Goal: Task Accomplishment & Management: Complete application form

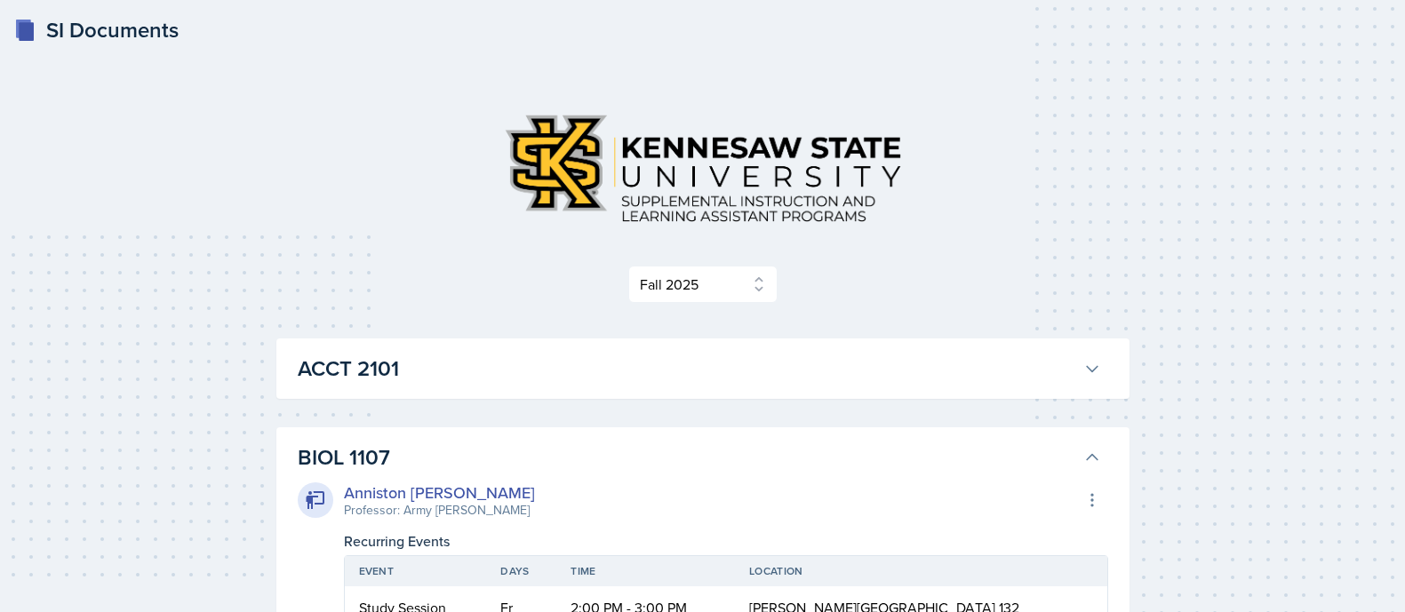
select select "2bed604d-1099-4043-b1bc-2365e8740244"
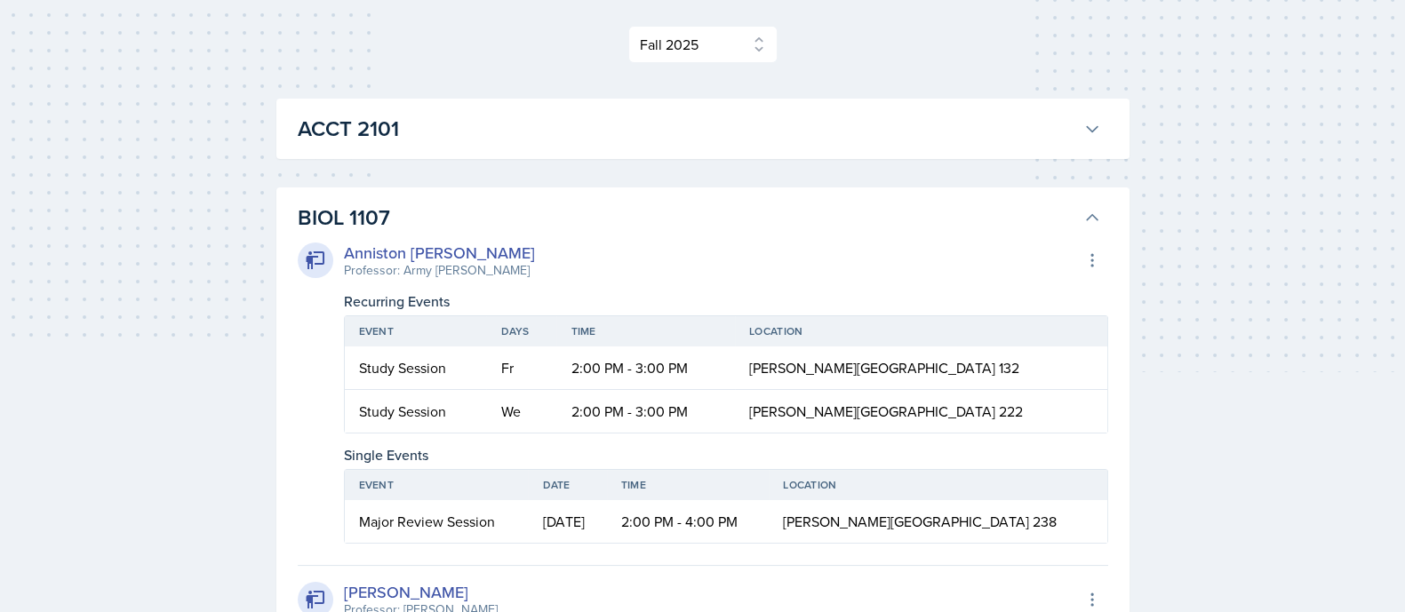
scroll to position [213, 0]
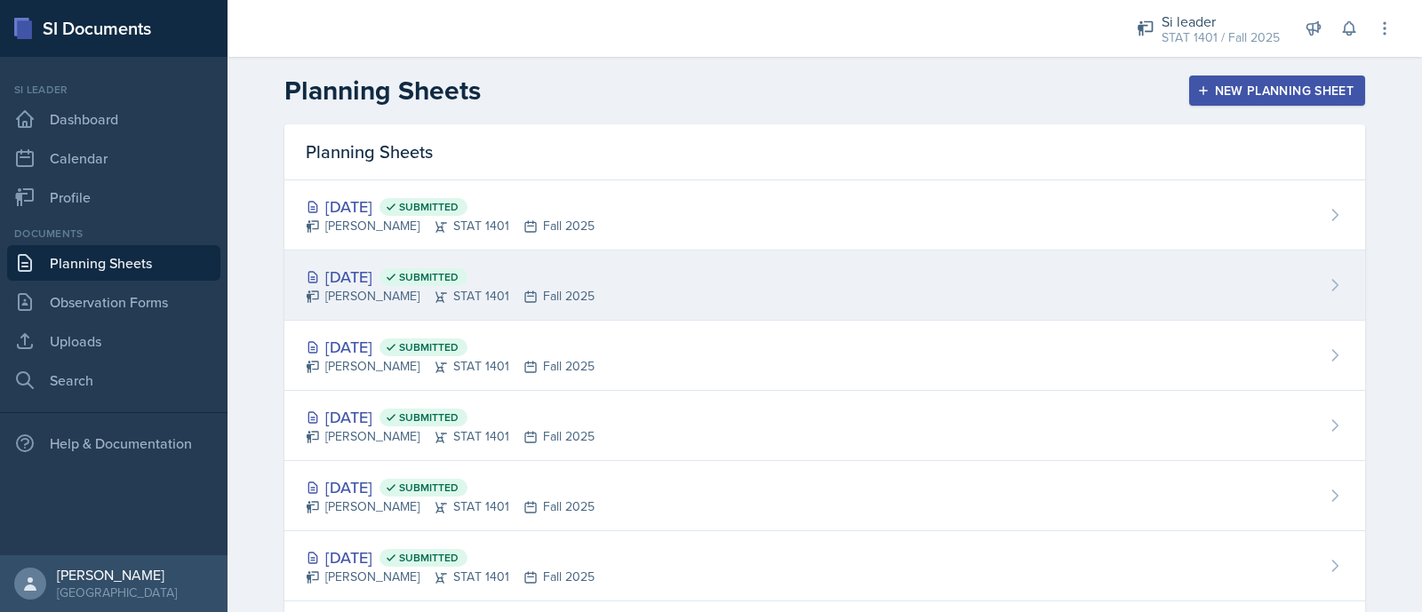
click at [1018, 274] on div "Oct 7th, 2025 Submitted Asha-Kaye Johnson STAT 1401 Fall 2025" at bounding box center [824, 286] width 1081 height 70
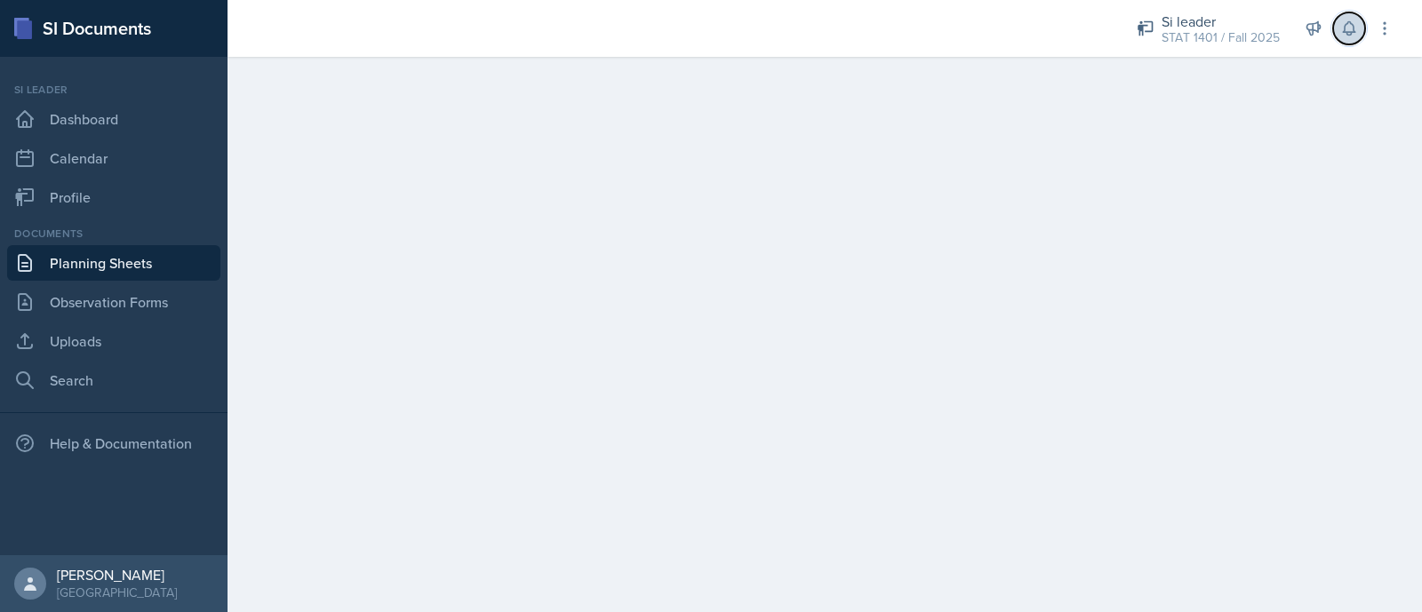
click at [1348, 29] on icon at bounding box center [1349, 29] width 18 height 18
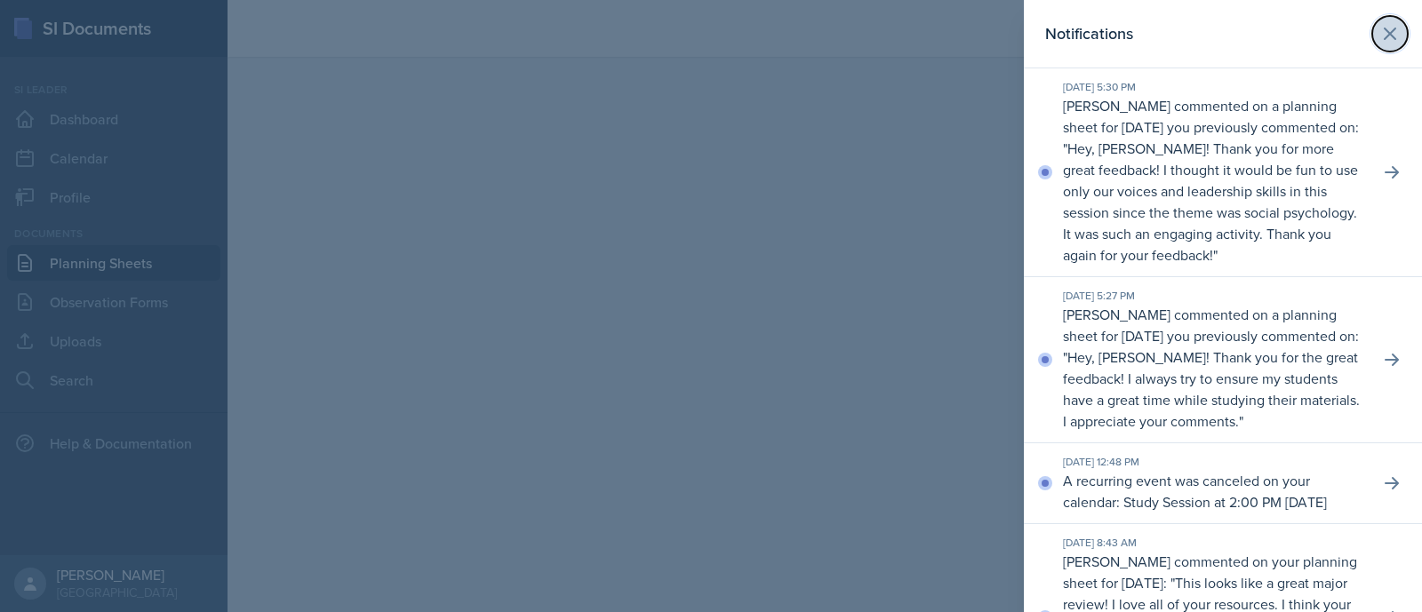
click at [1386, 32] on button at bounding box center [1390, 34] width 36 height 36
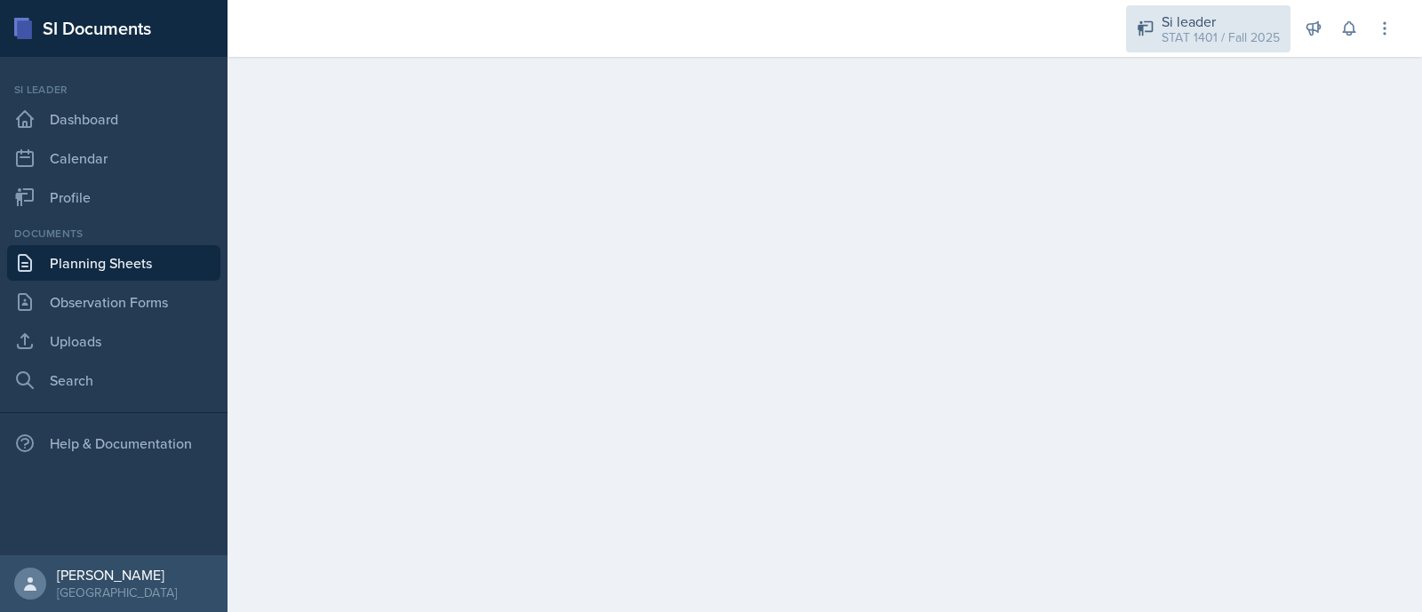
click at [1187, 44] on div "STAT 1401 / Fall 2025" at bounding box center [1221, 37] width 118 height 19
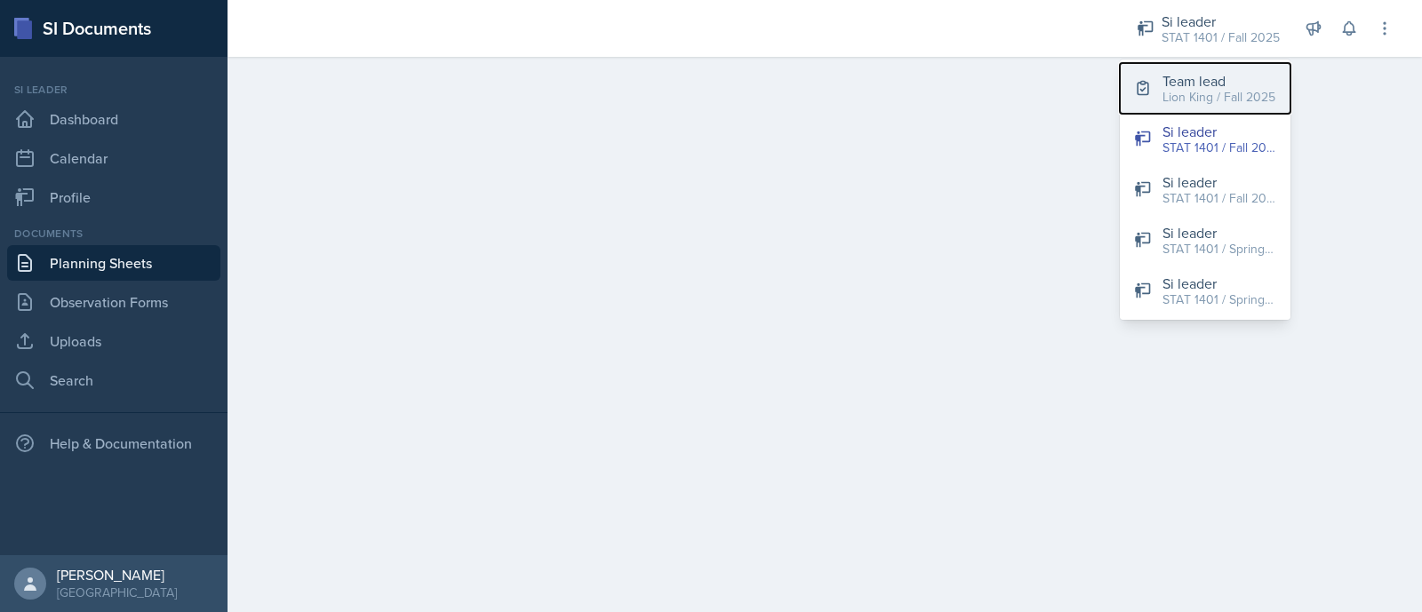
click at [1205, 92] on div "Lion King / Fall 2025" at bounding box center [1219, 97] width 113 height 19
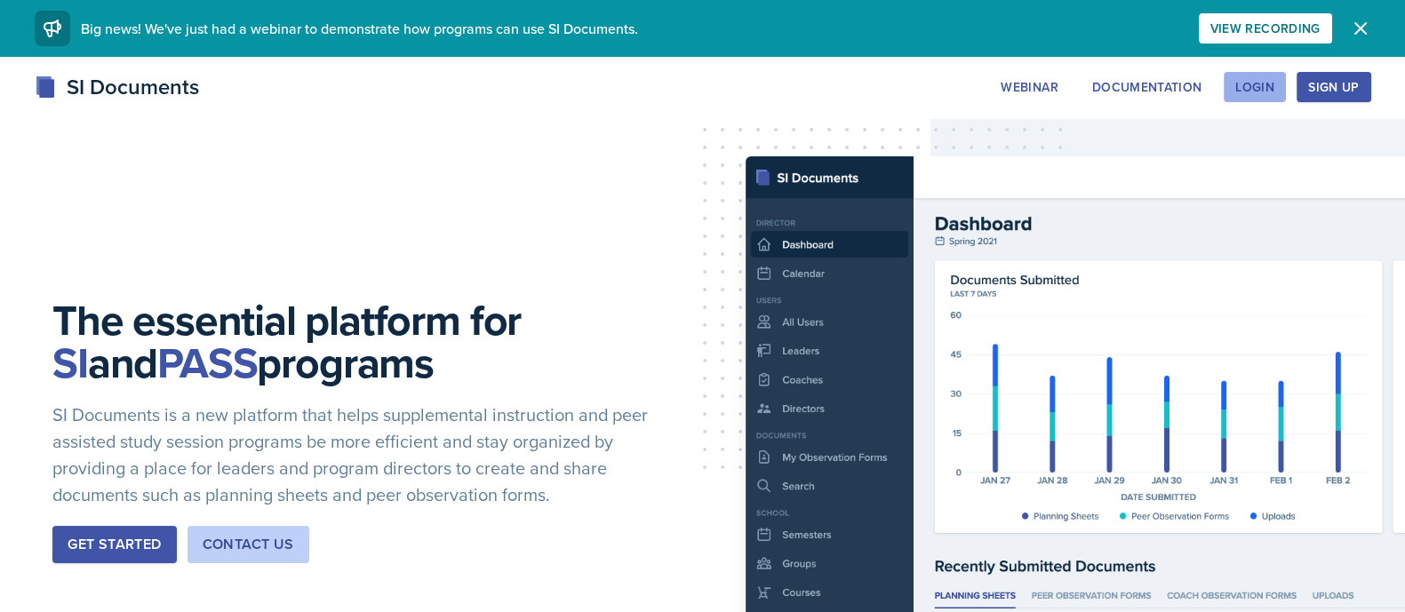
click at [1270, 80] on div "Login" at bounding box center [1255, 87] width 39 height 14
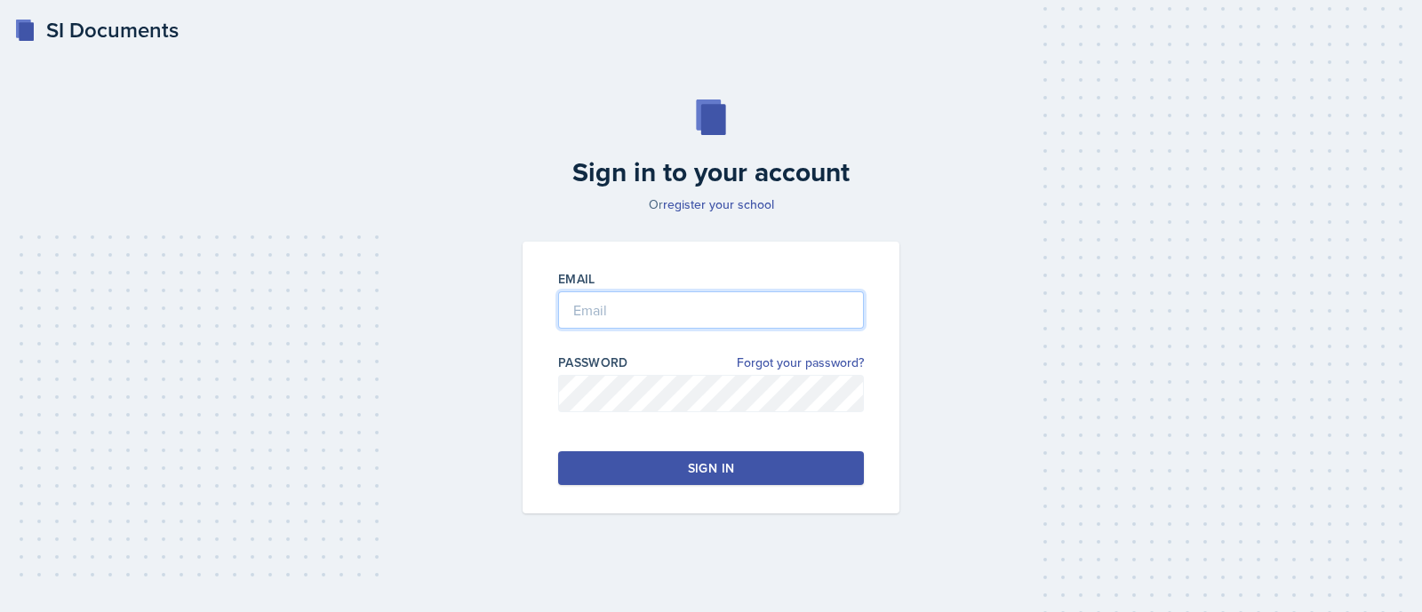
click at [674, 312] on input "email" at bounding box center [711, 310] width 306 height 37
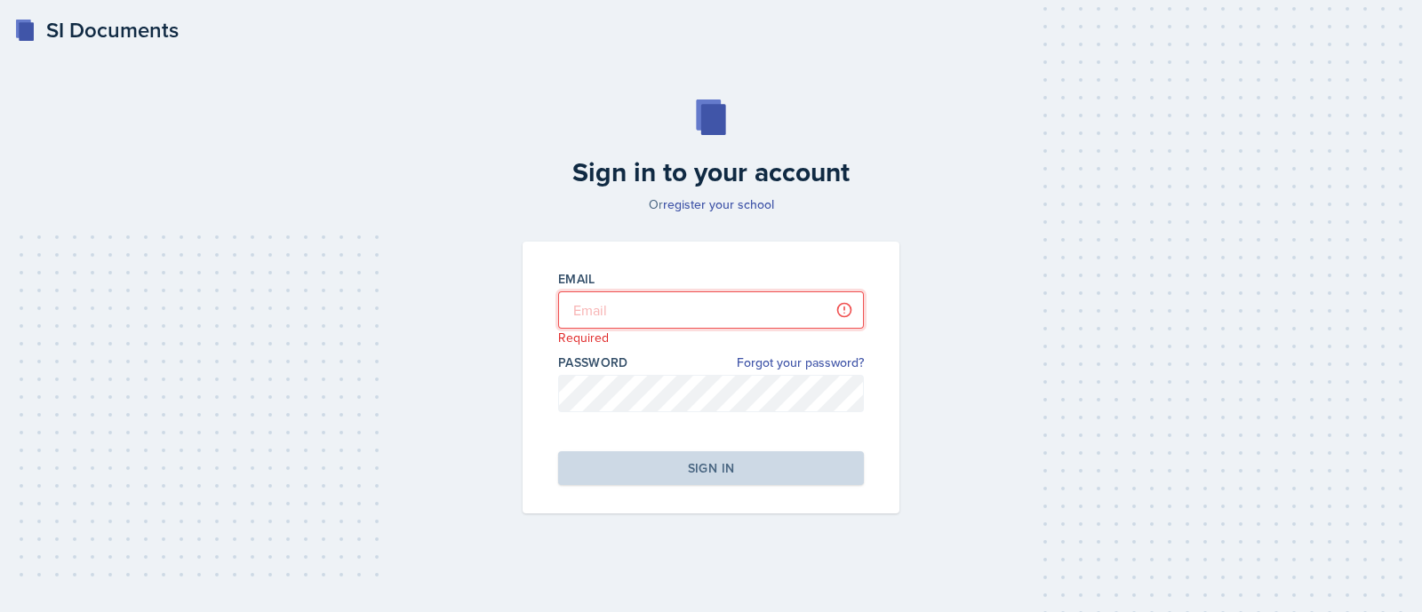
type input "ajoh1021@students.kennesaw.edu"
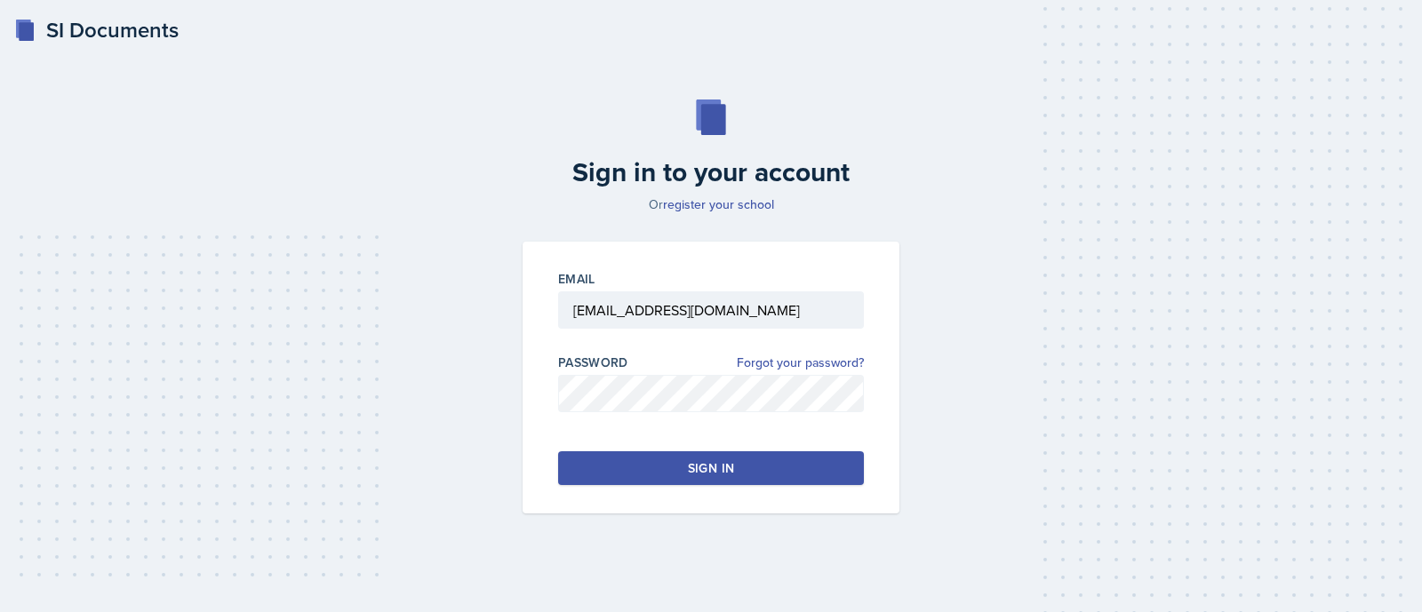
click at [708, 471] on div "Sign in" at bounding box center [711, 469] width 46 height 18
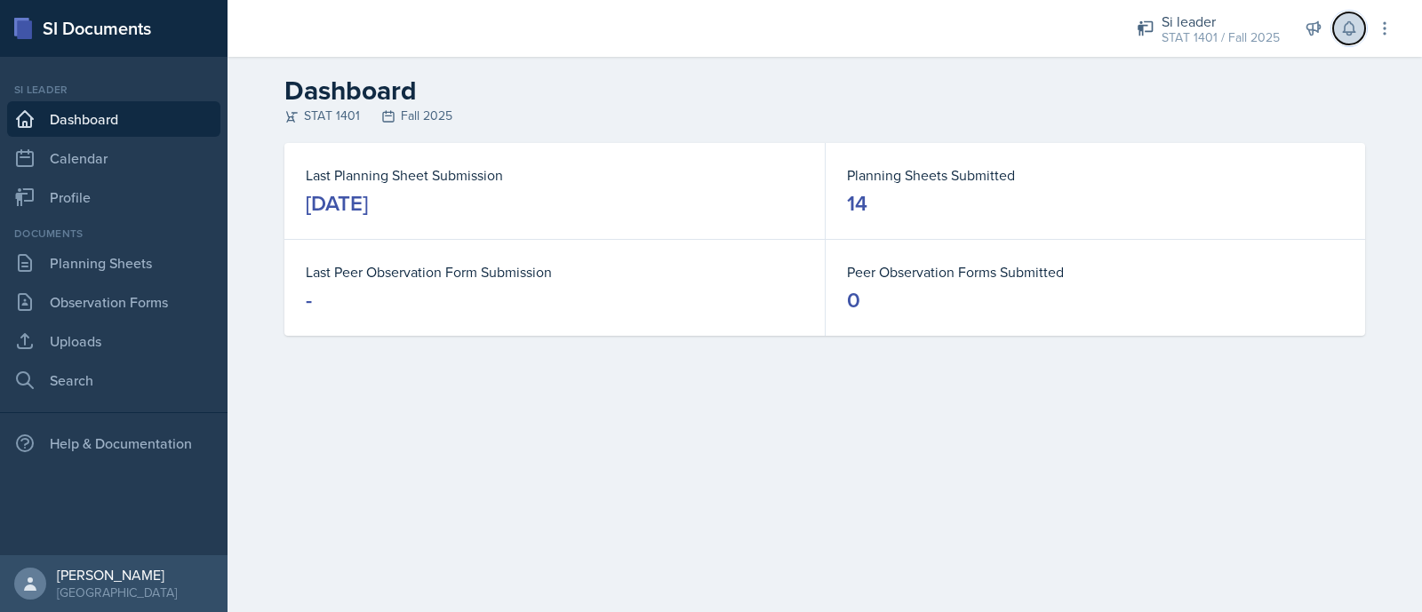
click at [1351, 27] on icon at bounding box center [1349, 29] width 18 height 18
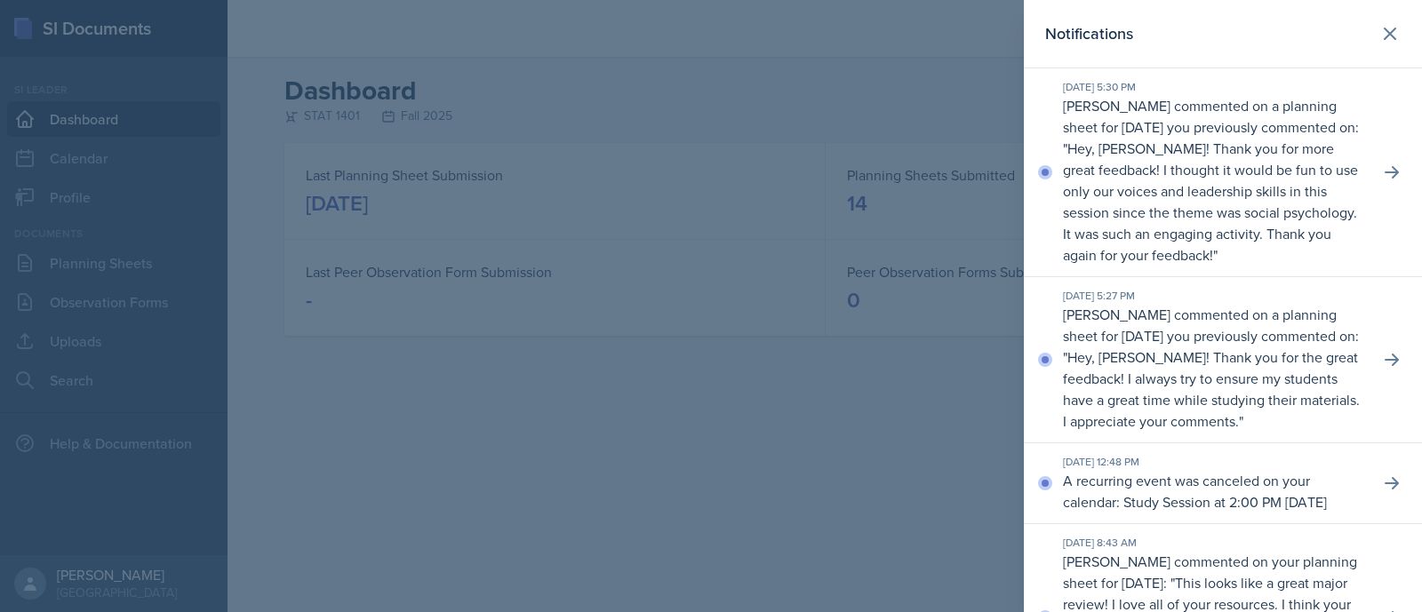
click at [905, 122] on div at bounding box center [711, 306] width 1422 height 612
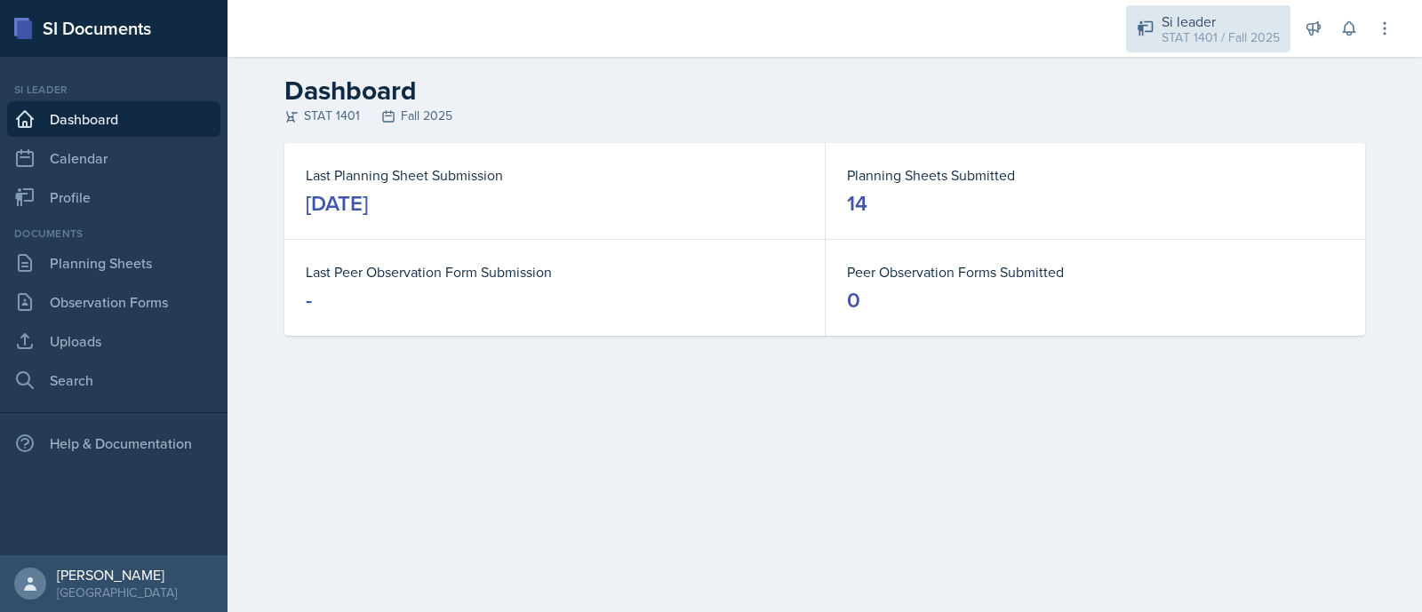
click at [1172, 38] on div "STAT 1401 / Fall 2025" at bounding box center [1221, 37] width 118 height 19
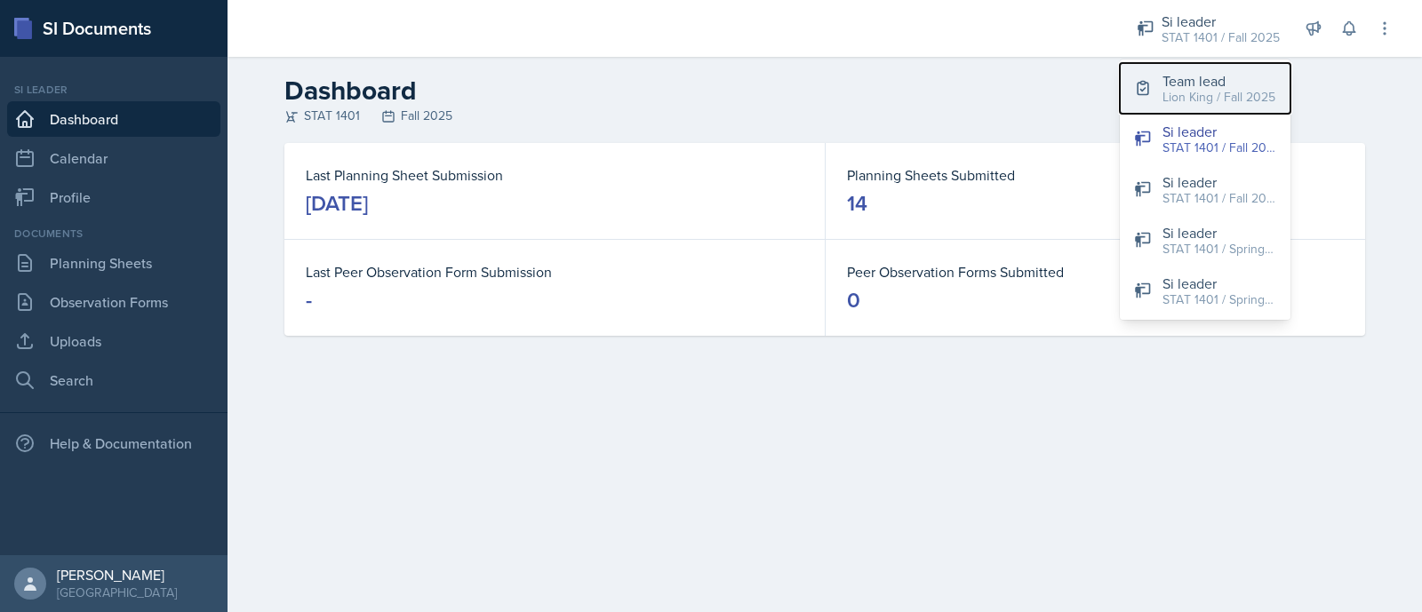
click at [1188, 91] on div "Lion King / Fall 2025" at bounding box center [1219, 97] width 113 height 19
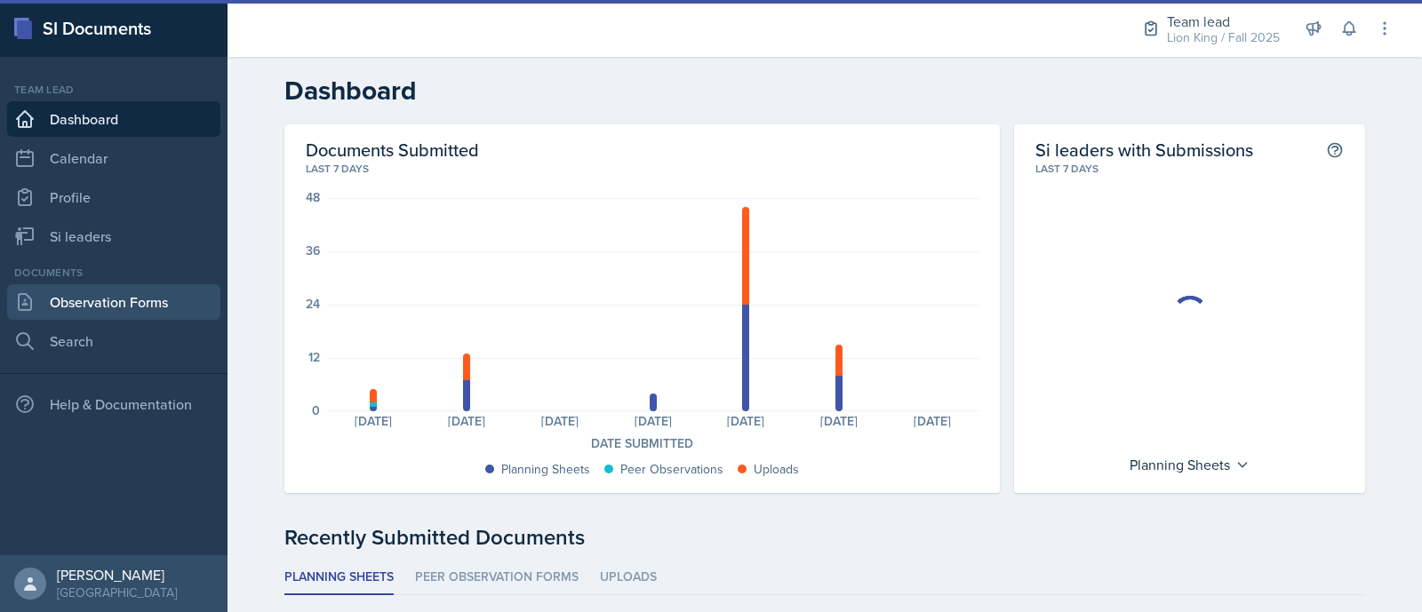
click at [121, 302] on link "Observation Forms" at bounding box center [113, 302] width 213 height 36
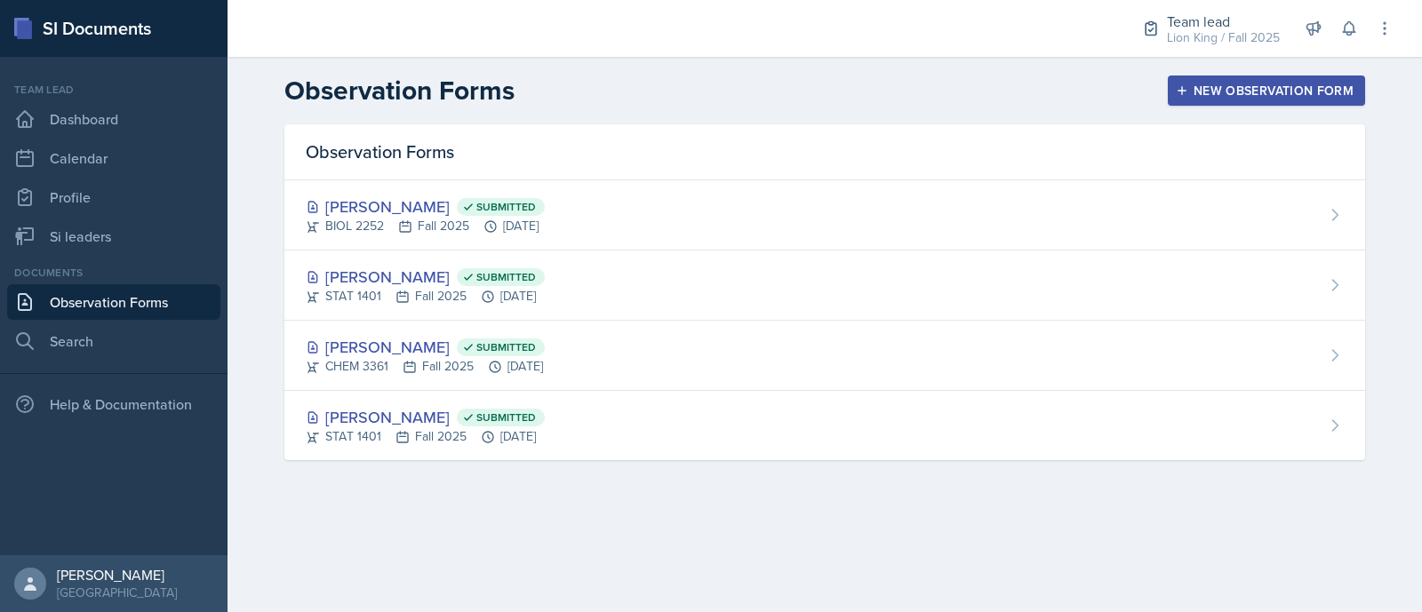
click at [1230, 91] on div "New Observation Form" at bounding box center [1267, 91] width 174 height 14
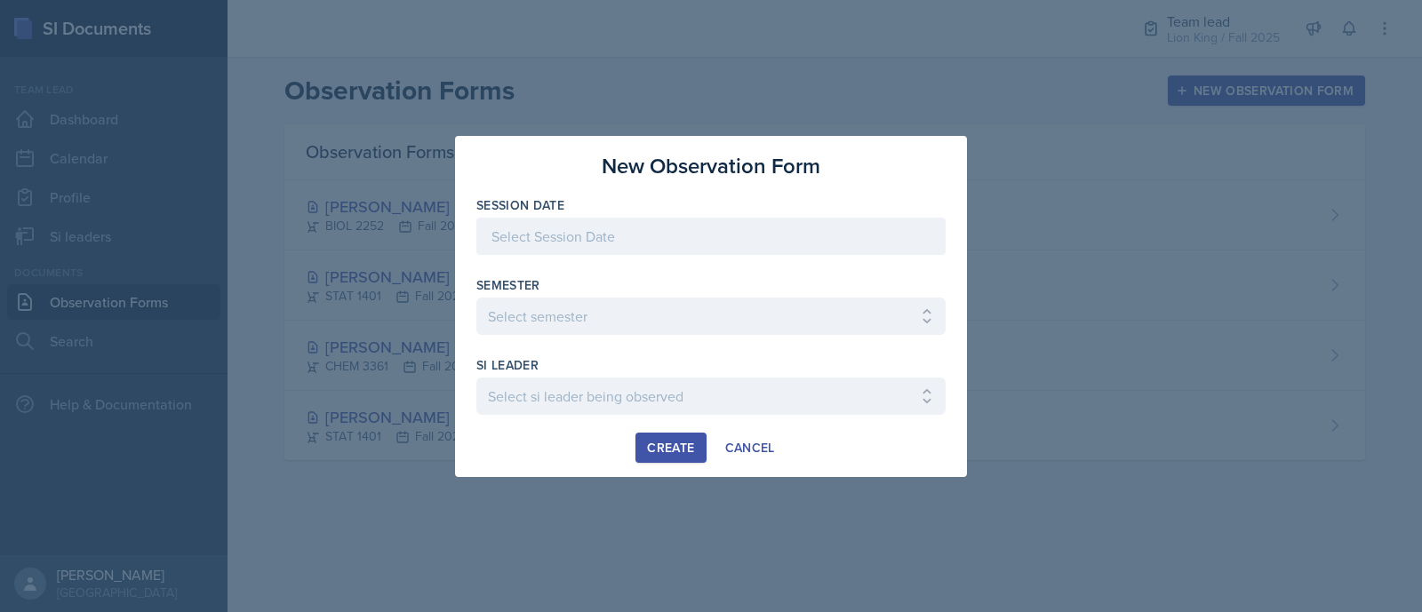
click at [820, 237] on div at bounding box center [710, 236] width 469 height 37
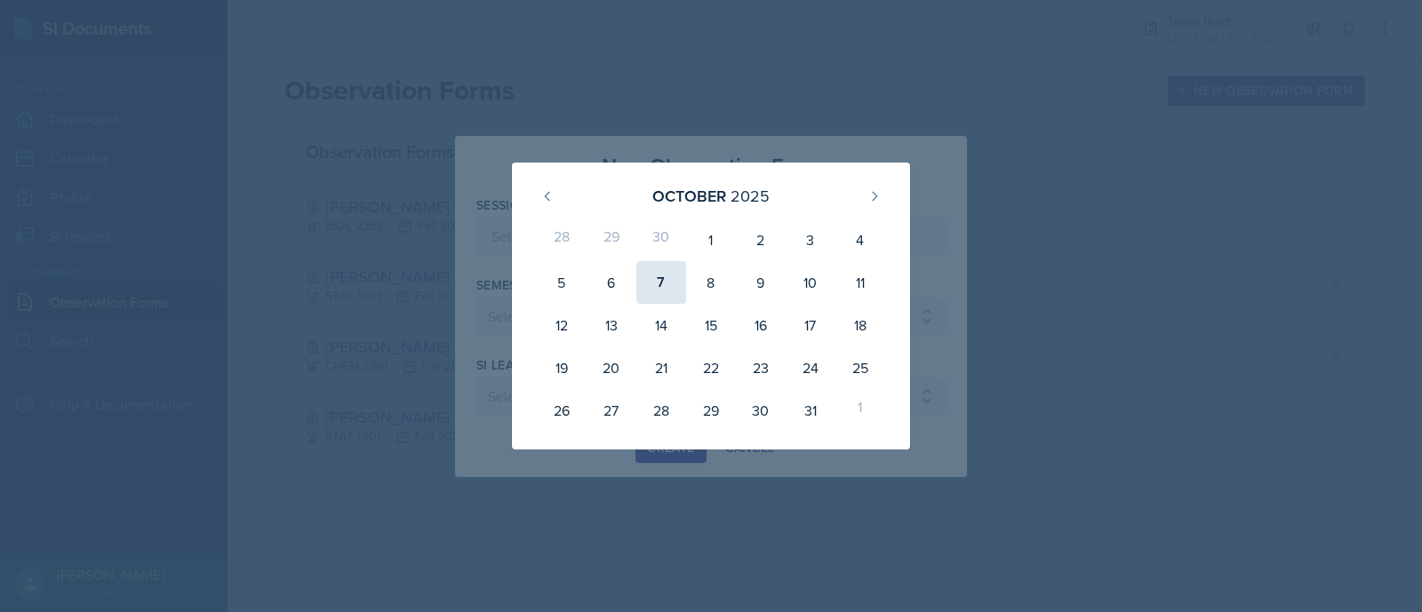
click at [659, 291] on div "7" at bounding box center [661, 282] width 50 height 43
type input "October 7th, 2025"
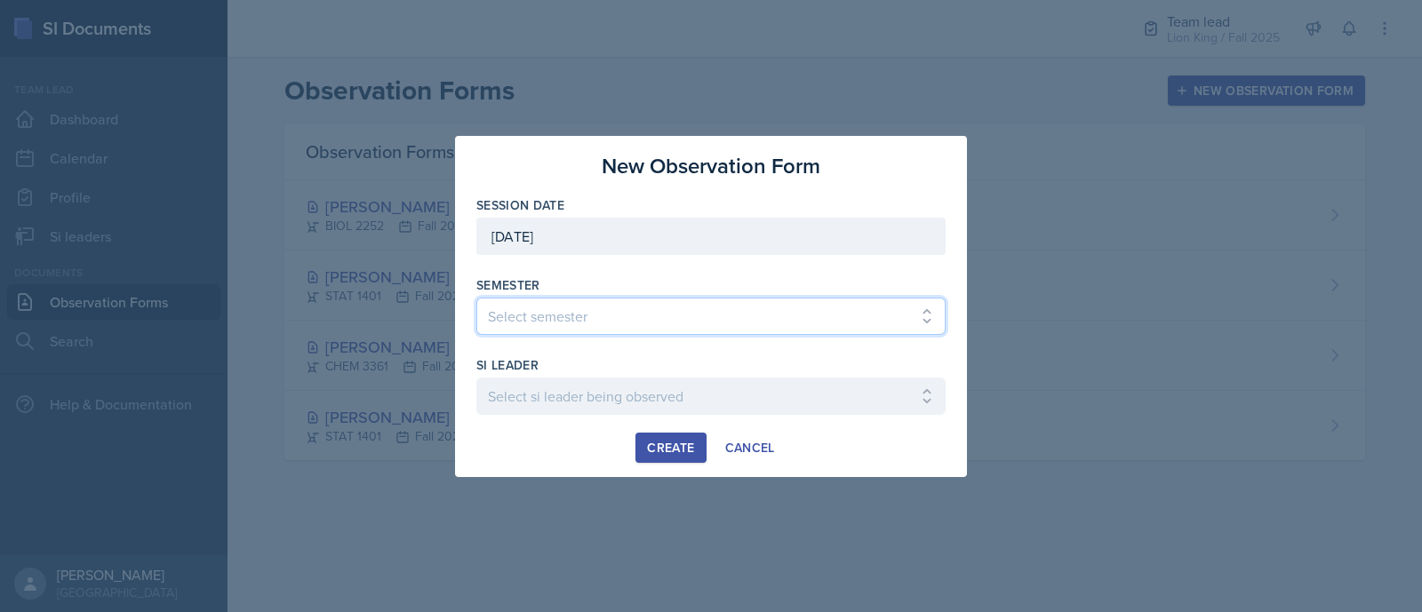
click at [721, 312] on select "Select semester All Spring 2021 Summer 2021 Spring 2022 Fall 2020 Fall 2021 Fal…" at bounding box center [710, 316] width 469 height 37
select select "2bed604d-1099-4043-b1bc-2365e8740244"
click at [476, 298] on select "Select semester All Spring 2021 Summer 2021 Spring 2022 Fall 2020 Fall 2021 Fal…" at bounding box center [710, 316] width 469 height 37
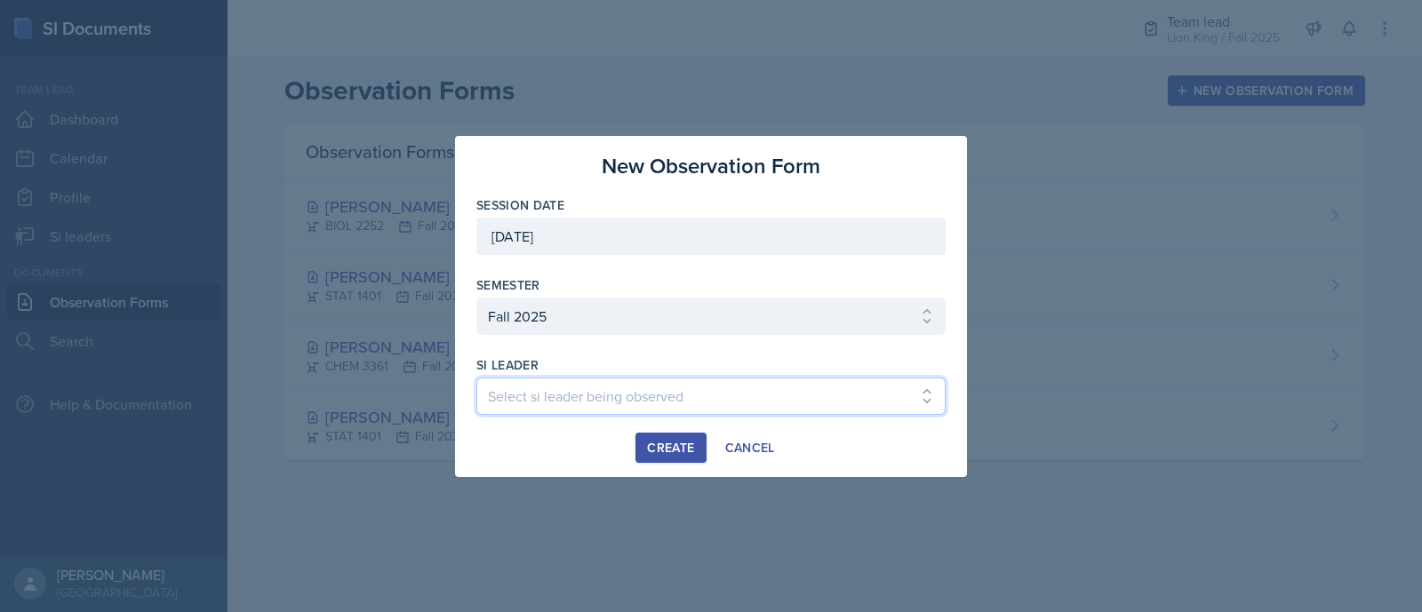
click at [875, 394] on select "Select si leader being observed Anais Gjergji / CHEM 1211 / Demon SI of Fleet S…" at bounding box center [710, 396] width 469 height 37
select select "0bb5c8e8-6469-44ce-b1a2-e543f80fa216"
click at [476, 378] on select "Select si leader being observed Anais Gjergji / CHEM 1211 / Demon SI of Fleet S…" at bounding box center [710, 396] width 469 height 37
click at [662, 452] on div "Create" at bounding box center [670, 448] width 47 height 14
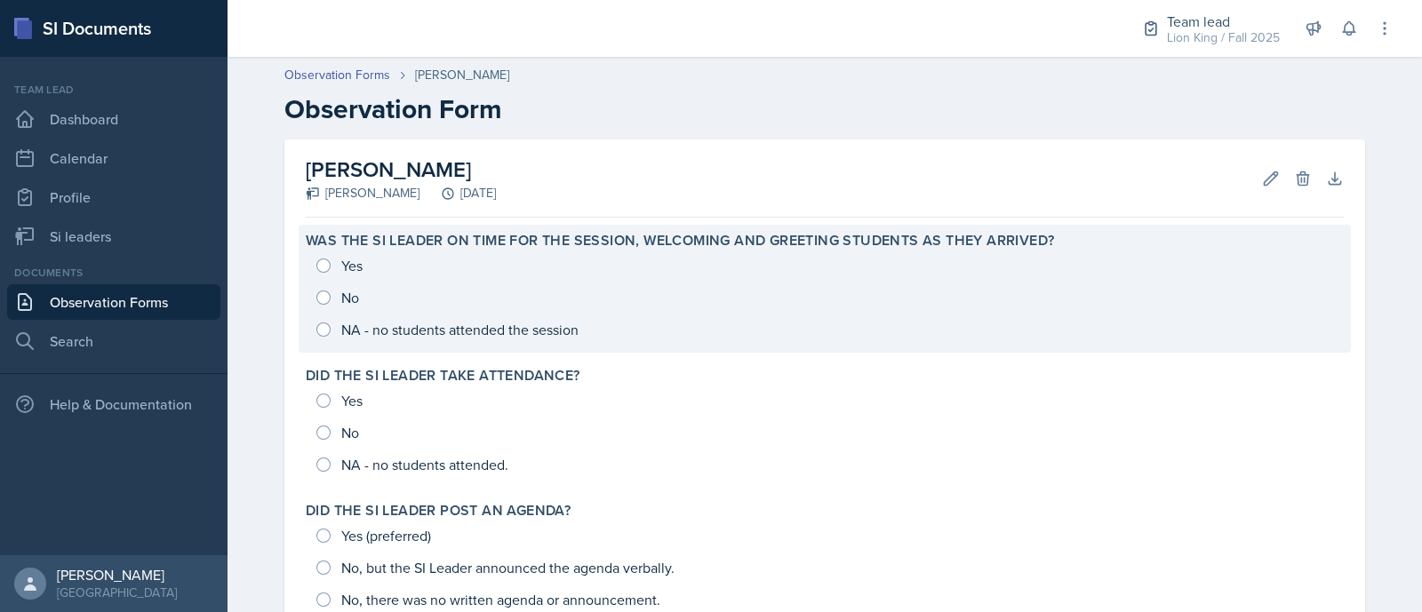
click at [318, 263] on div "Yes No NA - no students attended the session" at bounding box center [825, 298] width 1038 height 96
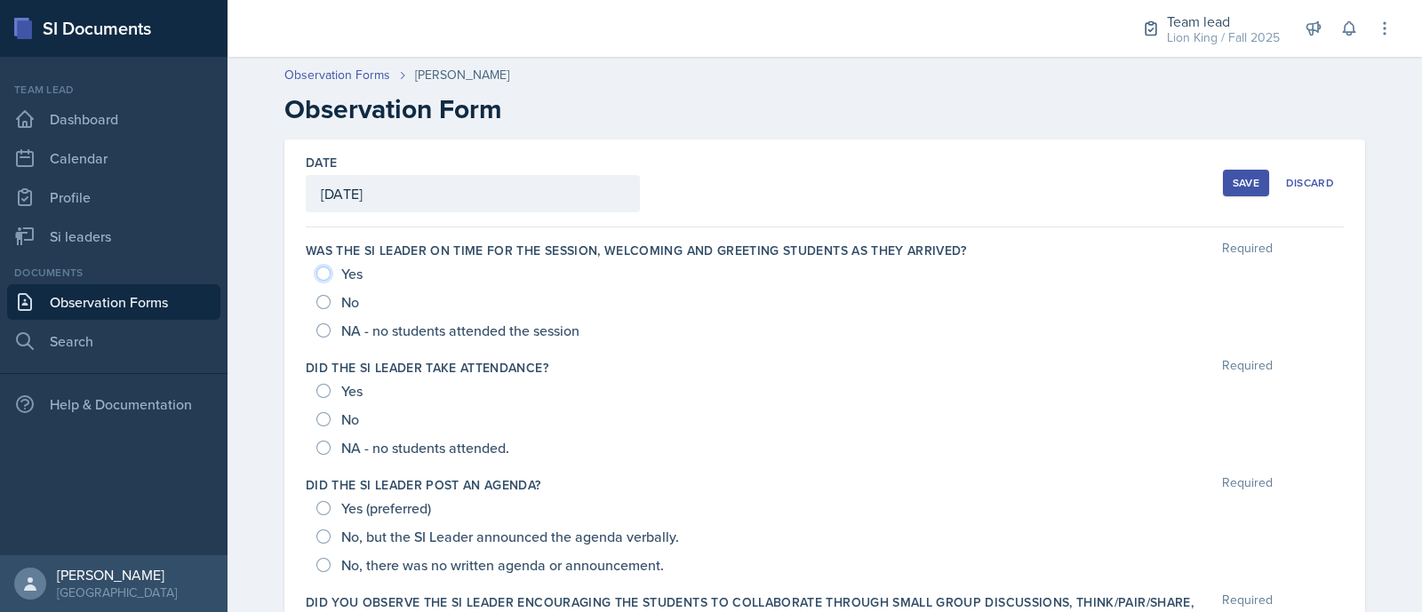
click at [316, 279] on input "Yes" at bounding box center [323, 274] width 14 height 14
radio input "true"
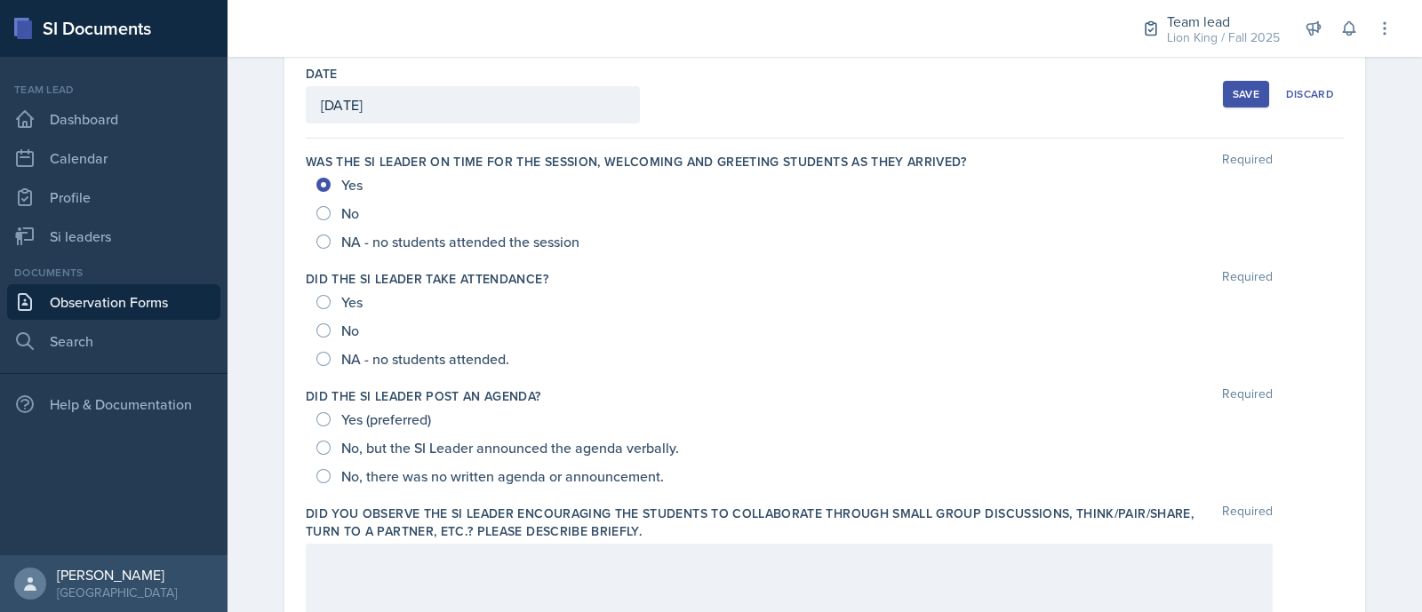
scroll to position [87, 0]
click at [316, 185] on input "Yes" at bounding box center [323, 187] width 14 height 14
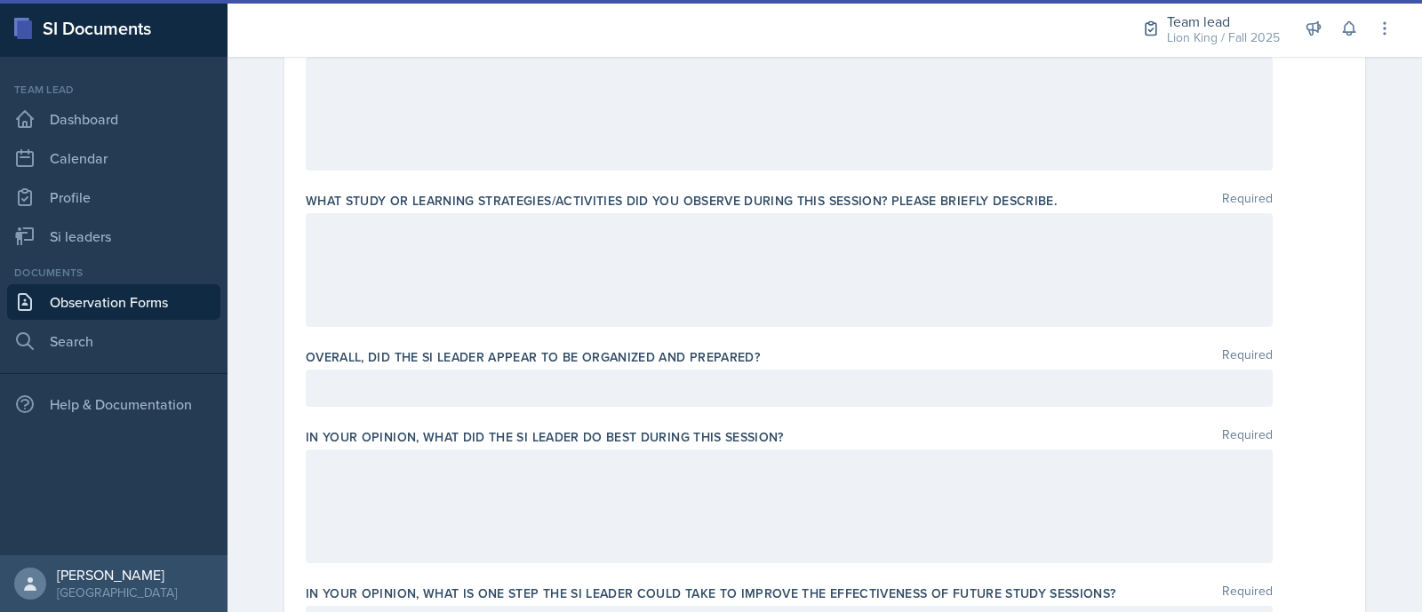
scroll to position [761, 0]
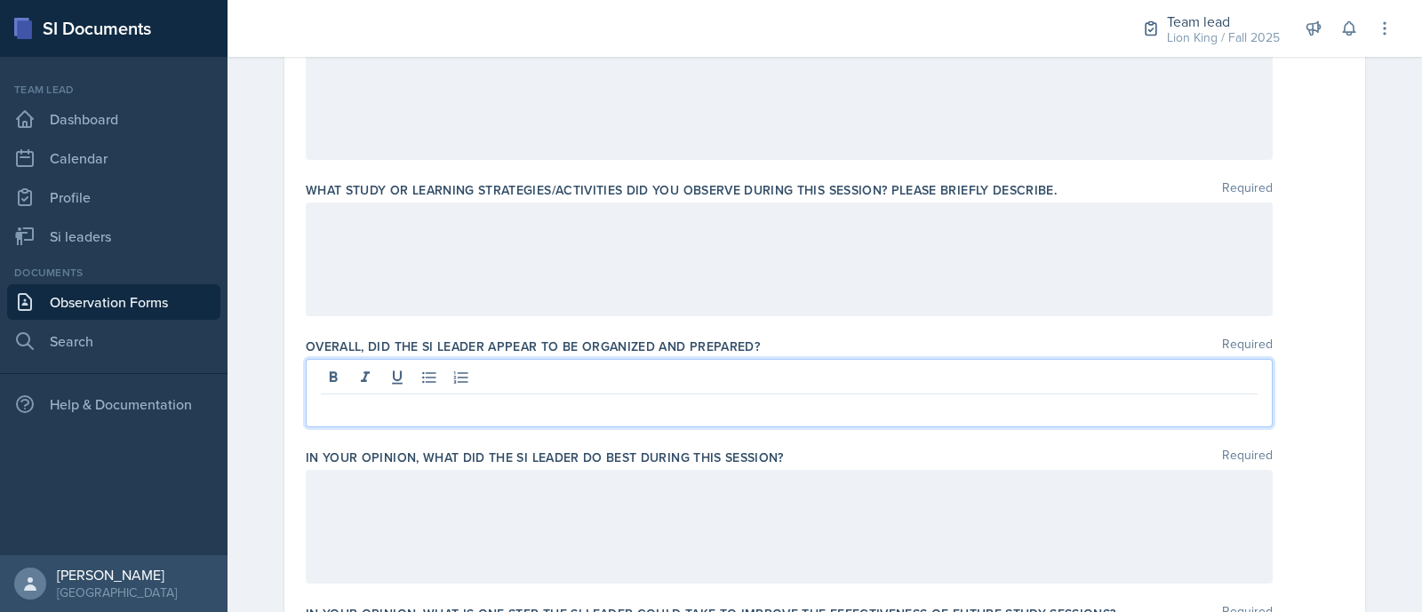
click at [905, 372] on div at bounding box center [789, 393] width 967 height 68
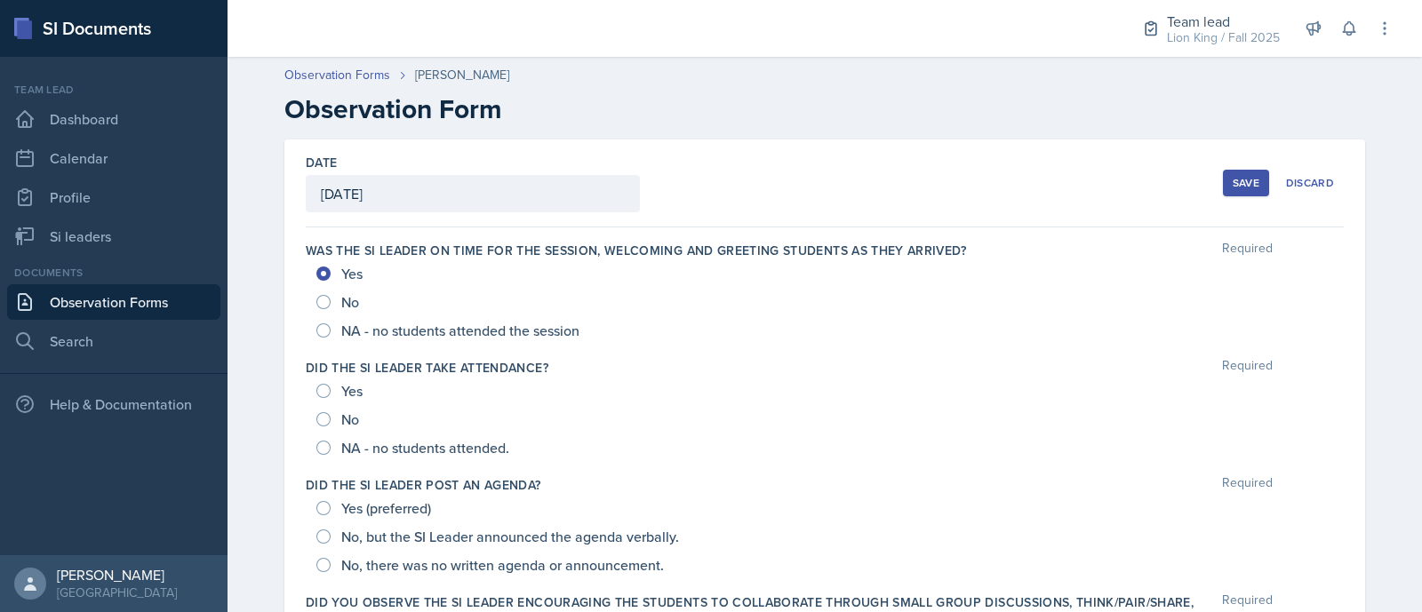
scroll to position [38, 0]
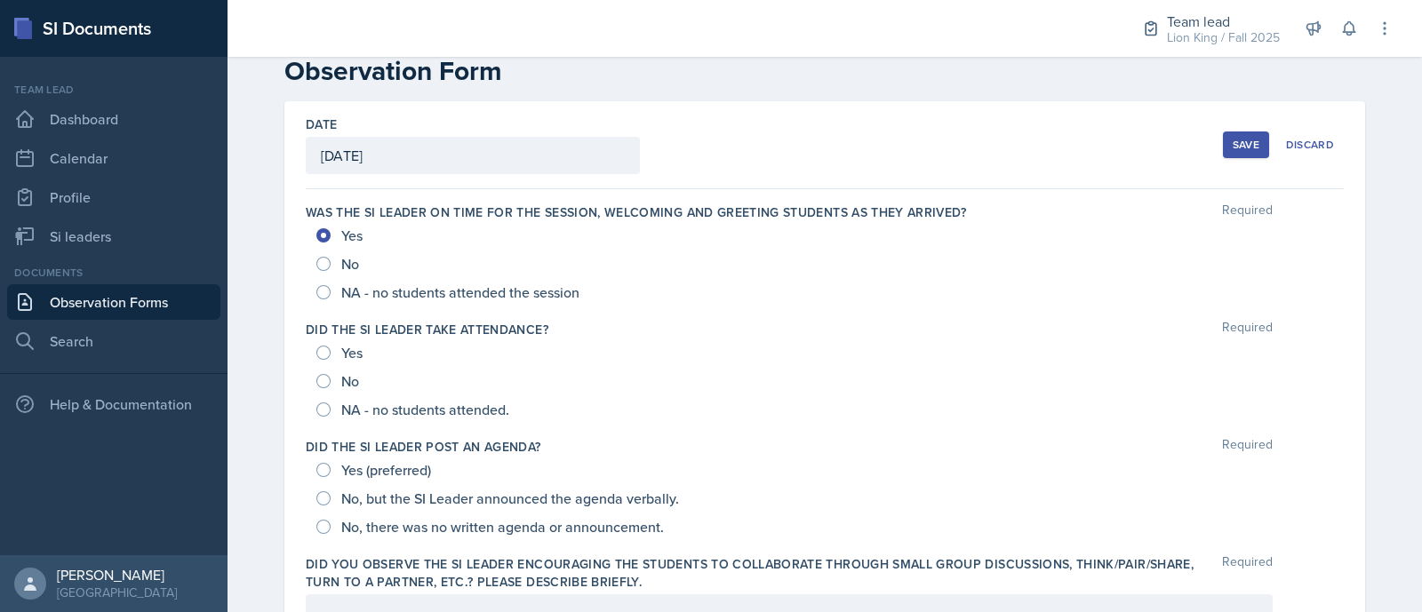
click at [324, 349] on div "Yes" at bounding box center [341, 353] width 50 height 28
click at [316, 347] on div "Yes" at bounding box center [341, 353] width 50 height 28
click at [316, 352] on input "Yes" at bounding box center [323, 353] width 14 height 14
radio input "true"
click at [320, 472] on input "Yes (preferred)" at bounding box center [323, 470] width 14 height 14
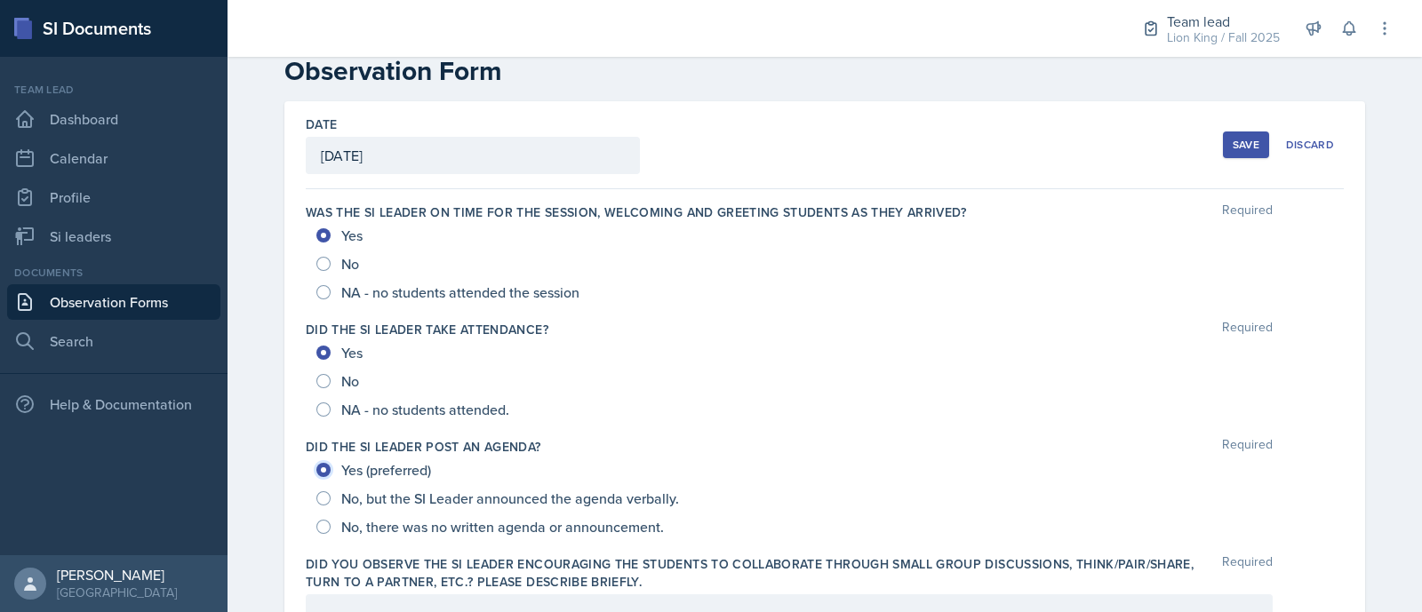
radio input "true"
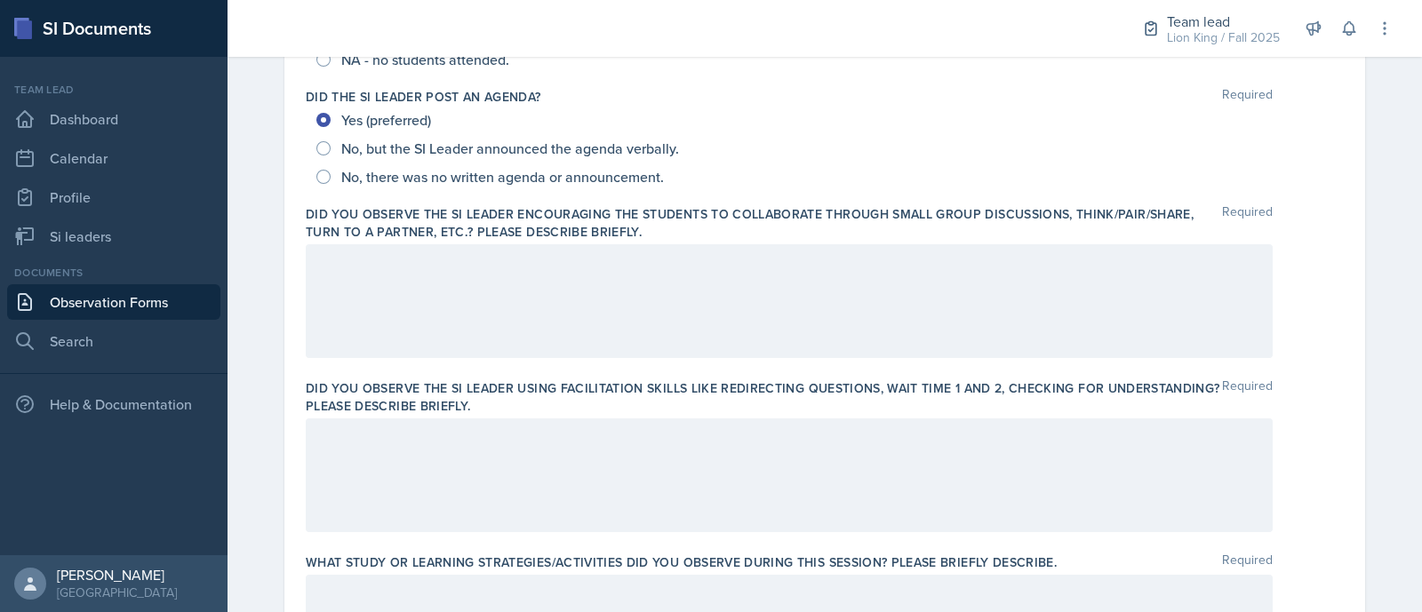
scroll to position [399, 0]
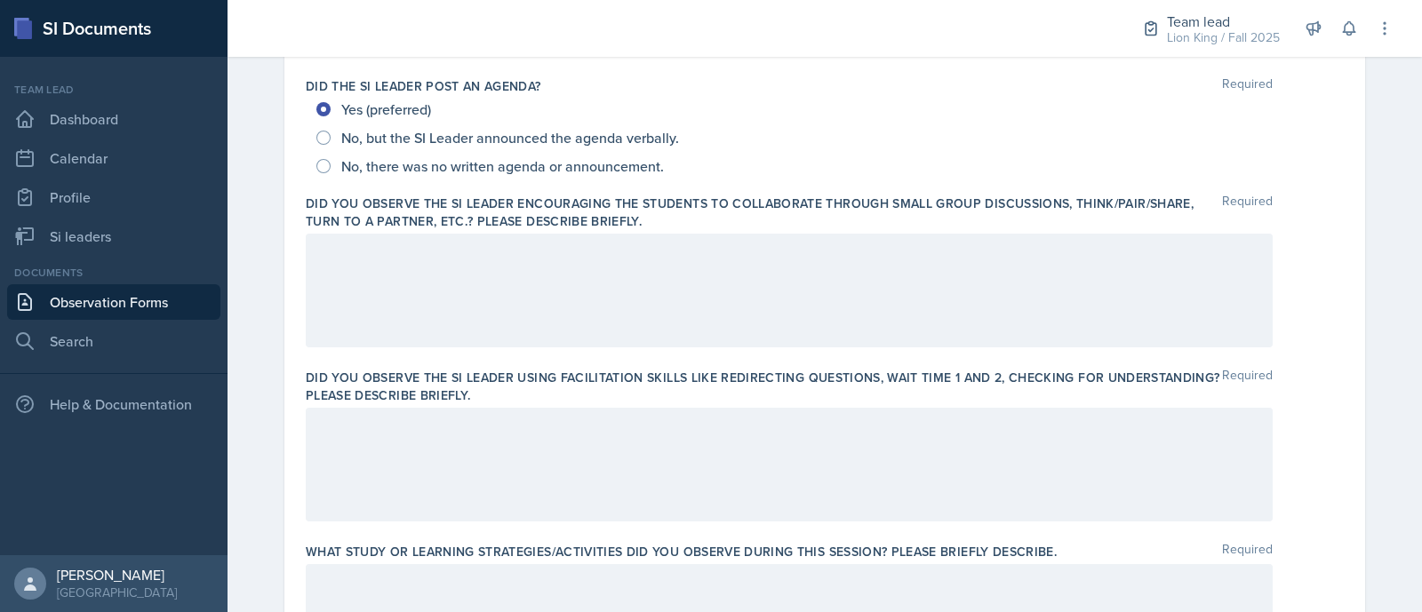
click at [477, 271] on div at bounding box center [789, 291] width 967 height 114
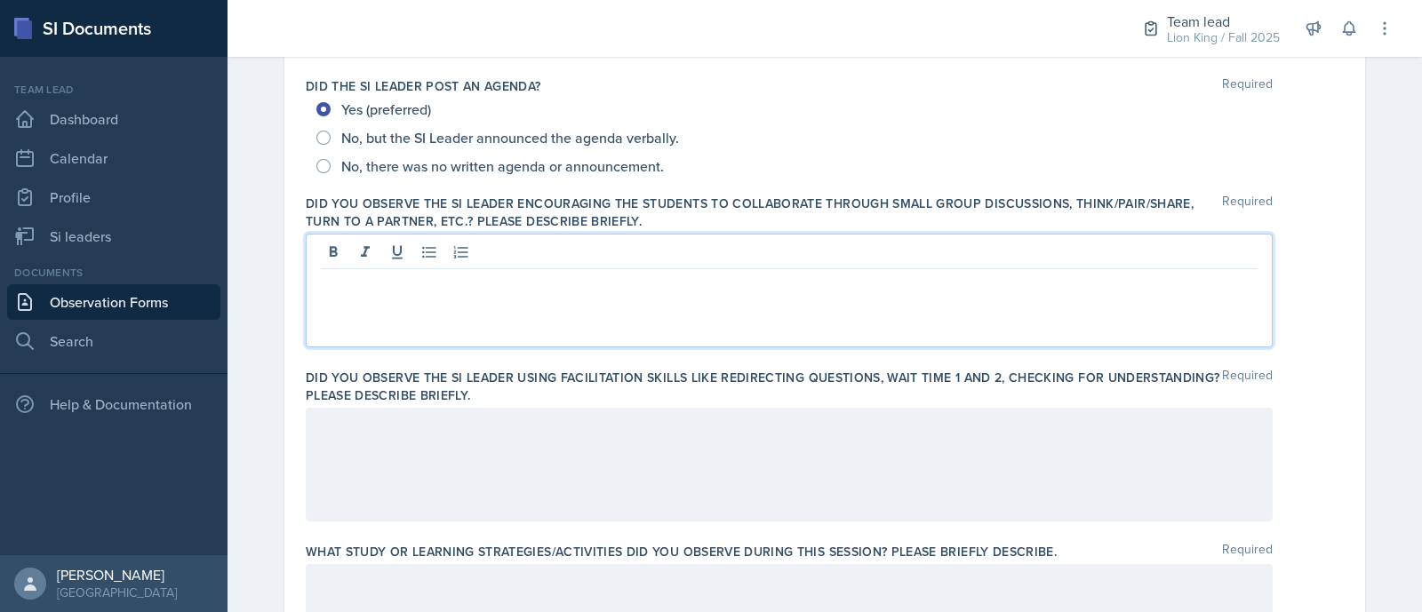
scroll to position [430, 0]
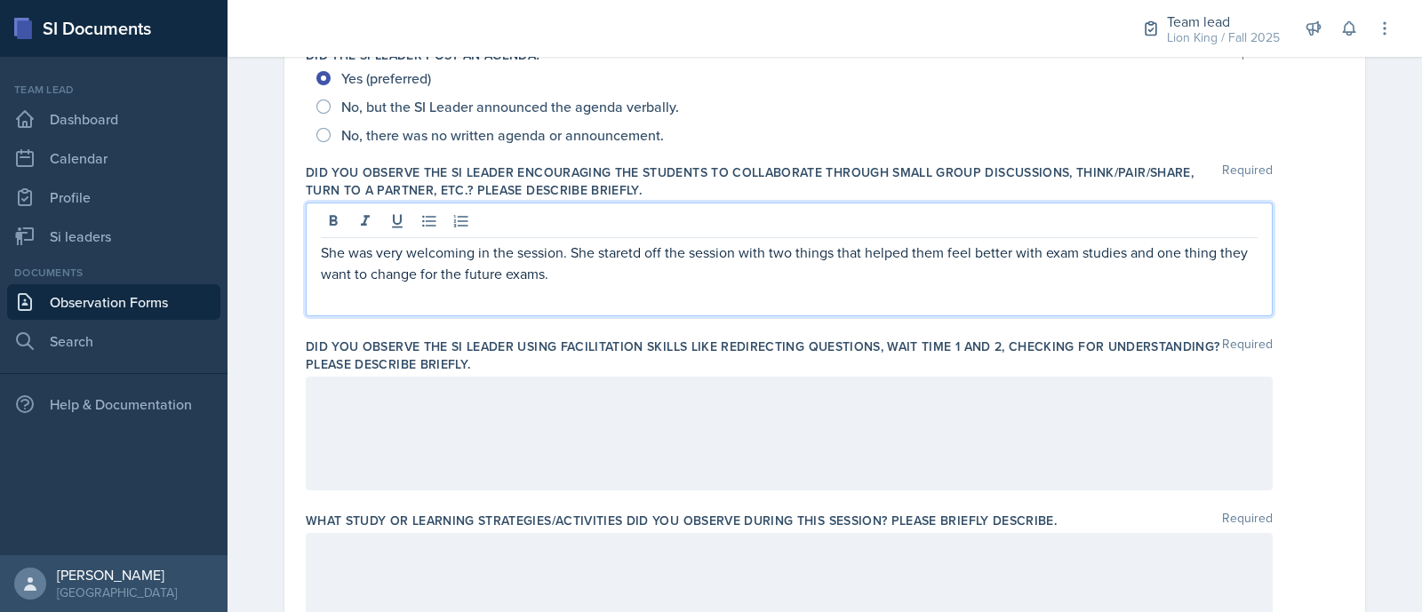
drag, startPoint x: 559, startPoint y: 274, endPoint x: 300, endPoint y: 239, distance: 261.0
click at [306, 239] on div "She was very welcoming in the session. She staretd off the session with two thi…" at bounding box center [789, 260] width 967 height 114
click at [311, 251] on div "Students shared their different study tips, and she encouraged them to sit toge…" at bounding box center [789, 260] width 967 height 114
click at [321, 247] on p "Students shared their different study tips, and she encouraged them to sit toge…" at bounding box center [789, 252] width 937 height 21
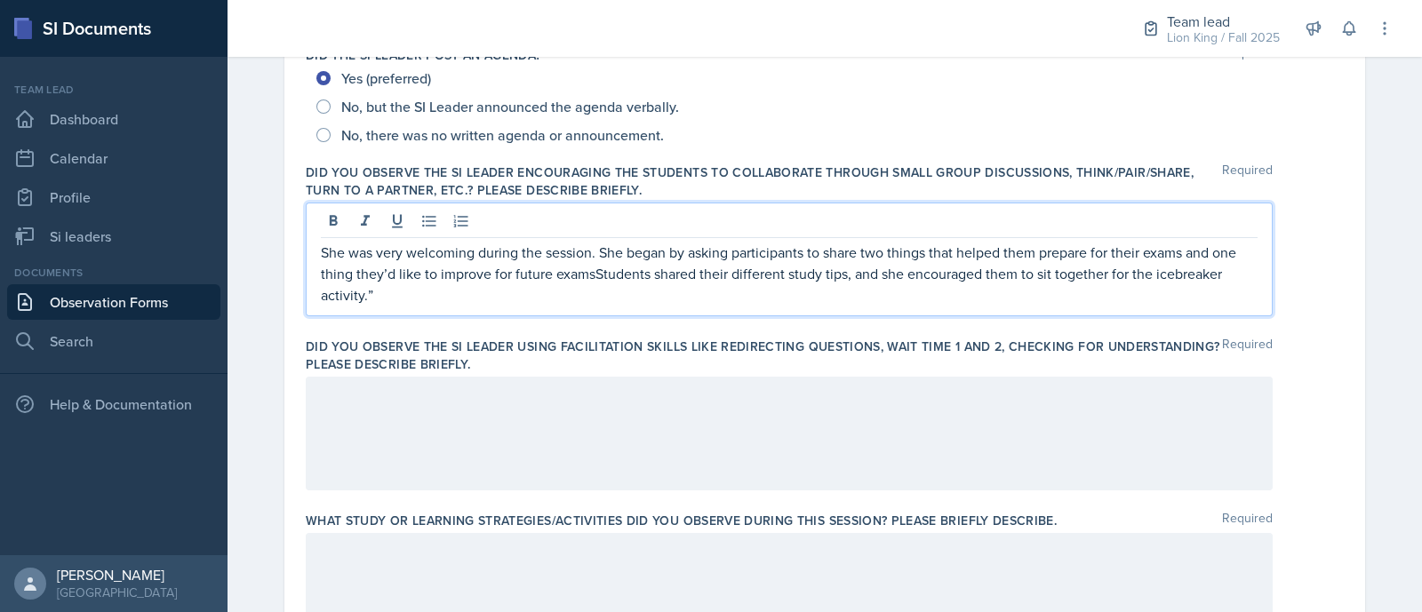
click at [514, 251] on p "She was very welcoming during the session. She began by asking participants to …" at bounding box center [789, 274] width 937 height 64
click at [588, 276] on p "She was very welcoming during the session. She began by asking participants to …" at bounding box center [789, 274] width 937 height 64
click at [582, 308] on div "She was very welcoming during the session. She began by asking participants to …" at bounding box center [789, 260] width 967 height 114
click at [564, 308] on div "She was very welcoming during the session. She began by asking participants to …" at bounding box center [789, 260] width 967 height 114
click at [508, 308] on div "She was very welcoming during the session. She began by asking participants to …" at bounding box center [789, 260] width 967 height 114
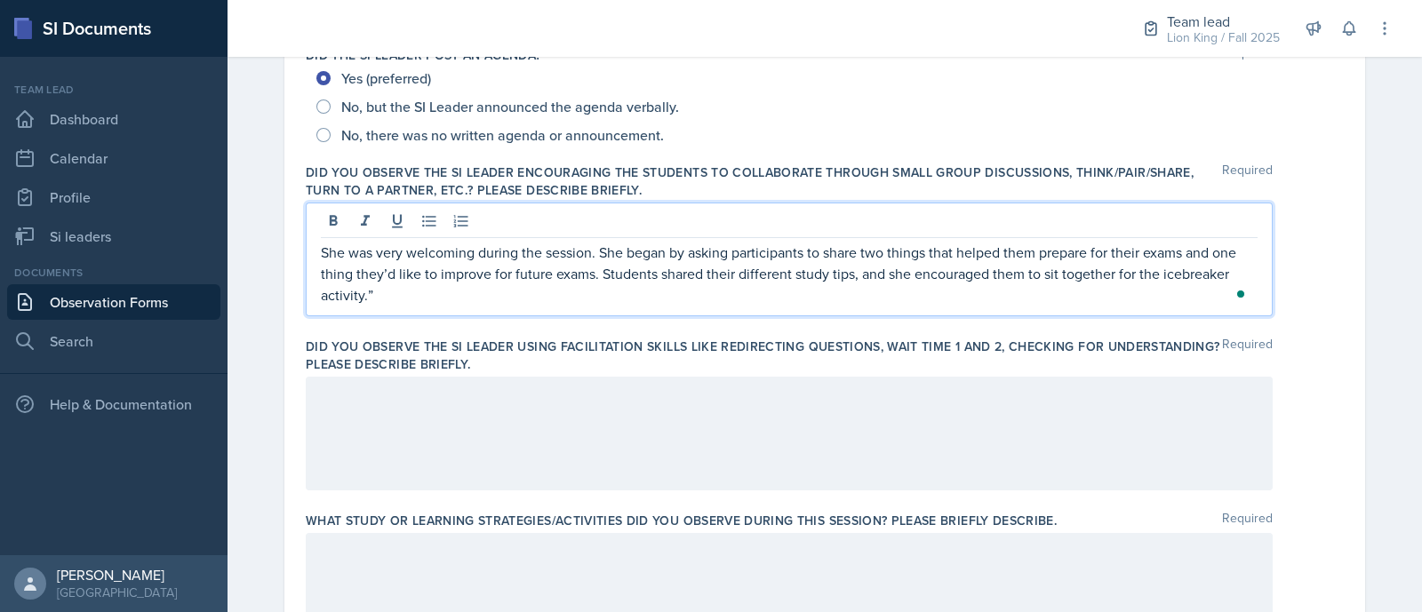
click at [371, 298] on p "She was very welcoming during the session. She began by asking participants to …" at bounding box center [789, 274] width 937 height 64
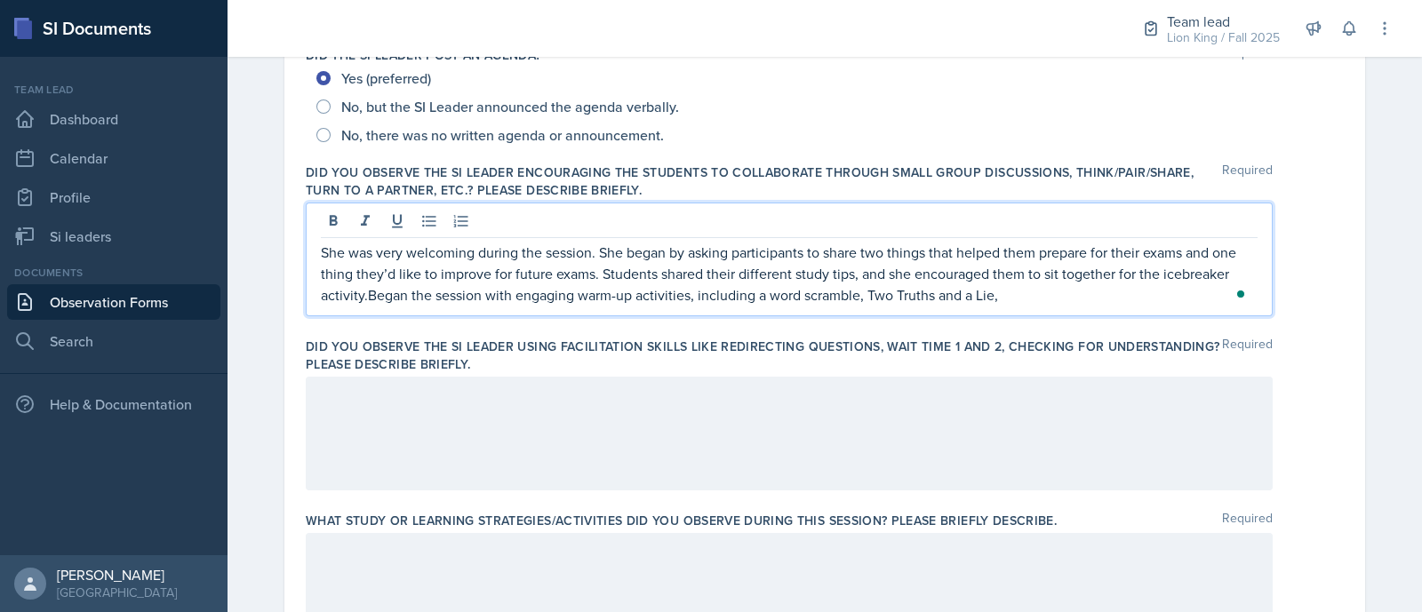
click at [360, 294] on p "She was very welcoming during the session. She began by asking participants to …" at bounding box center [789, 274] width 937 height 64
click at [363, 299] on p "She was very welcoming during the session. She began by asking participants to …" at bounding box center [789, 274] width 937 height 64
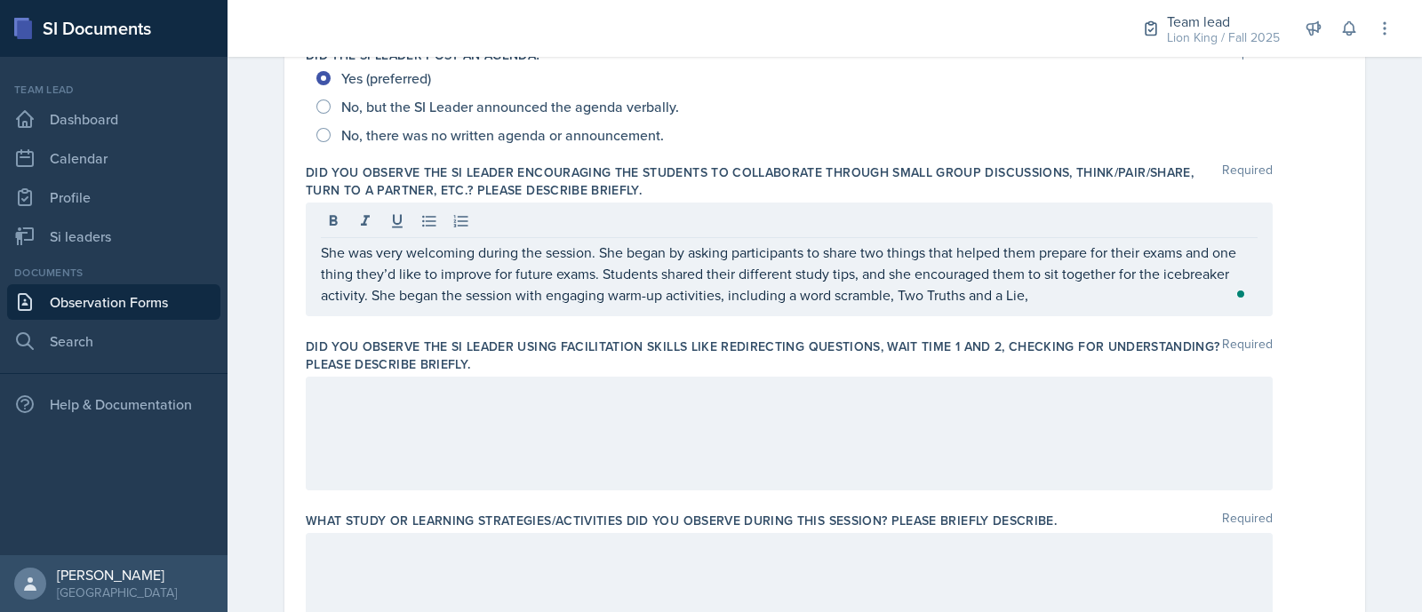
click at [551, 435] on div at bounding box center [789, 434] width 967 height 114
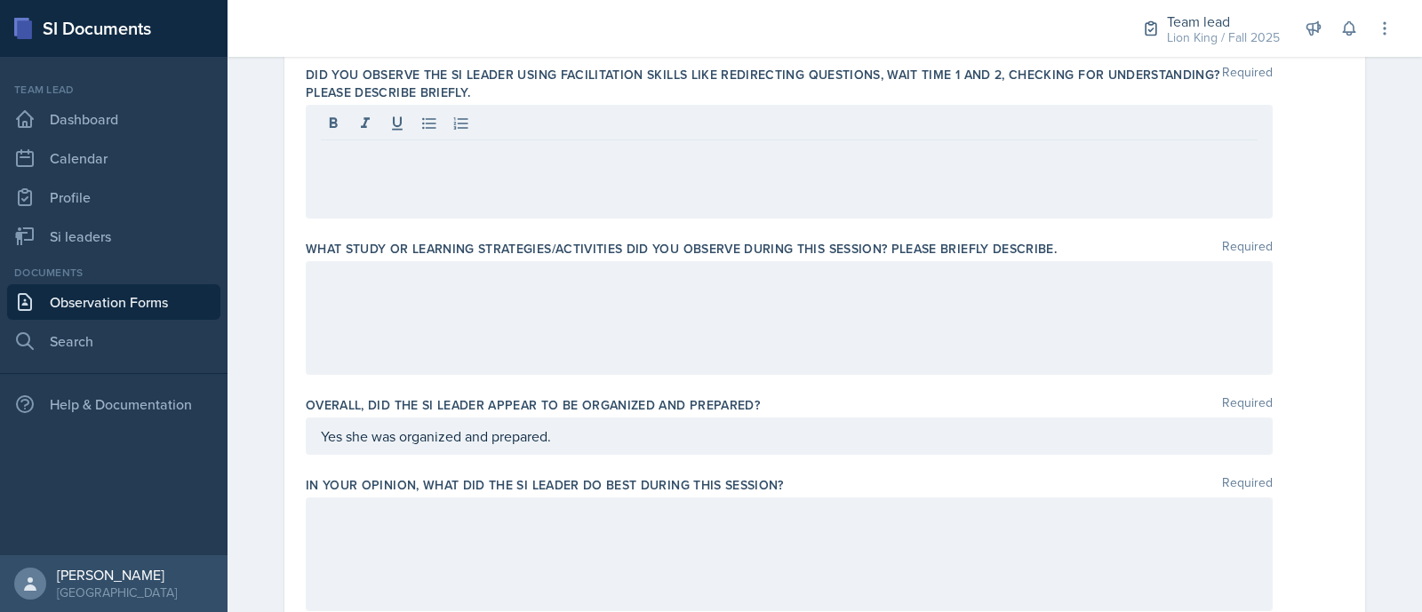
scroll to position [705, 0]
click at [447, 163] on div at bounding box center [789, 159] width 967 height 114
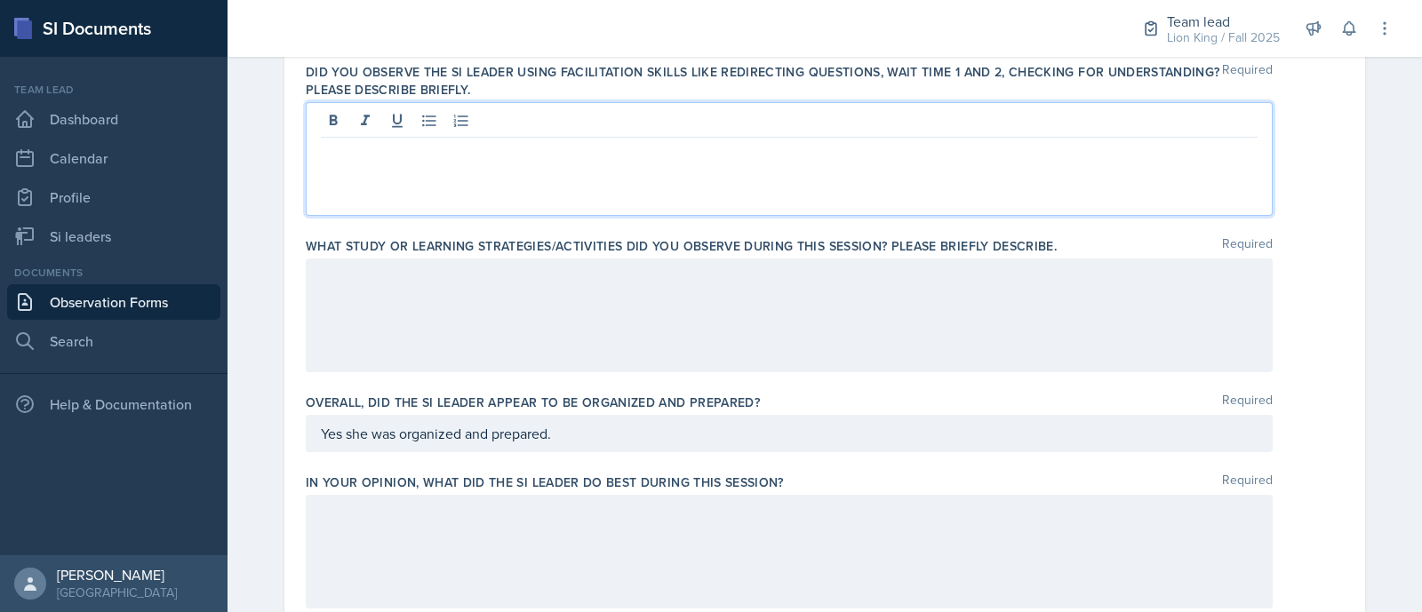
paste div
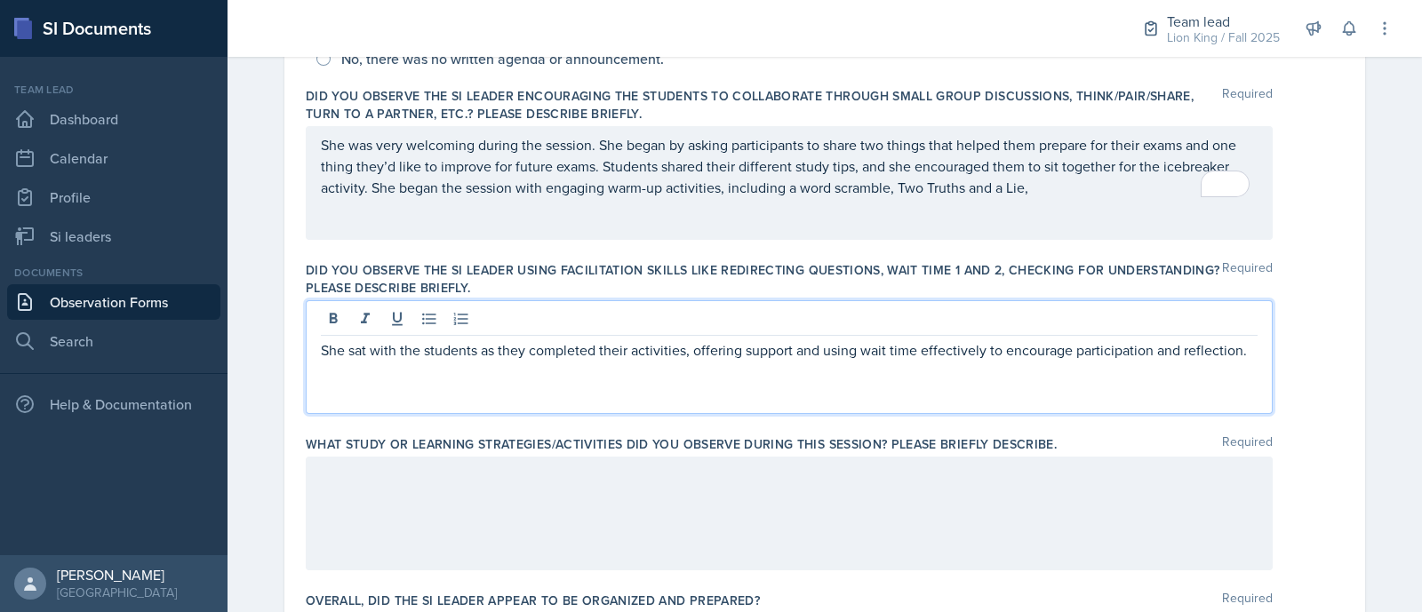
scroll to position [506, 0]
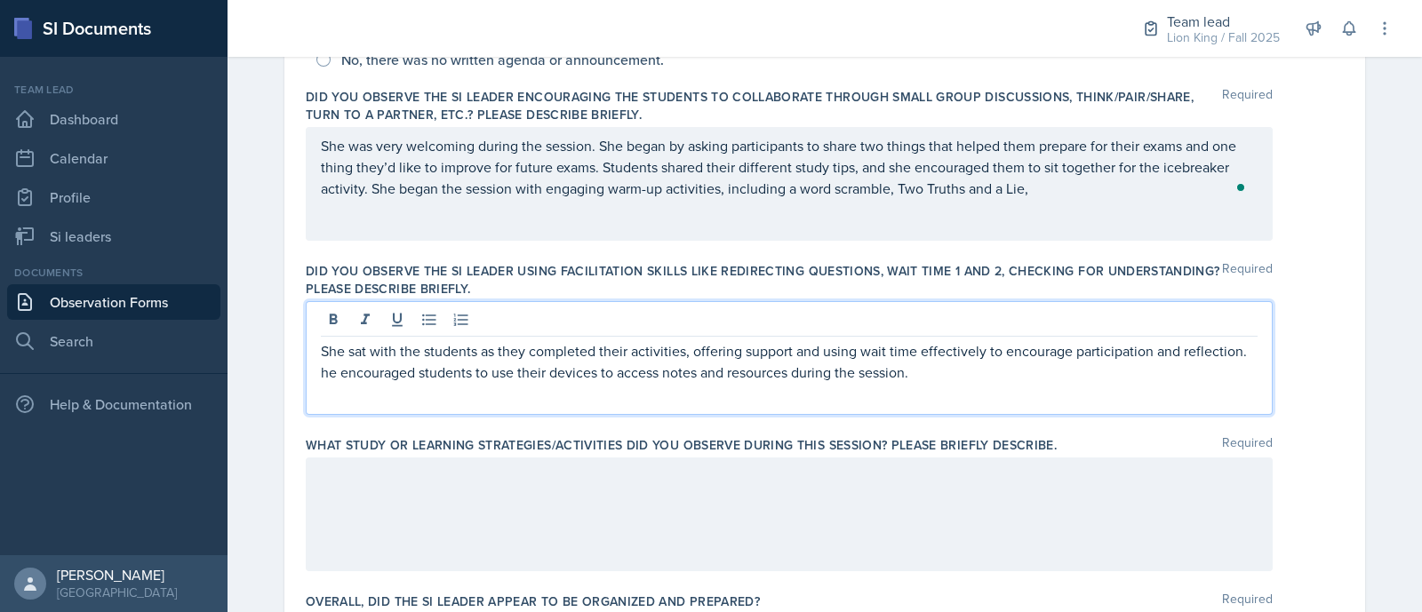
click at [321, 375] on p "She sat with the students as they completed their activities, offering support …" at bounding box center [789, 361] width 937 height 43
click at [336, 380] on p "She sat with the students as they completed their activities, offering support …" at bounding box center [789, 361] width 937 height 43
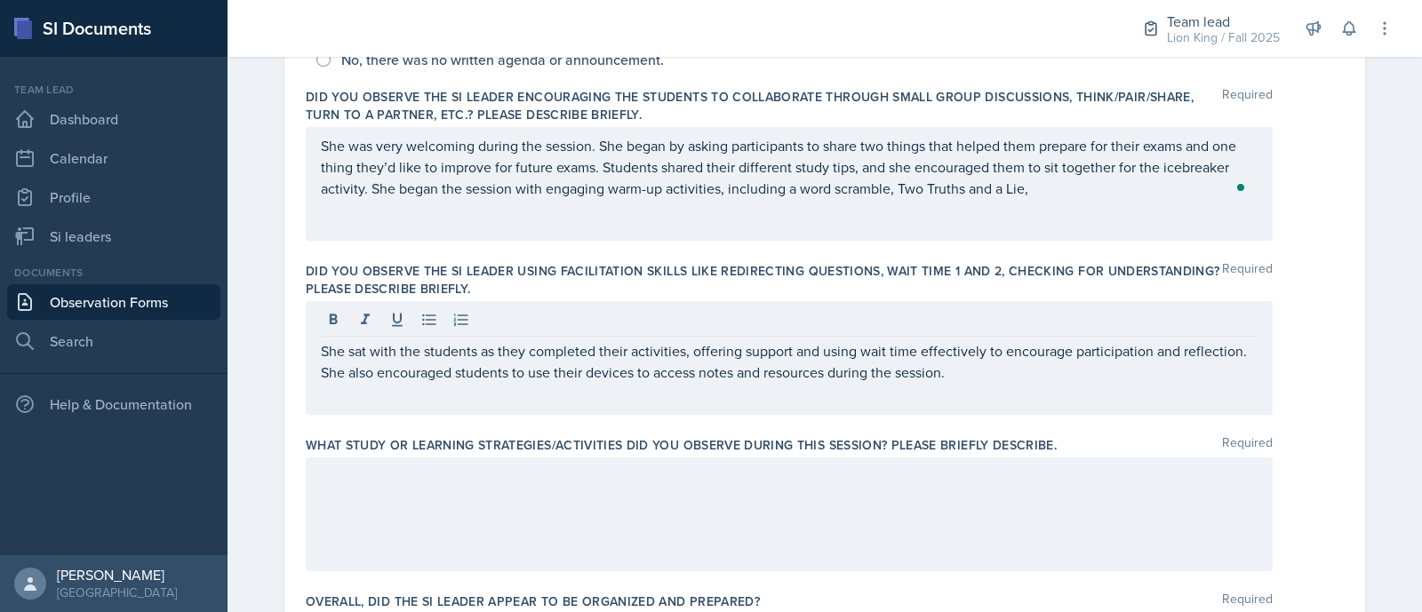
click at [826, 323] on div at bounding box center [789, 322] width 937 height 29
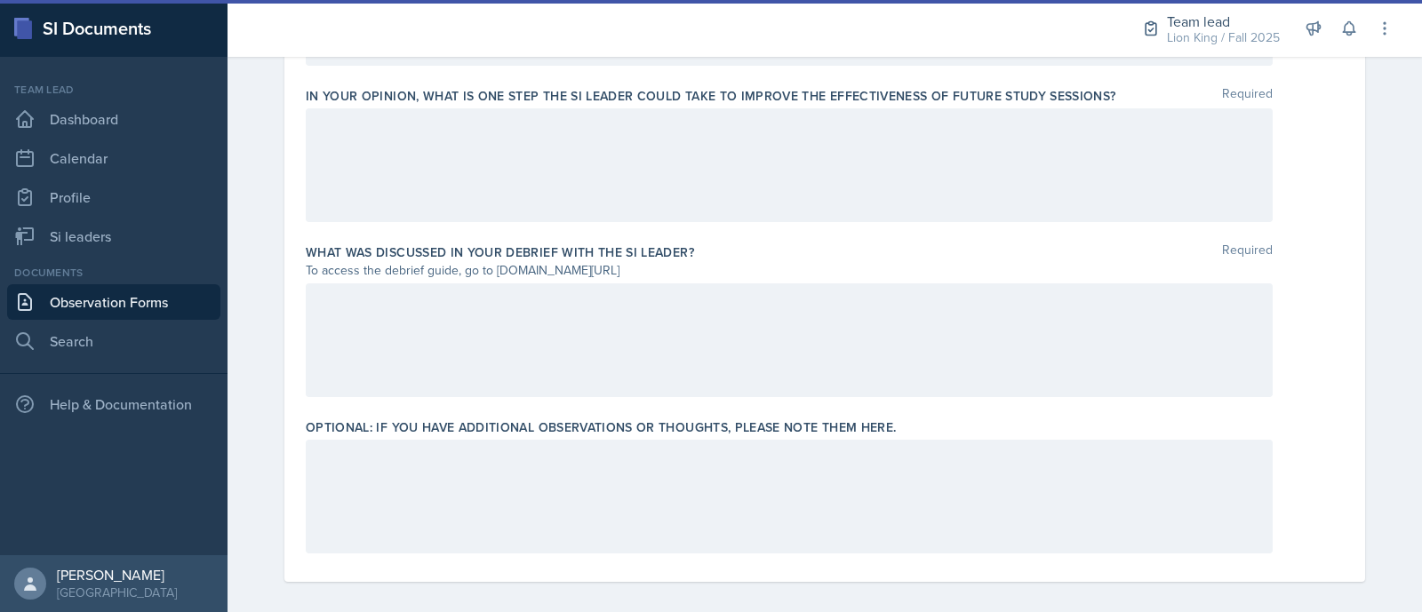
scroll to position [1250, 0]
click at [1004, 472] on div at bounding box center [789, 495] width 967 height 114
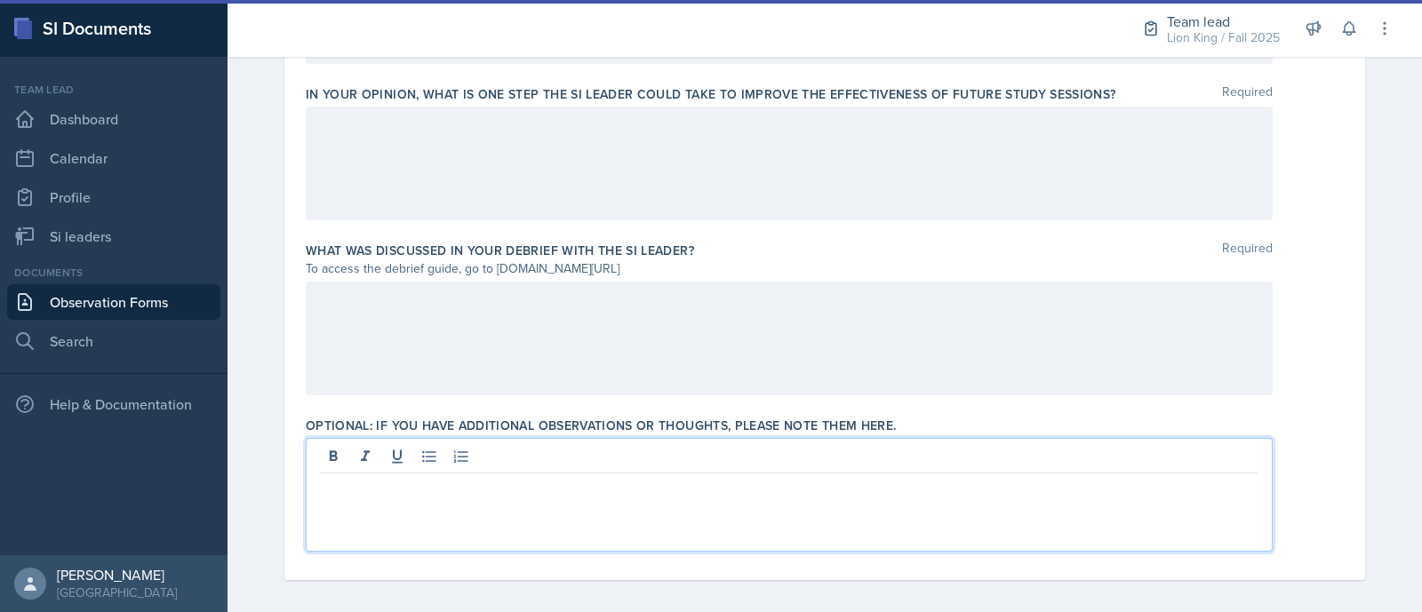
scroll to position [1259, 0]
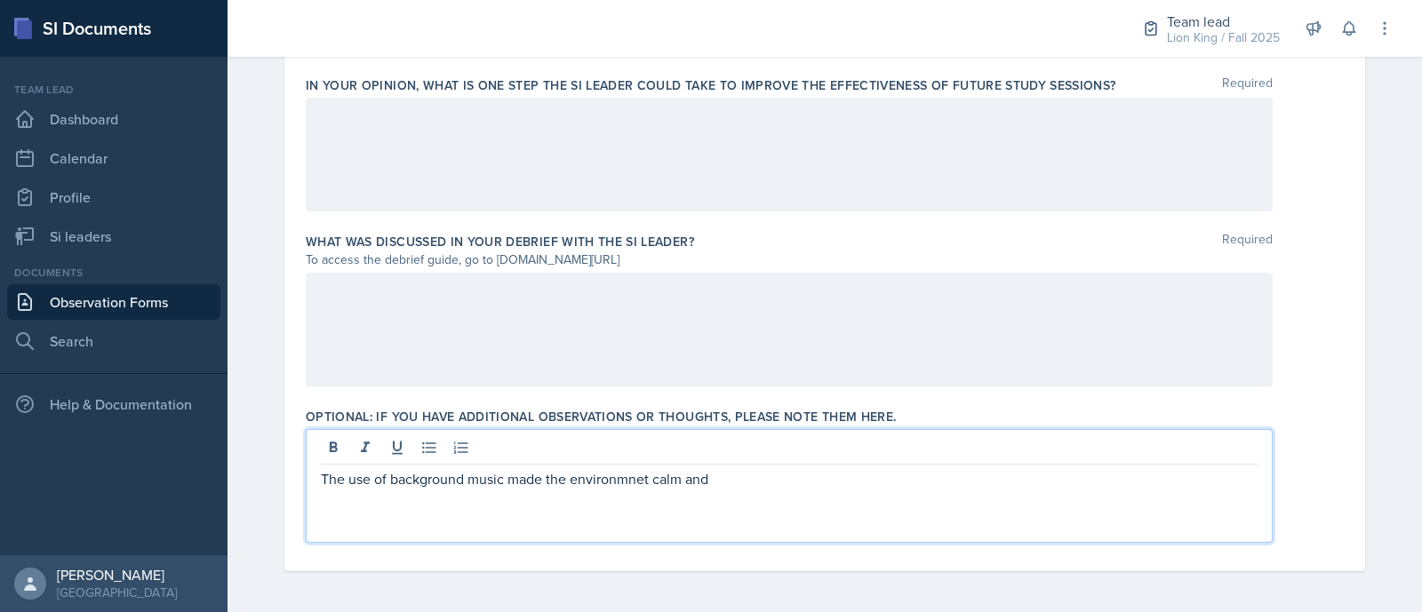
click at [615, 485] on p "The use of background music made the environmnet calm and" at bounding box center [789, 478] width 937 height 21
click at [640, 487] on div "The use of background music made the environmnet calm and" at bounding box center [789, 486] width 967 height 114
click at [636, 475] on p "The use of background music made the environmnet calm and" at bounding box center [789, 478] width 937 height 21
click at [718, 484] on p "The use of background music made the environment calm and" at bounding box center [789, 478] width 937 height 21
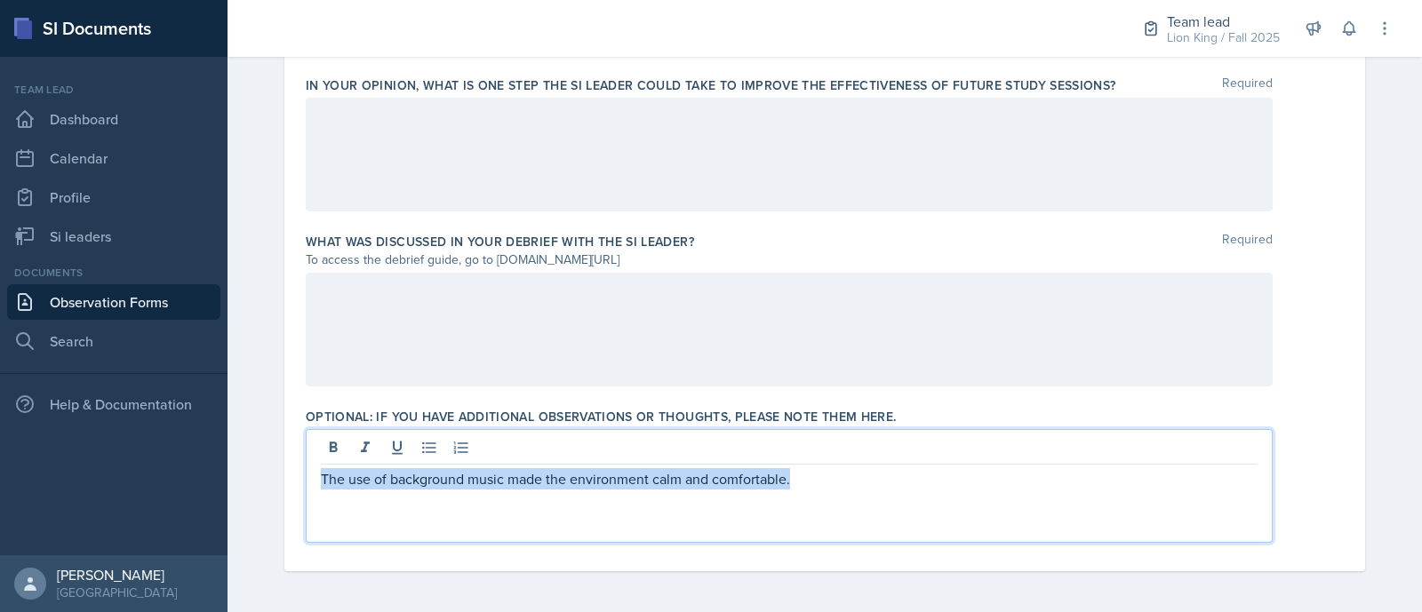
drag, startPoint x: 756, startPoint y: 491, endPoint x: 300, endPoint y: 491, distance: 455.1
click at [306, 491] on div "The use of background music made the environment calm and comfortable." at bounding box center [789, 486] width 967 height 114
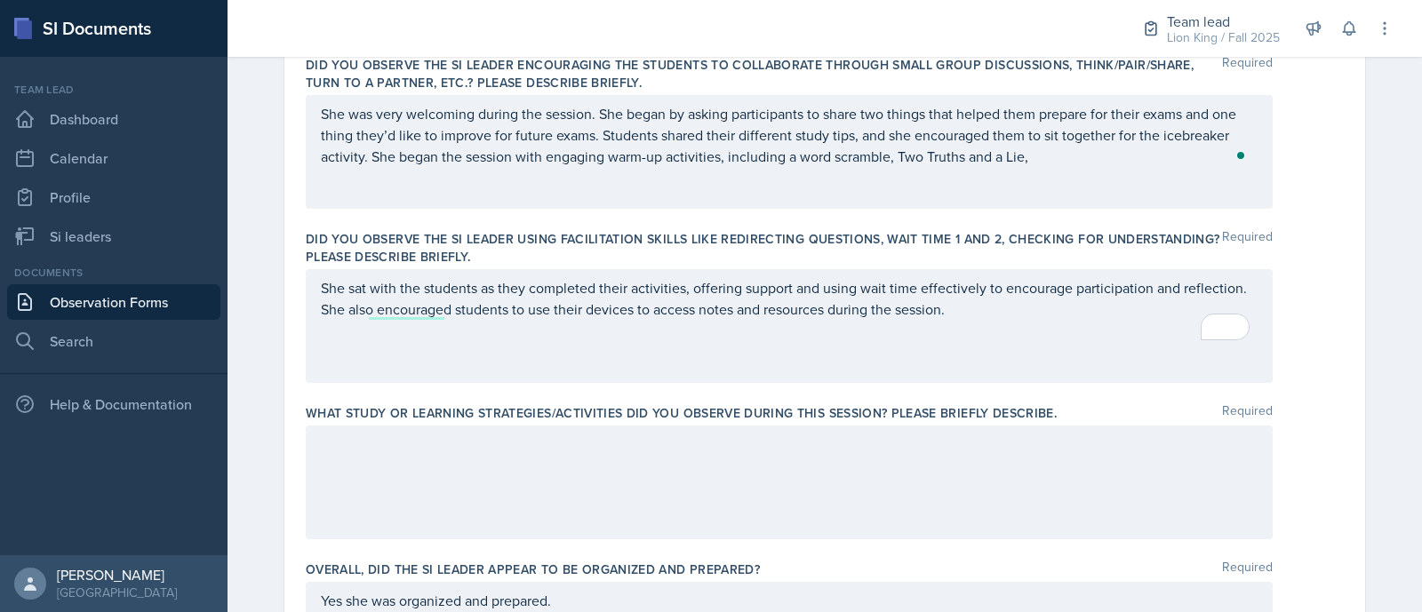
scroll to position [1076, 0]
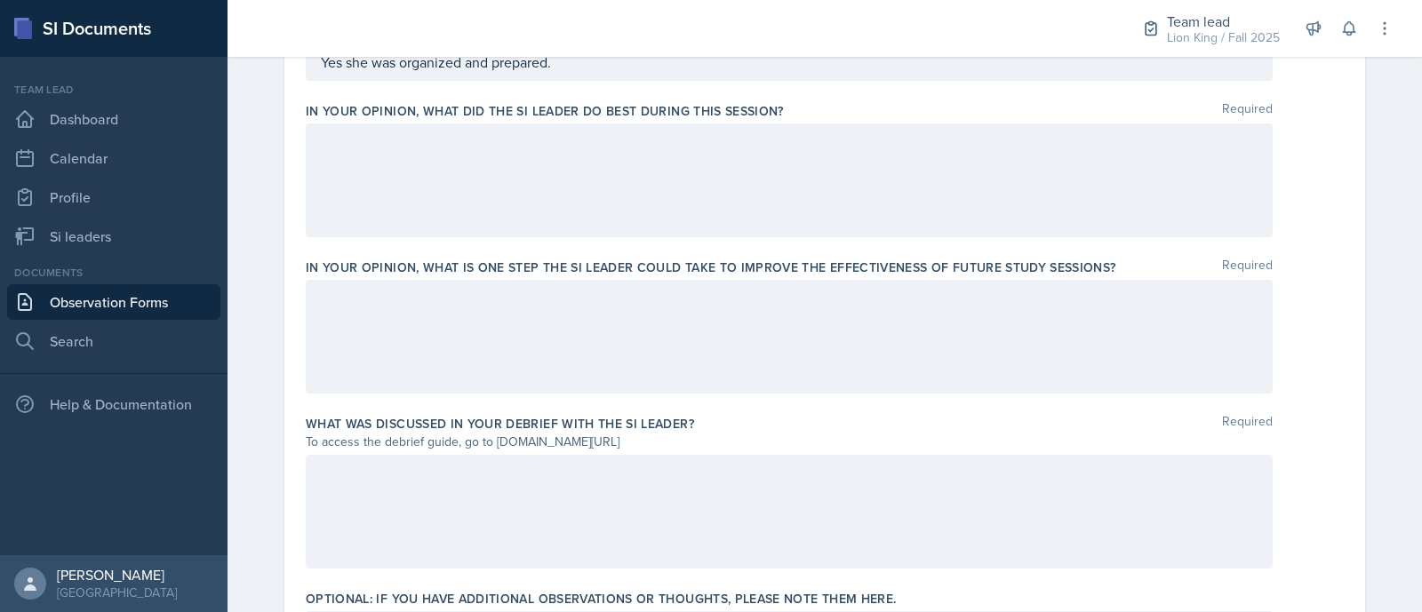
drag, startPoint x: 1404, startPoint y: 437, endPoint x: 1392, endPoint y: 508, distance: 72.0
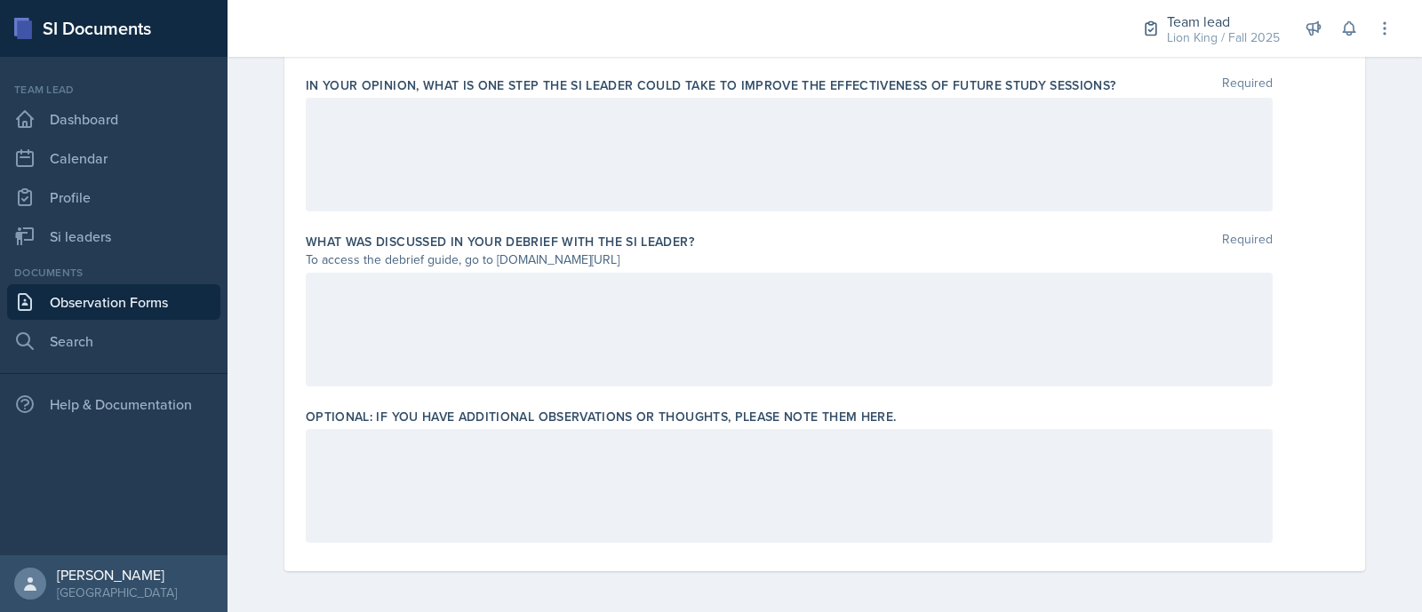
click at [802, 485] on div at bounding box center [789, 486] width 967 height 114
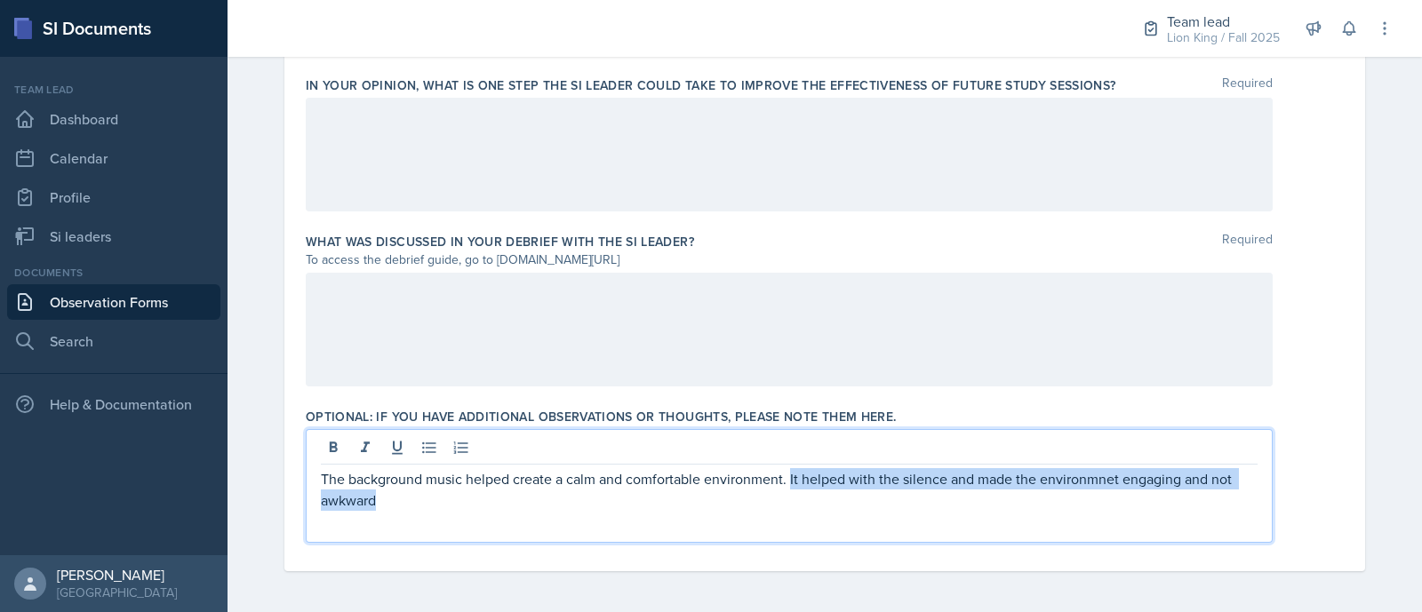
drag, startPoint x: 783, startPoint y: 477, endPoint x: 806, endPoint y: 495, distance: 29.2
click at [806, 495] on p "The background music helped create a calm and comfortable environment. It helpe…" at bounding box center [789, 489] width 937 height 43
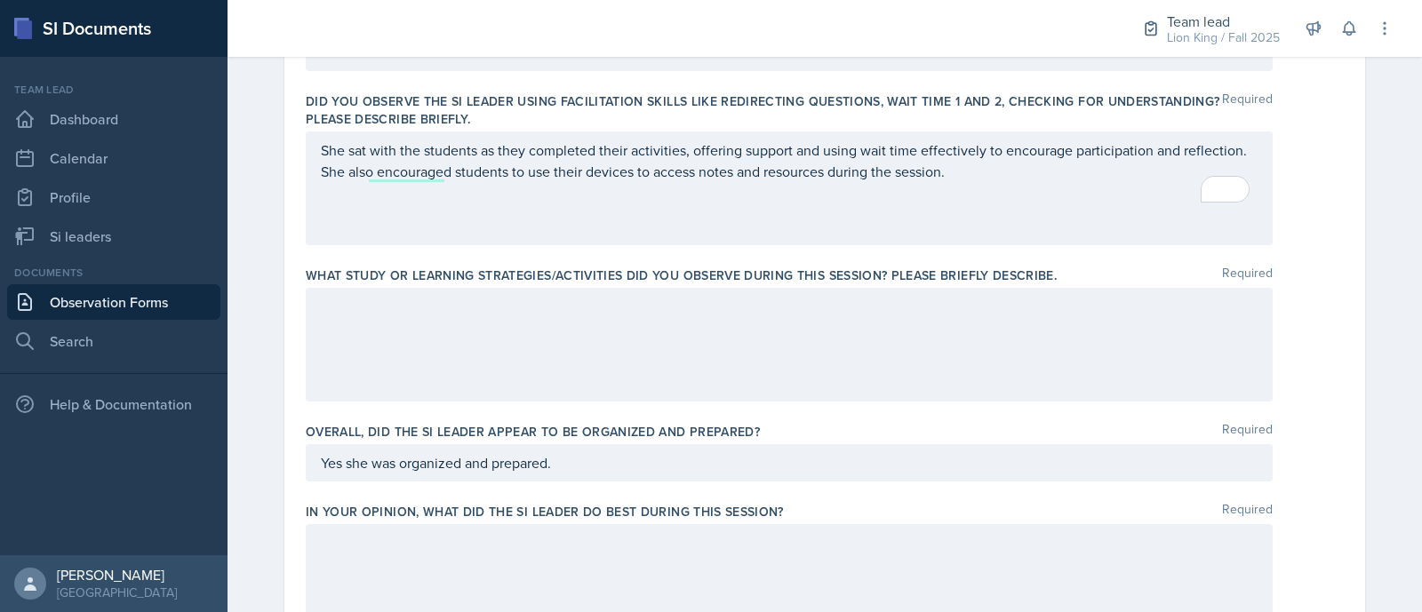
scroll to position [554, 0]
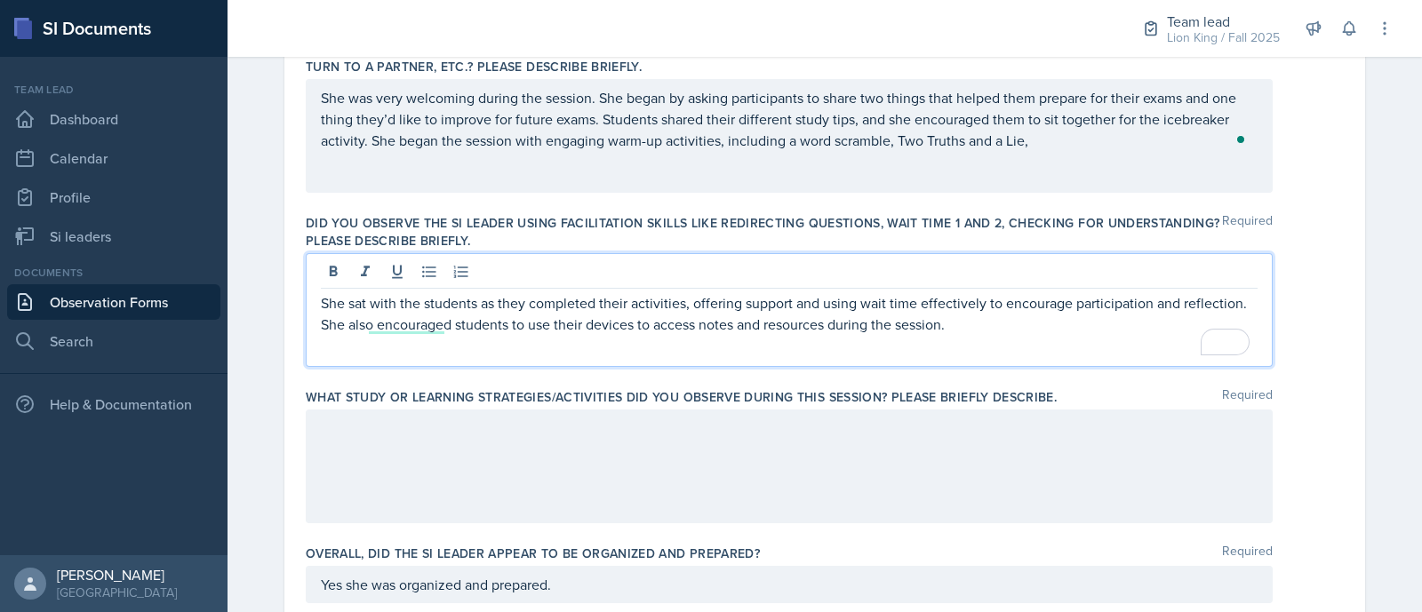
click at [391, 293] on p "She sat with the students as they completed their activities, offering support …" at bounding box center [789, 313] width 937 height 43
click at [430, 331] on p "She sat with the students as they completed their activities, offering support …" at bounding box center [789, 313] width 937 height 43
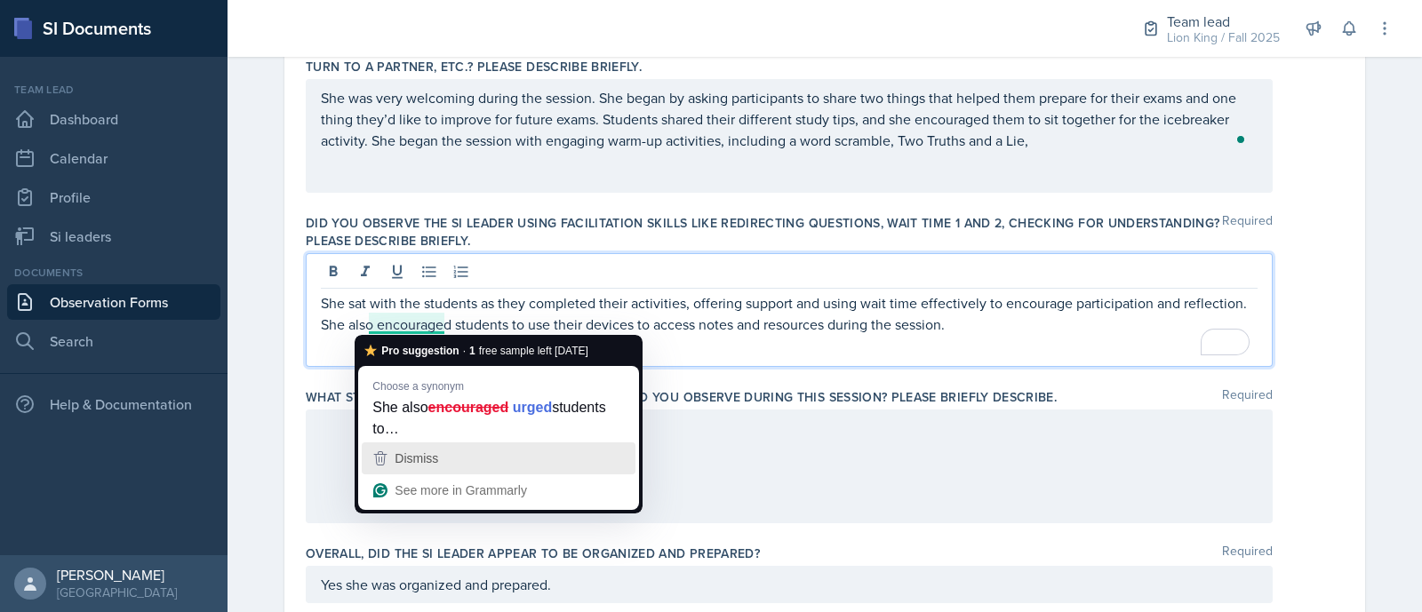
click at [424, 457] on span "Dismiss" at bounding box center [417, 459] width 44 height 14
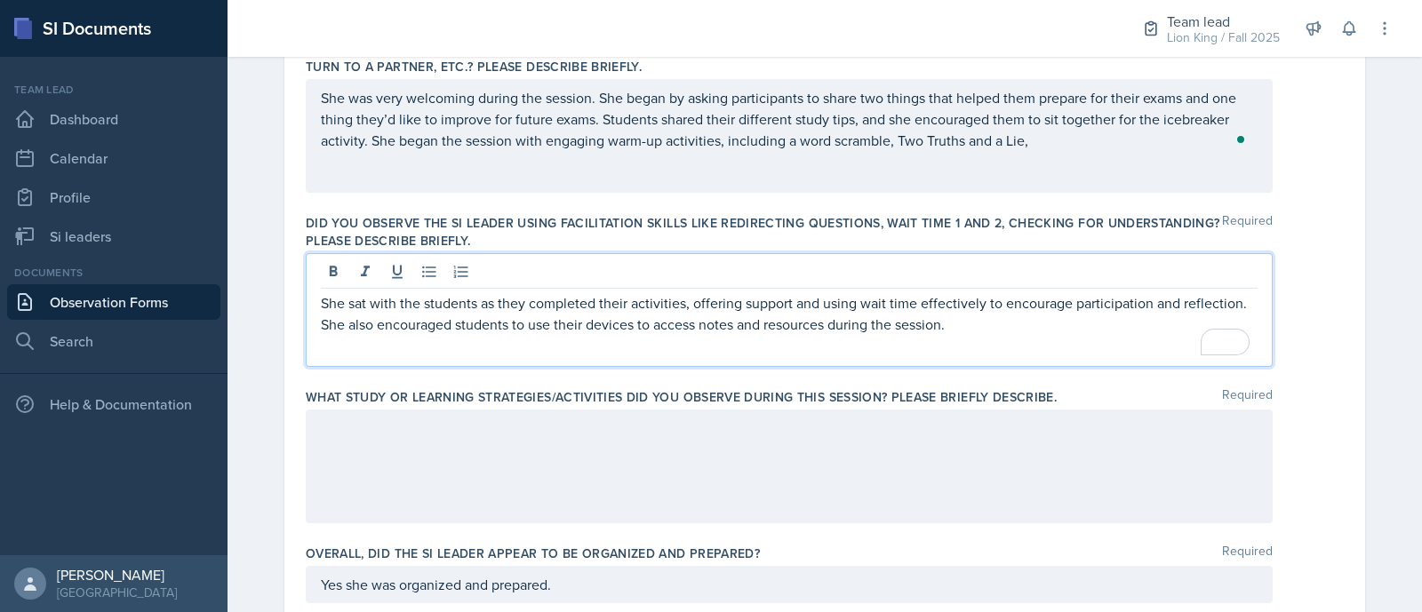
click at [967, 331] on p "She sat with the students as they completed their activities, offering support …" at bounding box center [789, 313] width 937 height 43
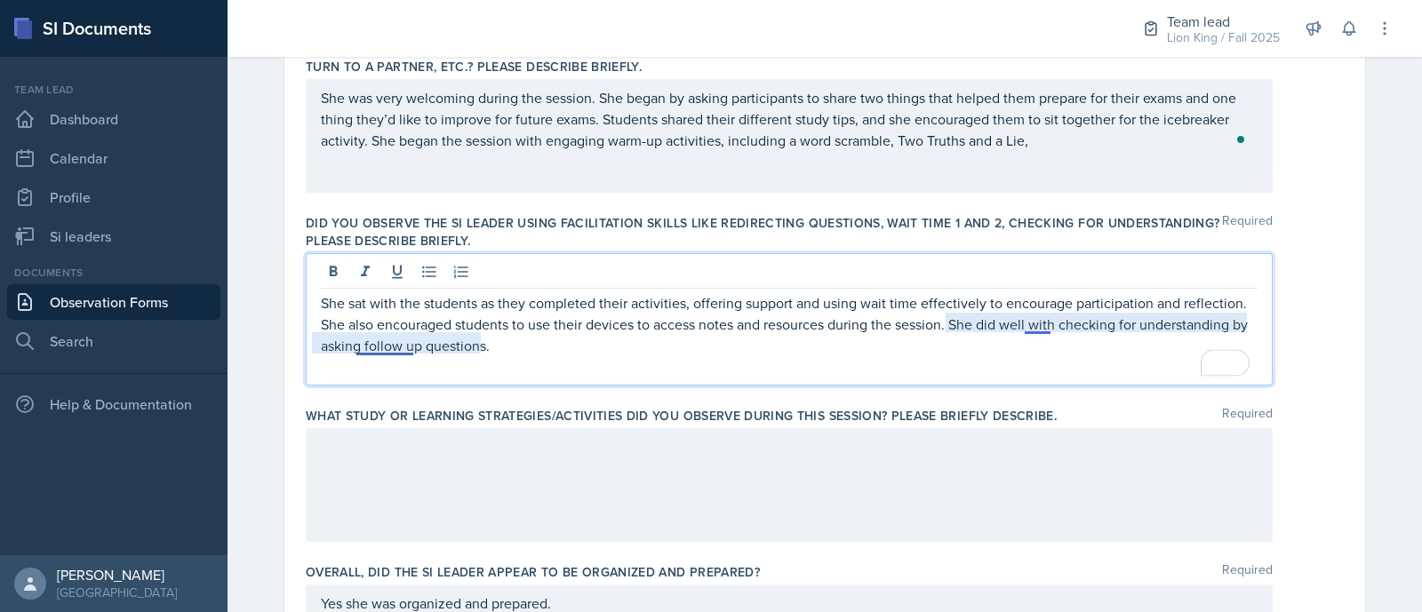
click at [1041, 329] on p "She sat with the students as they completed their activities, offering support …" at bounding box center [789, 324] width 937 height 64
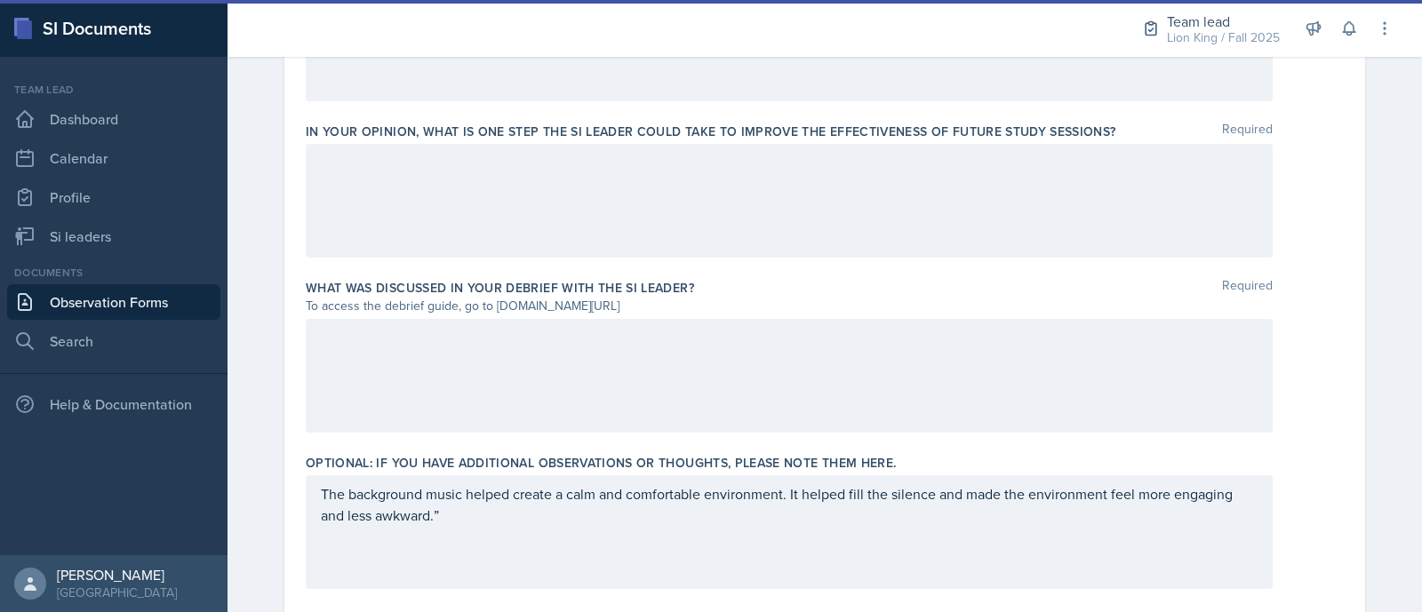
scroll to position [1197, 0]
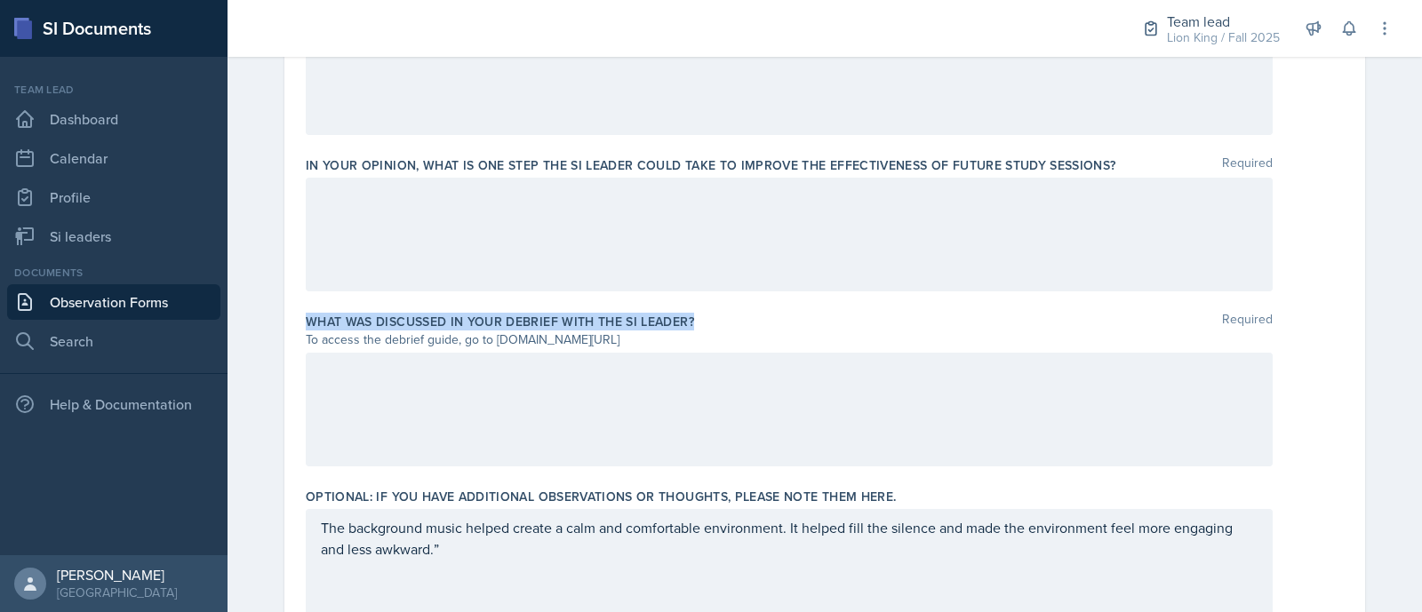
drag, startPoint x: 297, startPoint y: 315, endPoint x: 724, endPoint y: 326, distance: 427.7
click at [724, 326] on div "What was discussed in your debrief with the SI Leader? Required" at bounding box center [825, 322] width 1038 height 18
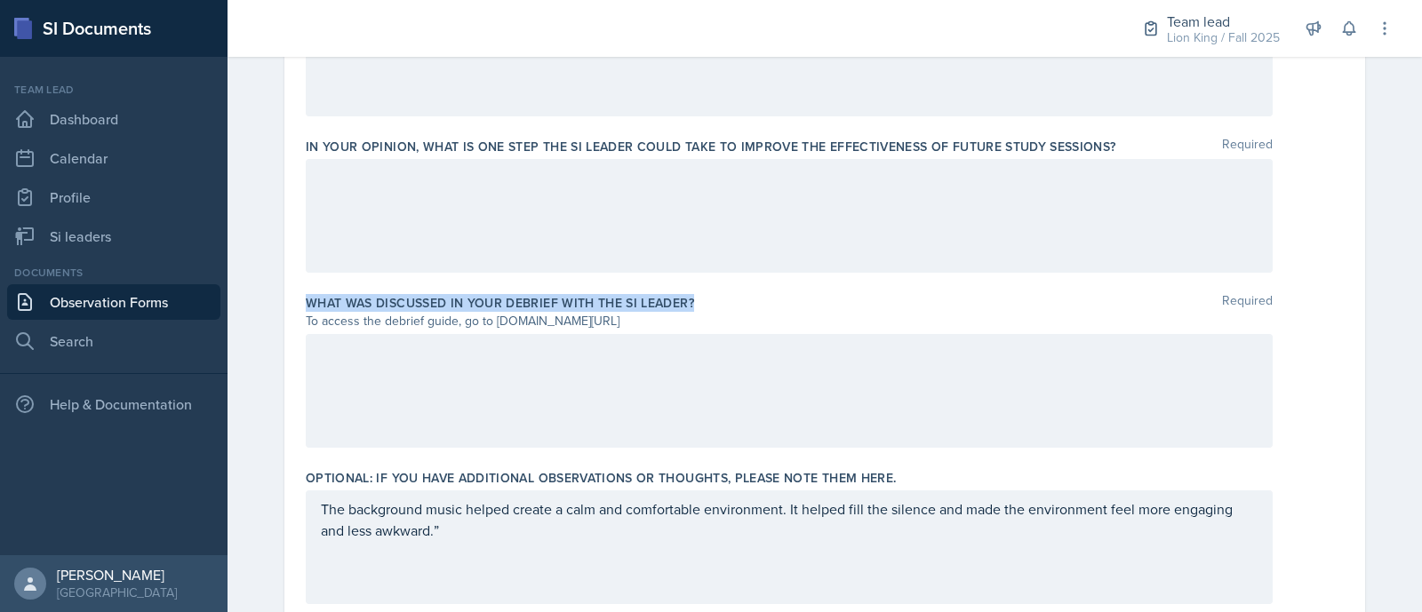
scroll to position [1180, 0]
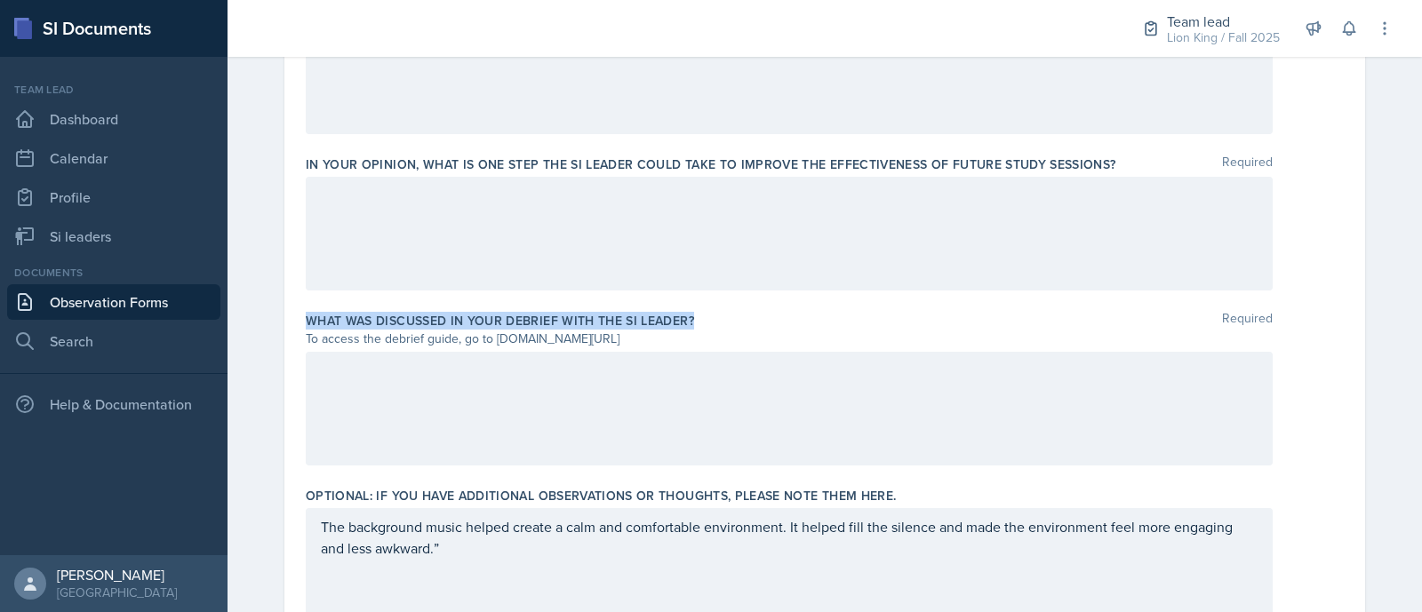
copy label "What was discussed in your debrief with the SI Leader?"
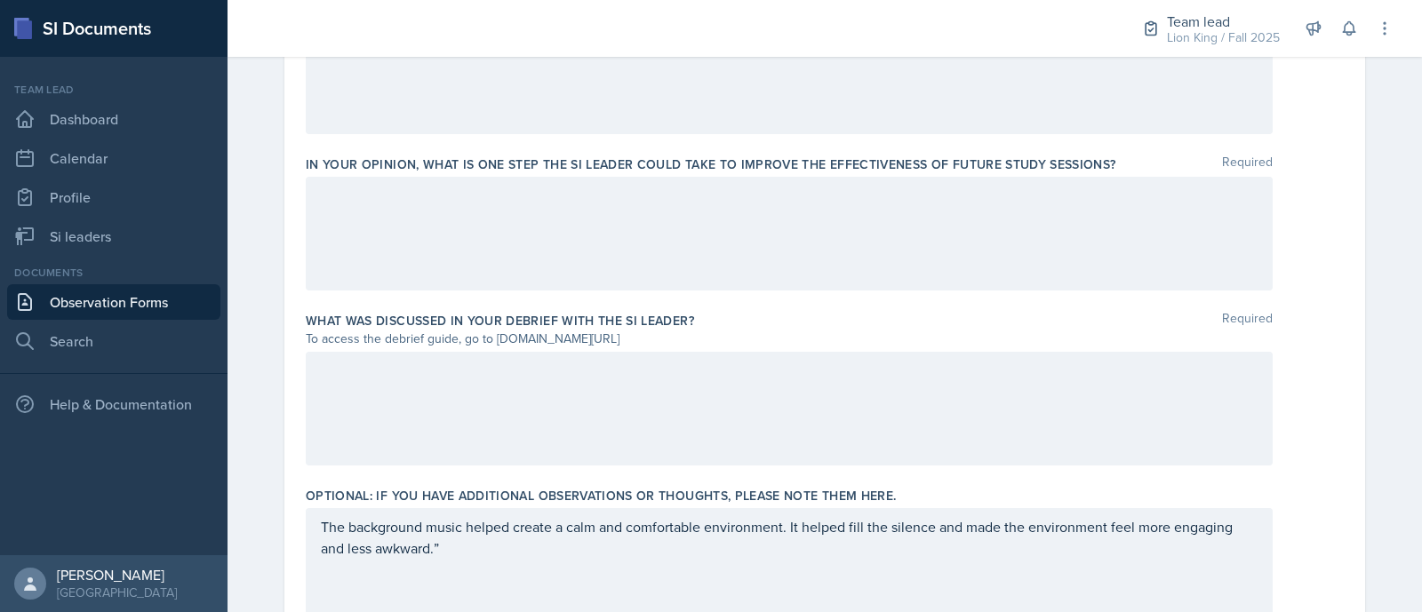
click at [585, 370] on div at bounding box center [789, 409] width 967 height 114
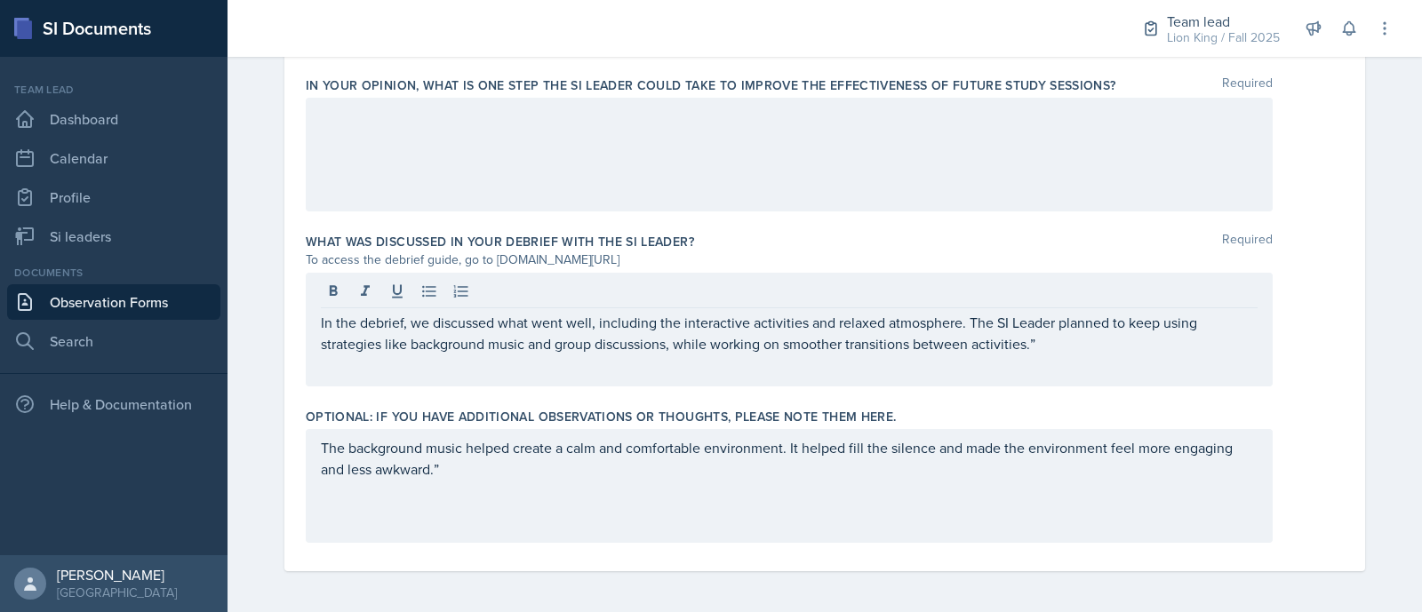
scroll to position [1156, 0]
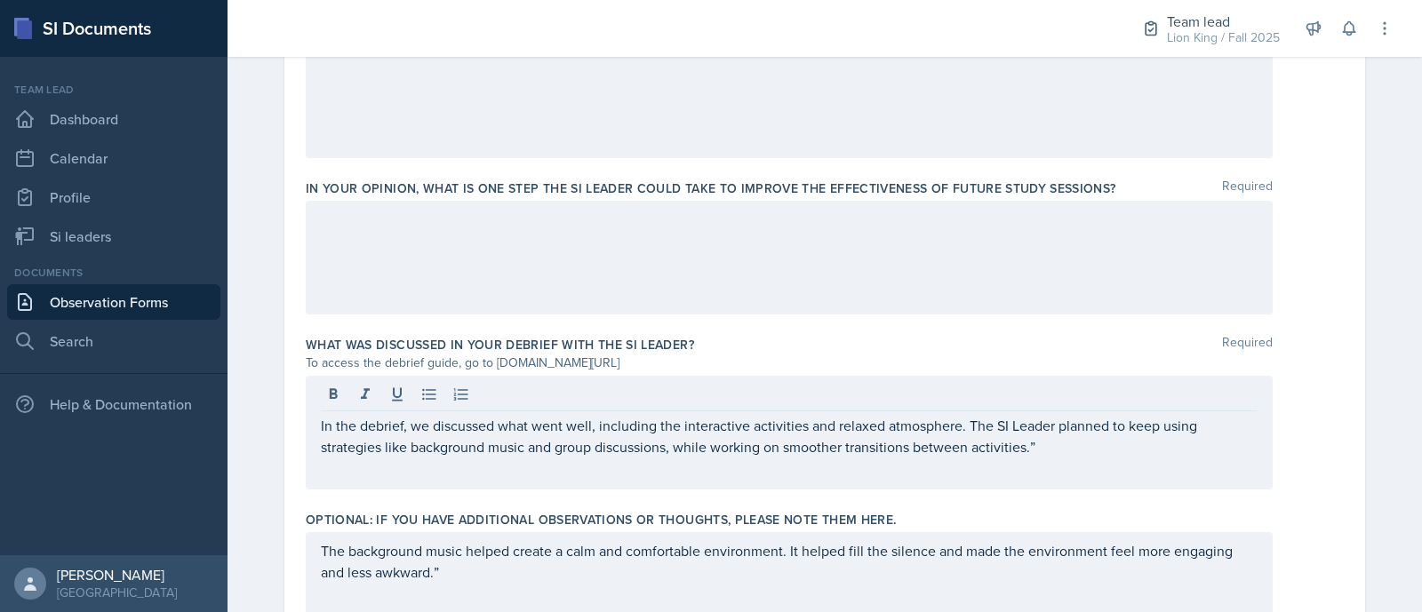
click at [503, 592] on div "The background music helped create a calm and comfortable environment. It helpe…" at bounding box center [789, 589] width 967 height 114
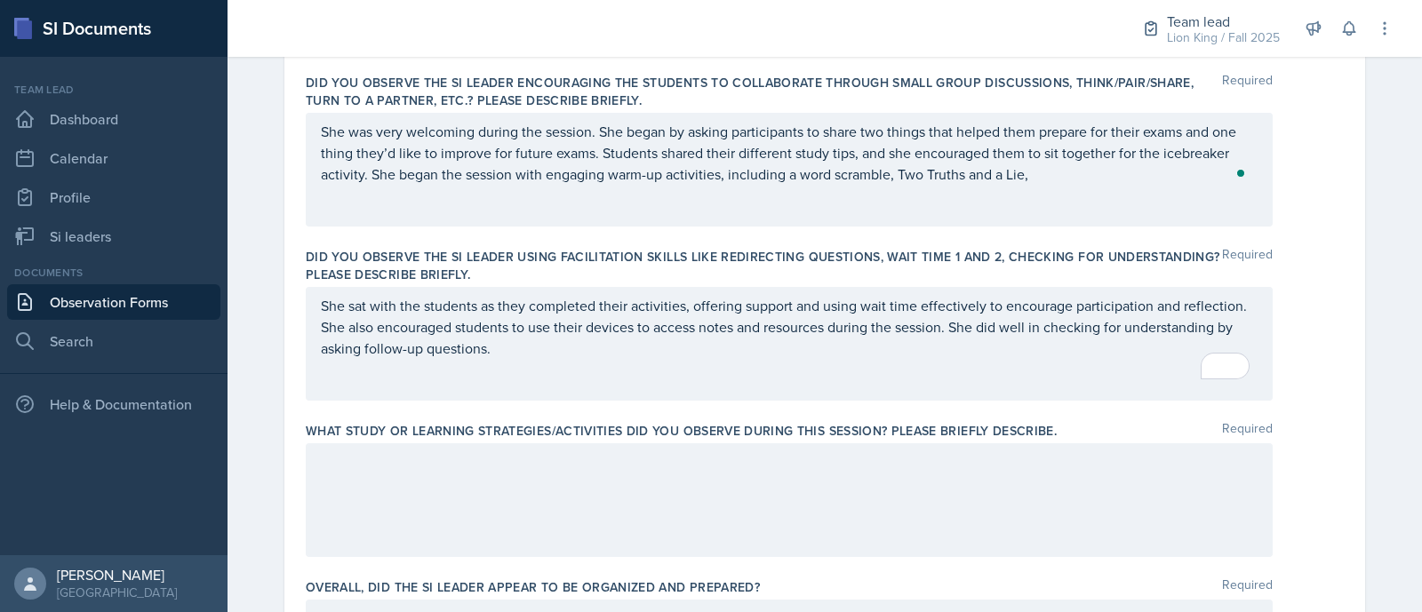
scroll to position [517, 0]
click at [306, 433] on label "What study or learning strategies/activities did you observe during this sessio…" at bounding box center [681, 434] width 751 height 18
drag, startPoint x: 296, startPoint y: 428, endPoint x: 752, endPoint y: 421, distance: 456.0
click at [752, 421] on div "Date October 7th, 2025 October 2025 28 29 30 1 2 3 4 5 6 7 8 9 10 11 12 13 14 1…" at bounding box center [824, 467] width 1081 height 1691
click at [1039, 437] on label "What study or learning strategies/activities did you observe during this sessio…" at bounding box center [681, 434] width 751 height 18
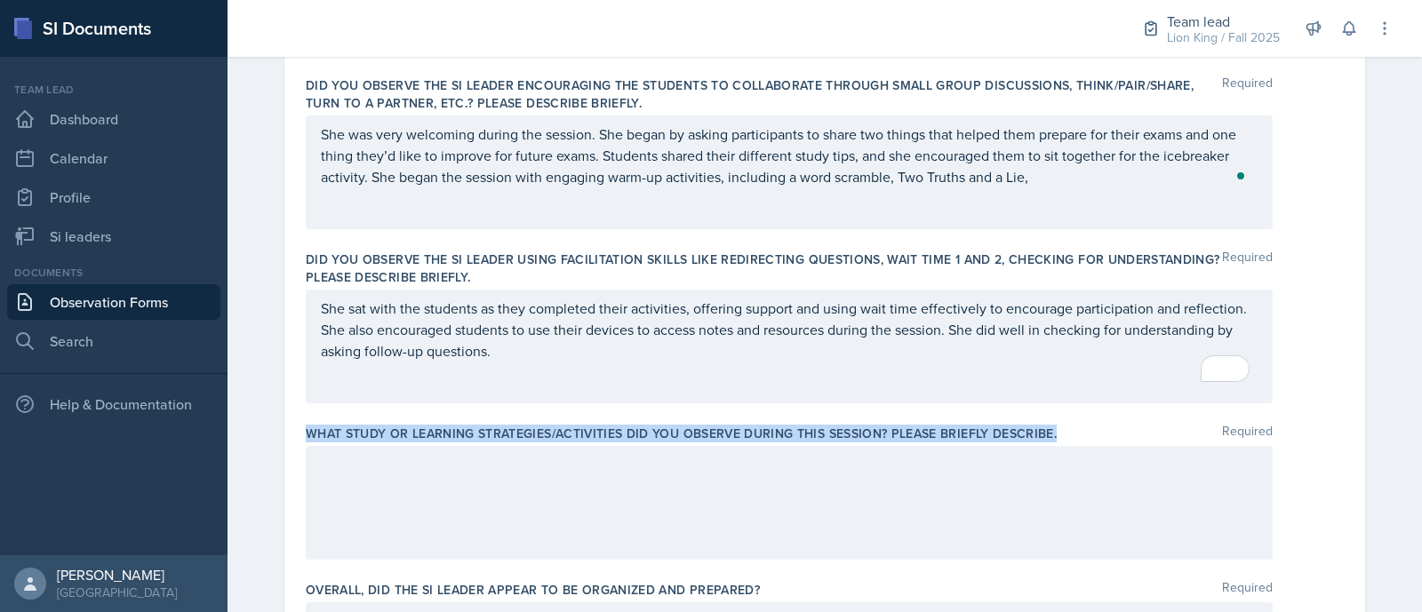
drag, startPoint x: 1051, startPoint y: 431, endPoint x: 257, endPoint y: 427, distance: 793.8
click at [257, 427] on div "Date October 7th, 2025 October 2025 28 29 30 1 2 3 4 5 6 7 8 9 10 11 12 13 14 1…" at bounding box center [825, 488] width 1138 height 1733
copy label "What study or learning strategies/activities did you observe during this sessio…"
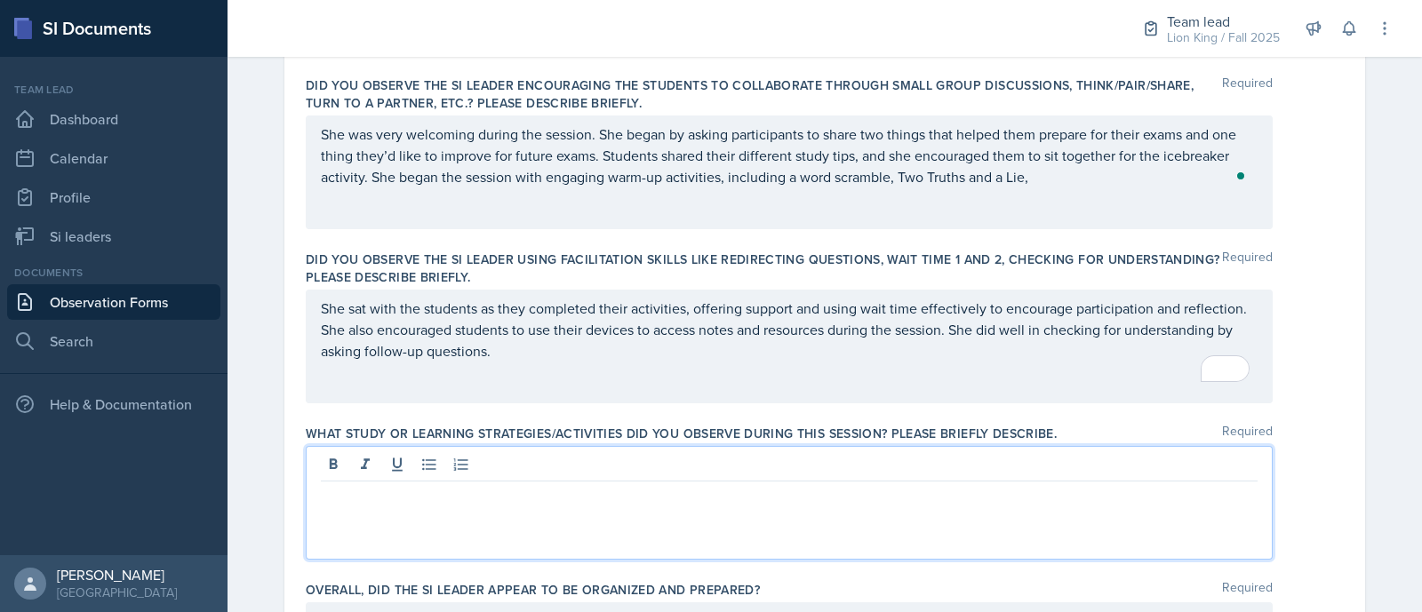
click at [412, 465] on div at bounding box center [789, 503] width 967 height 114
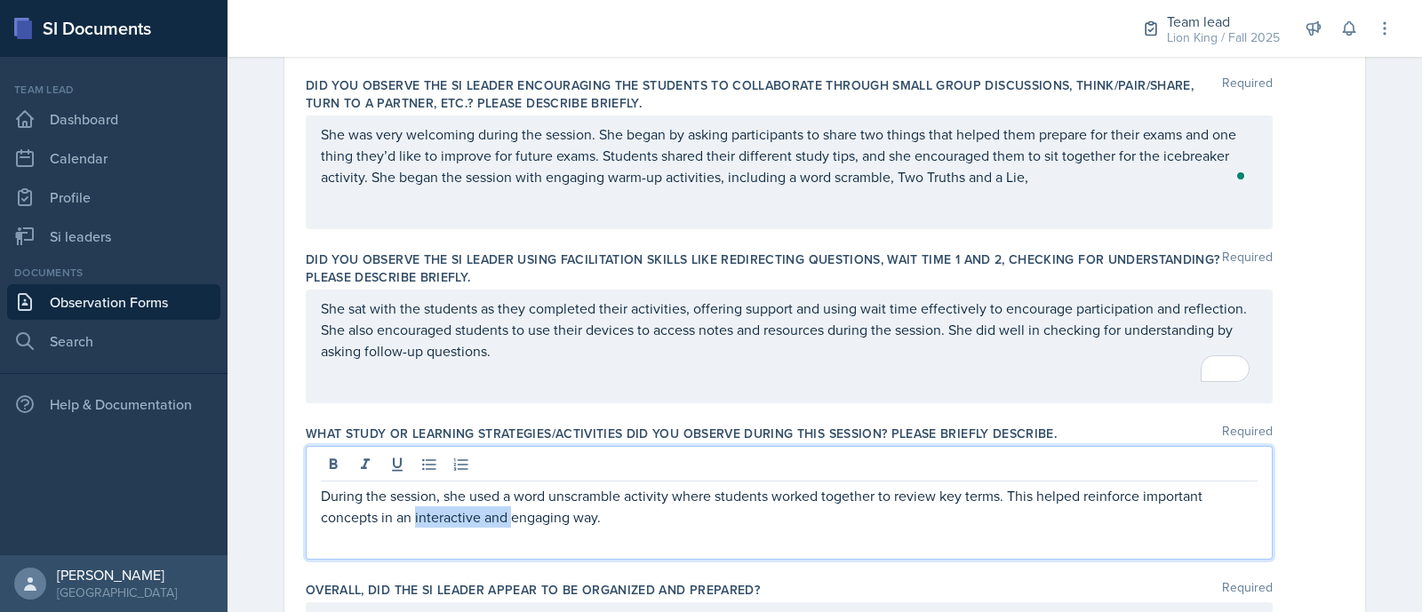
drag, startPoint x: 503, startPoint y: 516, endPoint x: 404, endPoint y: 516, distance: 98.7
click at [404, 516] on p "During the session, she used a word unscramble activity where students worked t…" at bounding box center [789, 506] width 937 height 43
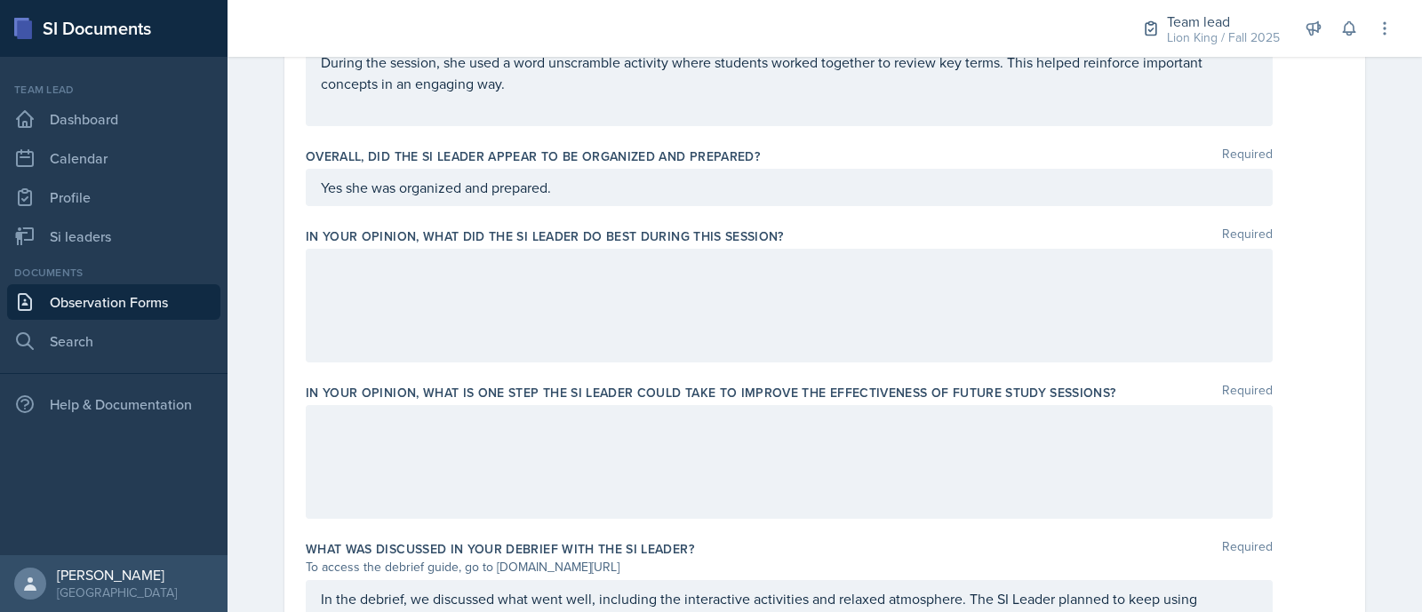
scroll to position [941, 0]
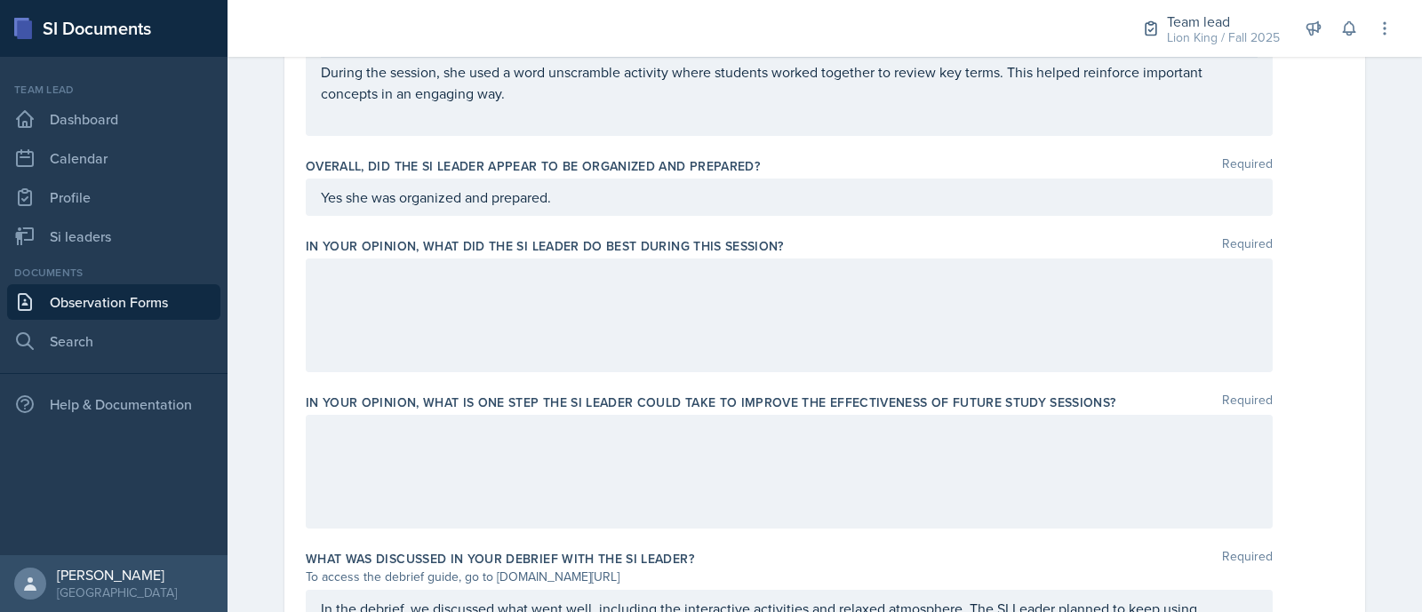
click at [330, 292] on div at bounding box center [789, 316] width 967 height 114
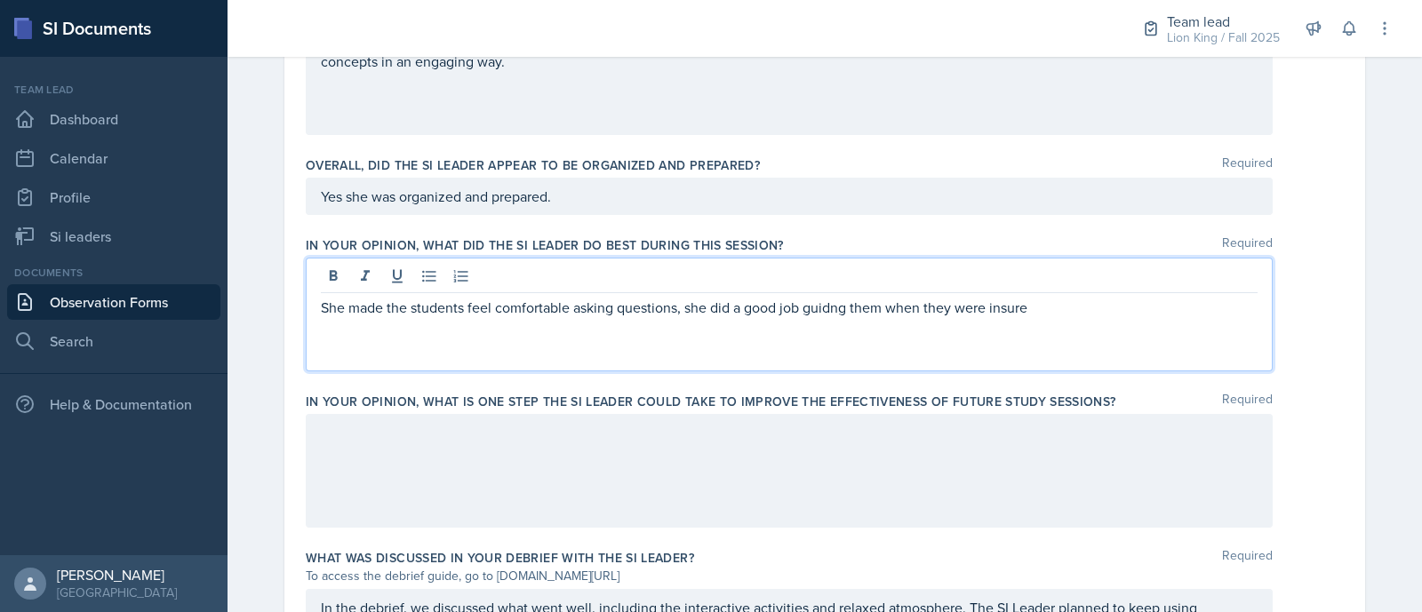
click at [991, 304] on p "She made the students feel comfortable asking questions, she did a good job gui…" at bounding box center [789, 307] width 937 height 21
click at [986, 304] on p "She made the students feel comfortable asking questions, she did a good job gui…" at bounding box center [789, 307] width 937 height 21
click at [1018, 308] on p "She made the students feel comfortable asking questions, she did a good job gui…" at bounding box center [789, 307] width 937 height 21
click at [1030, 313] on p "She made the students feel comfortable asking questions, she did a good job gui…" at bounding box center [789, 307] width 937 height 21
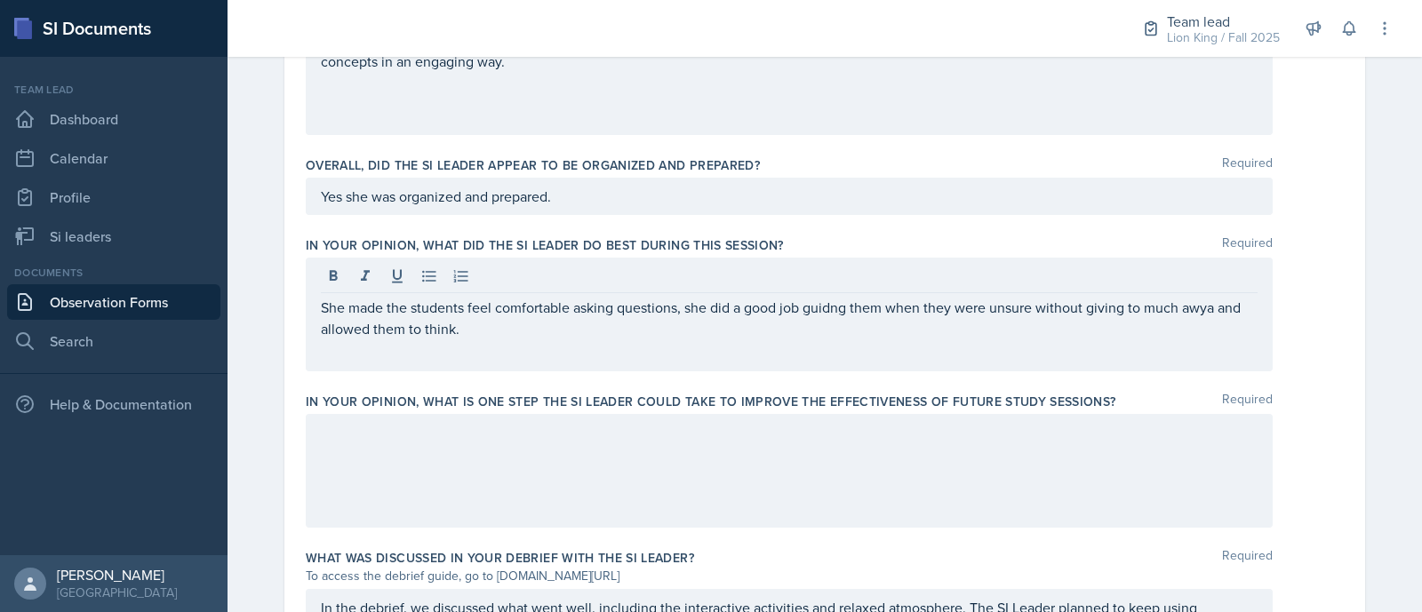
drag, startPoint x: 493, startPoint y: 356, endPoint x: 316, endPoint y: 301, distance: 186.1
click at [316, 301] on div "She made the students feel comfortable asking questions, she did a good job gui…" at bounding box center [789, 315] width 967 height 114
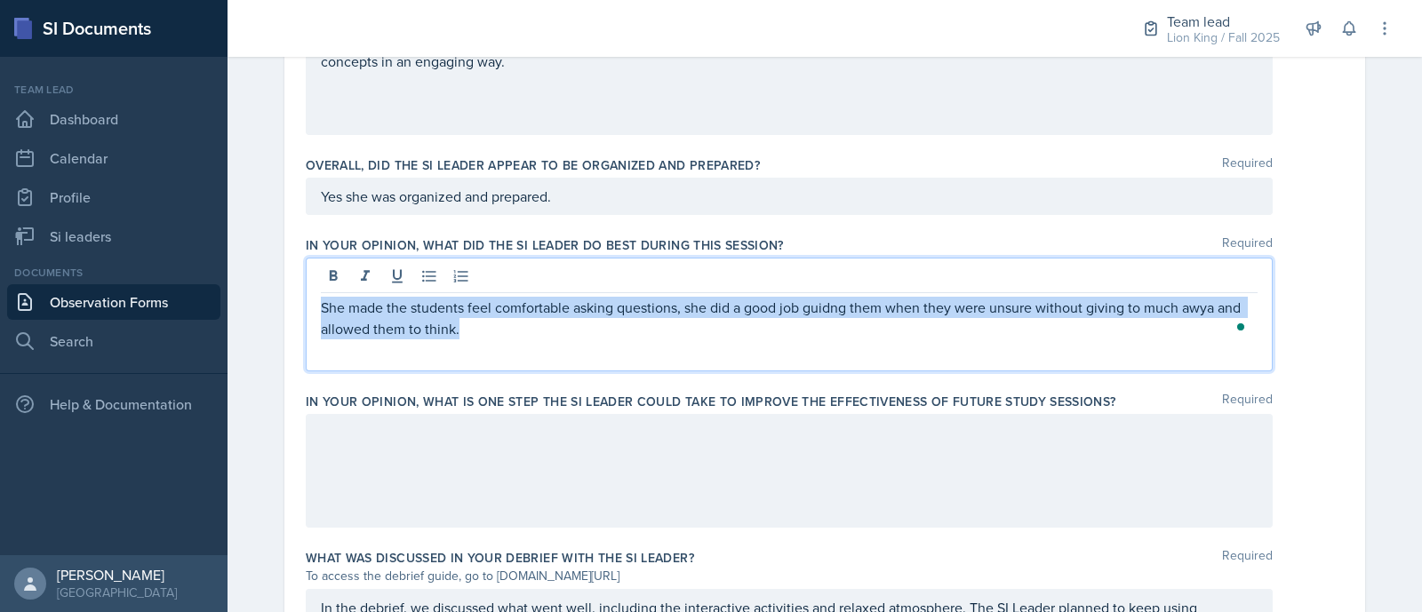
drag, startPoint x: 316, startPoint y: 301, endPoint x: 468, endPoint y: 344, distance: 157.9
click at [468, 344] on div "She made the students feel comfortable asking questions, she did a good job gui…" at bounding box center [789, 315] width 967 height 114
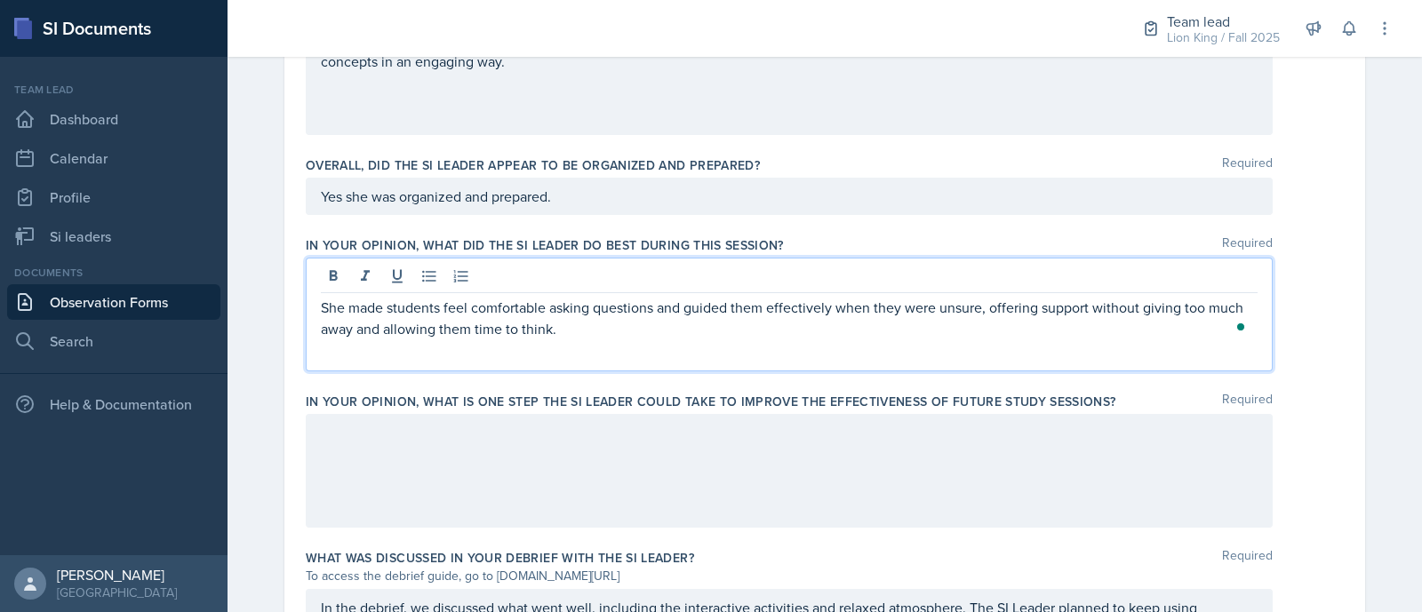
click at [832, 313] on p "She made students feel comfortable asking questions and guided them effectively…" at bounding box center [789, 318] width 937 height 43
click at [818, 309] on p "She made students feel comfortable asking questions and guided them effectively…" at bounding box center [789, 318] width 937 height 43
click at [822, 306] on p "She made students feel comfortable asking questions and guided them effectively…" at bounding box center [789, 318] width 937 height 43
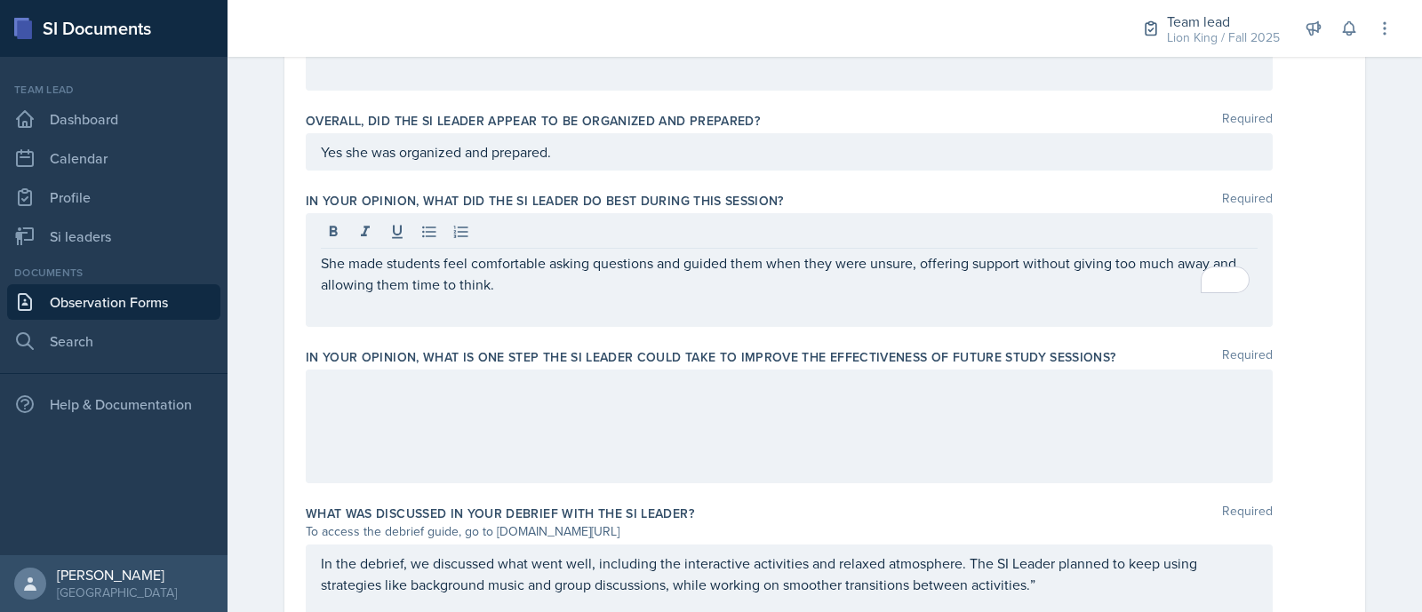
scroll to position [988, 0]
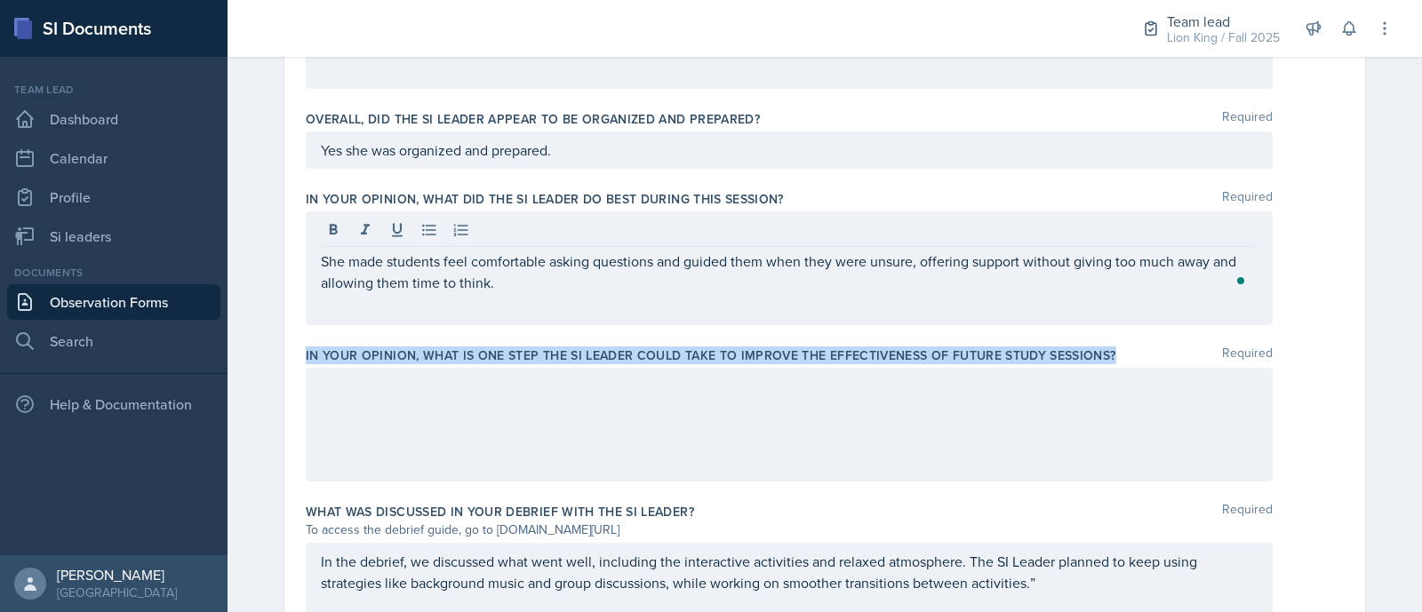
drag, startPoint x: 293, startPoint y: 356, endPoint x: 1124, endPoint y: 355, distance: 831.1
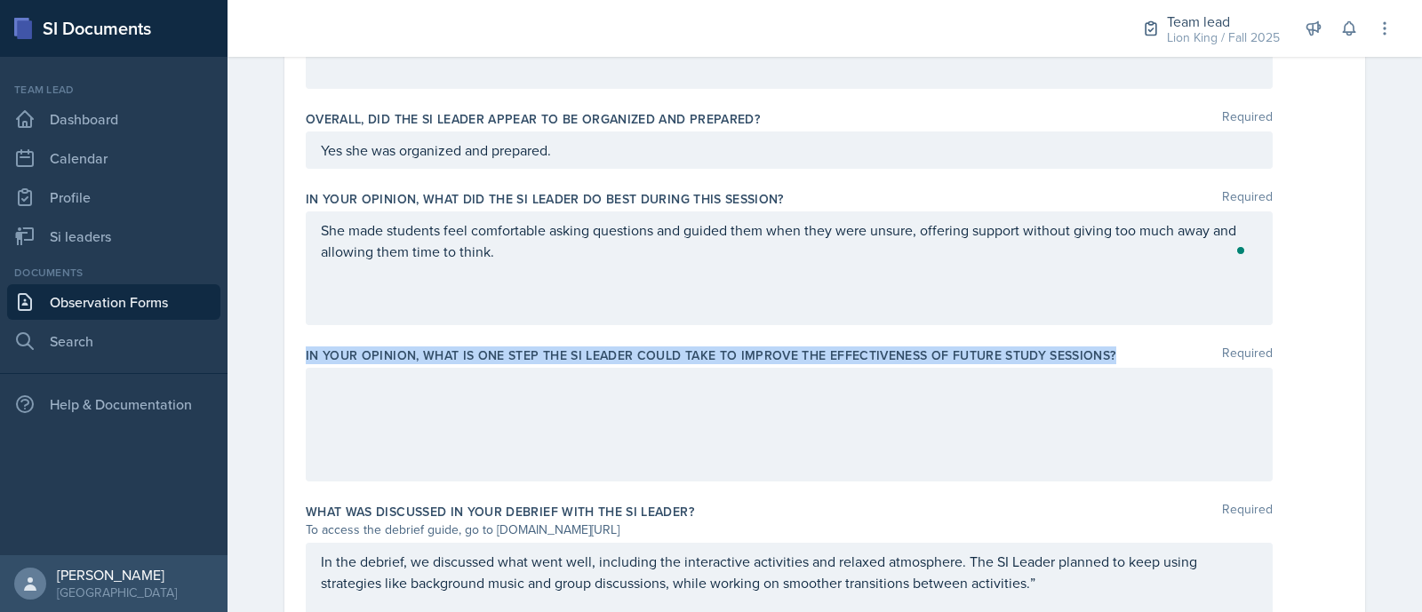
copy label "In your opinion, what is ONE step the SI Leader could take to improve the effec…"
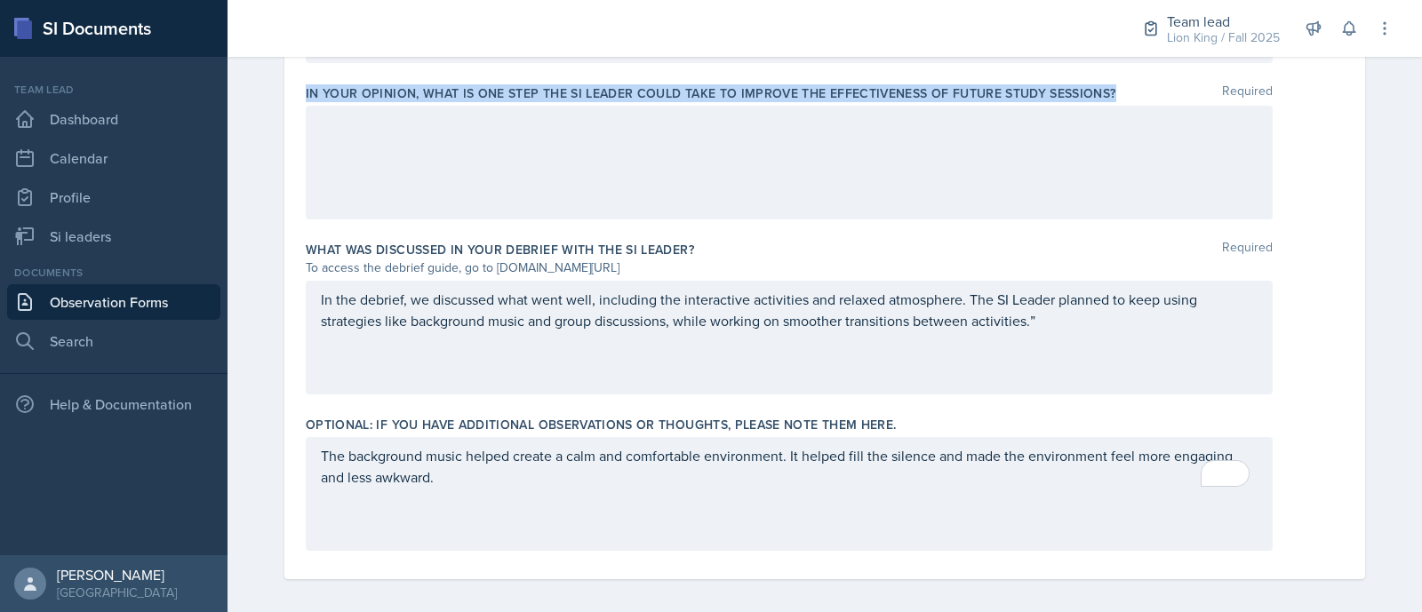
scroll to position [1259, 0]
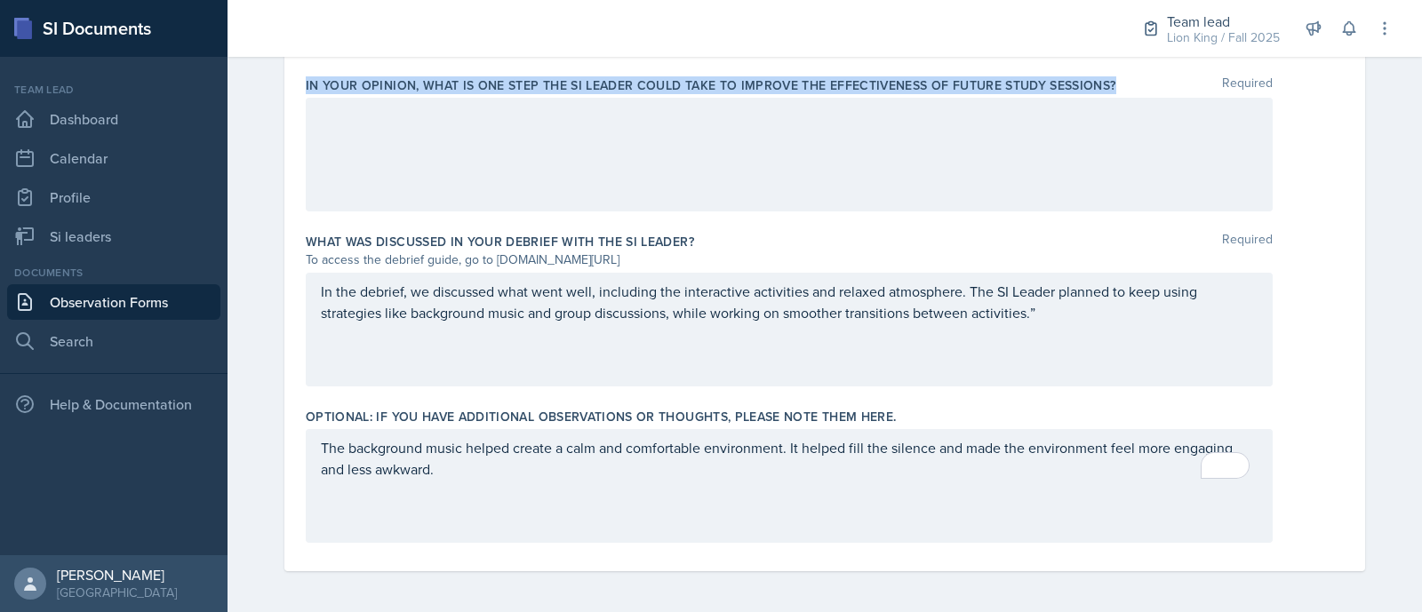
click at [1100, 319] on p "In the debrief, we discussed what went well, including the interactive activiti…" at bounding box center [789, 302] width 937 height 43
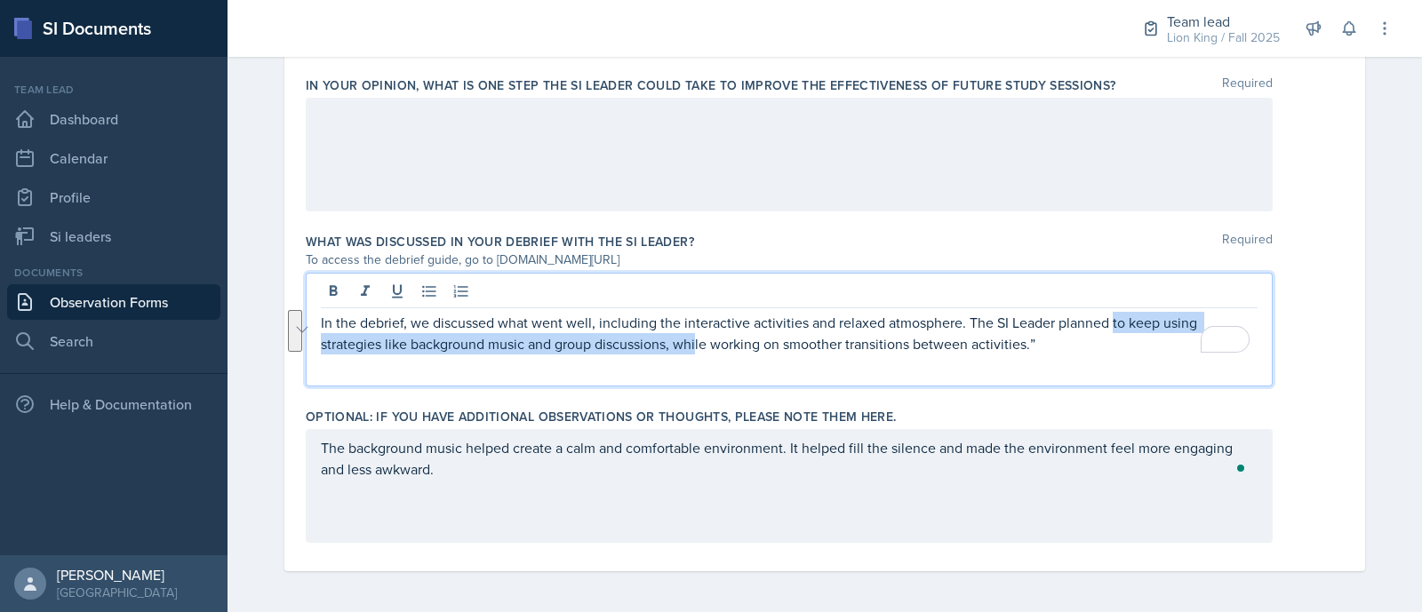
drag, startPoint x: 1100, startPoint y: 319, endPoint x: 685, endPoint y: 349, distance: 416.2
click at [685, 349] on p "In the debrief, we discussed what went well, including the interactive activiti…" at bounding box center [789, 333] width 937 height 43
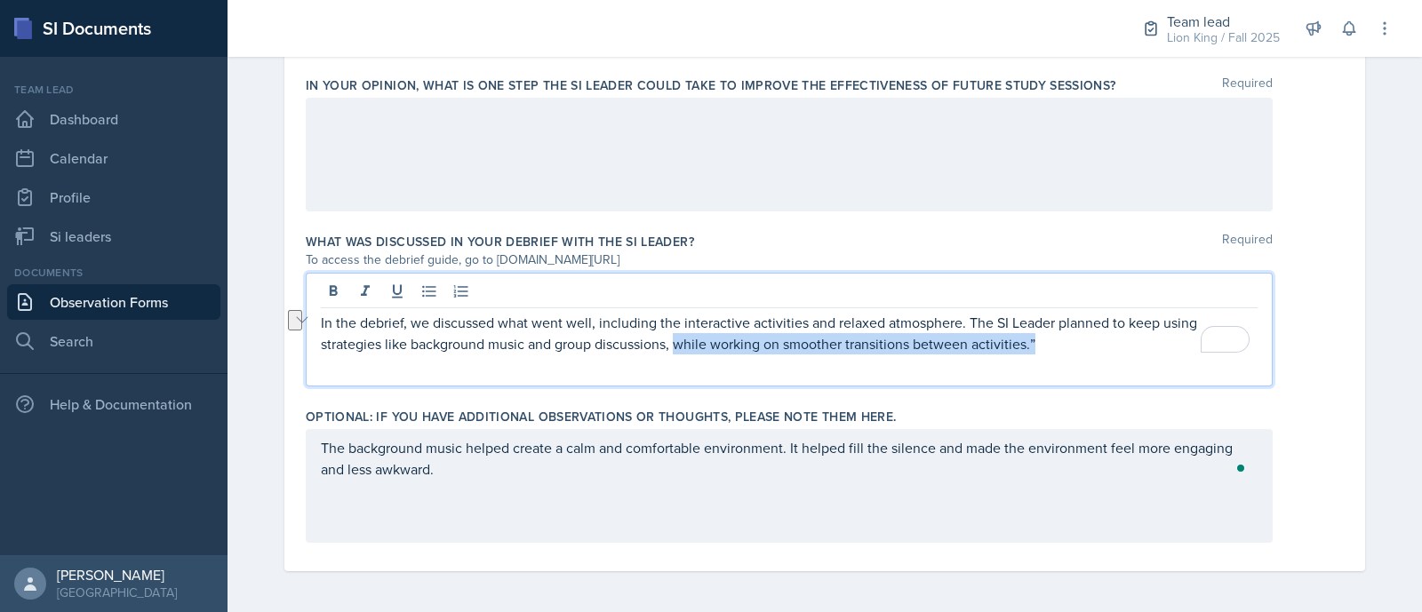
drag, startPoint x: 1065, startPoint y: 343, endPoint x: 667, endPoint y: 348, distance: 398.2
click at [667, 348] on p "In the debrief, we discussed what went well, including the interactive activiti…" at bounding box center [789, 333] width 937 height 43
click at [666, 340] on p "In the debrief, we discussed what went well, including the interactive activiti…" at bounding box center [789, 333] width 937 height 43
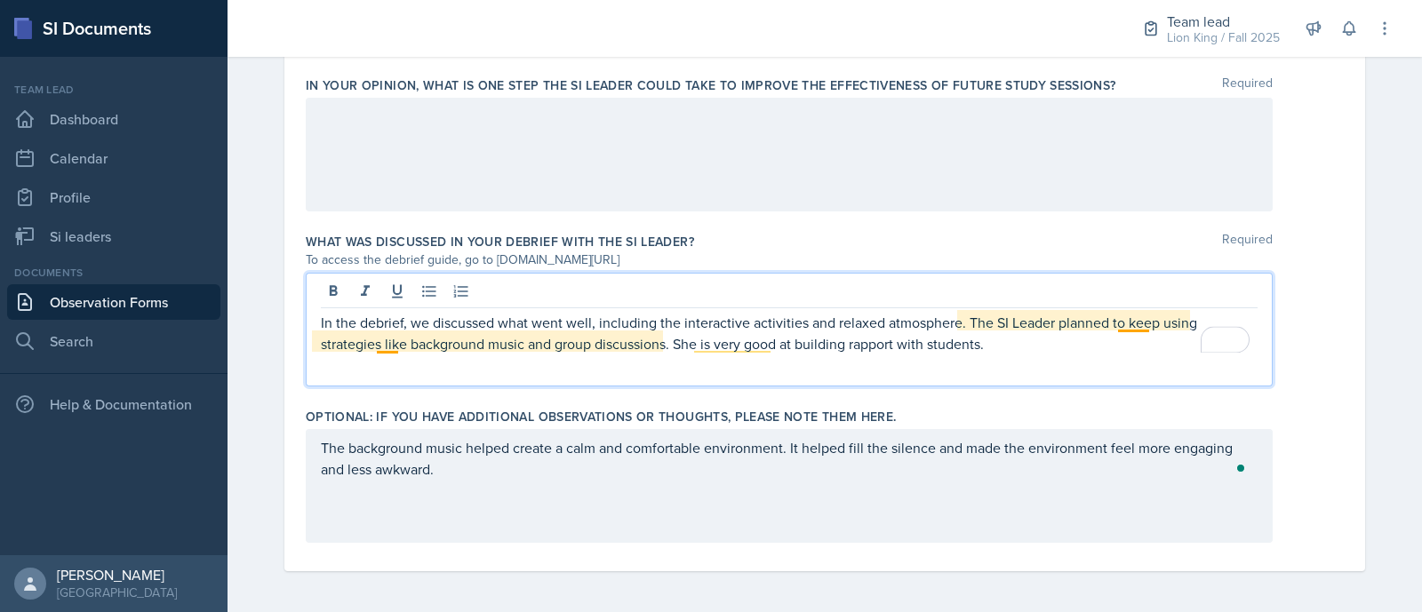
click at [384, 344] on p "In the debrief, we discussed what went well, including the interactive activiti…" at bounding box center [789, 333] width 937 height 43
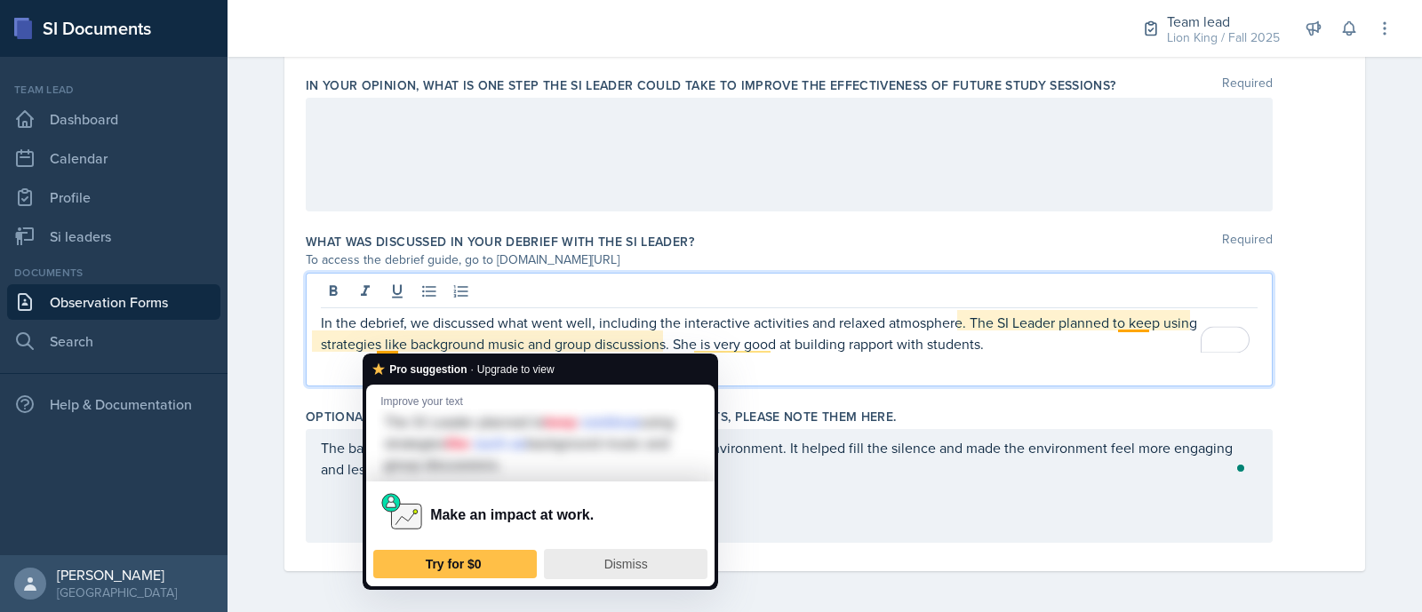
click at [622, 551] on div "Dismiss" at bounding box center [626, 564] width 148 height 28
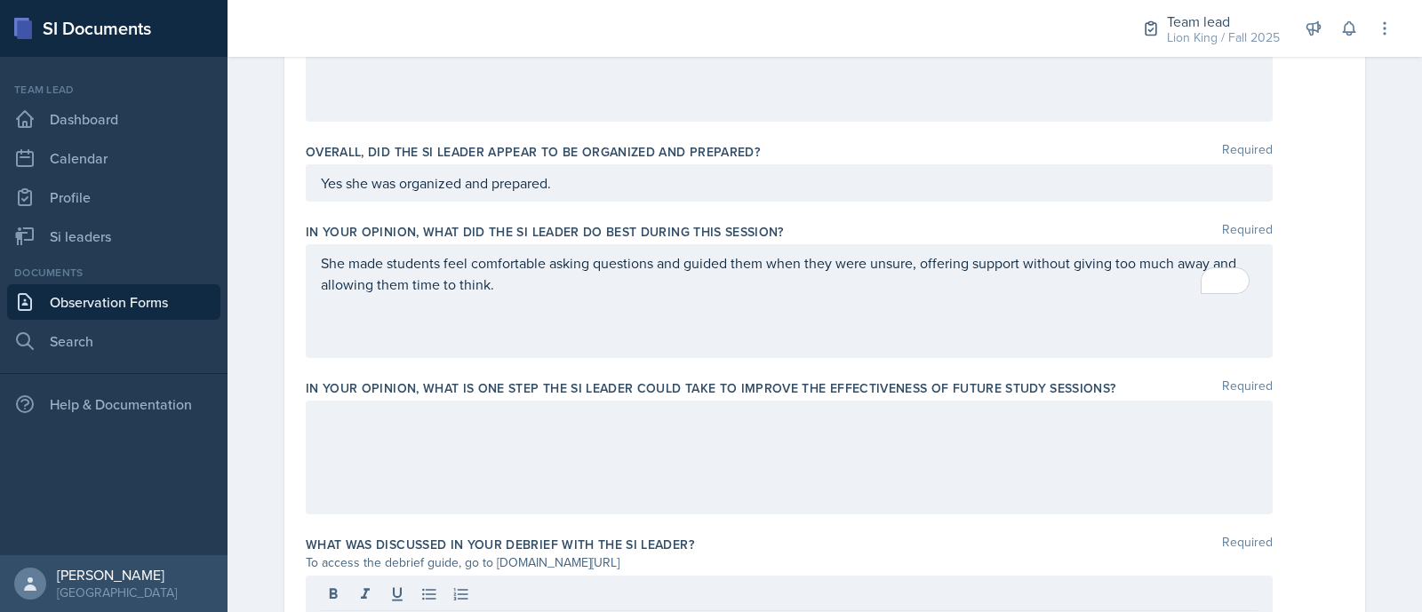
scroll to position [965, 0]
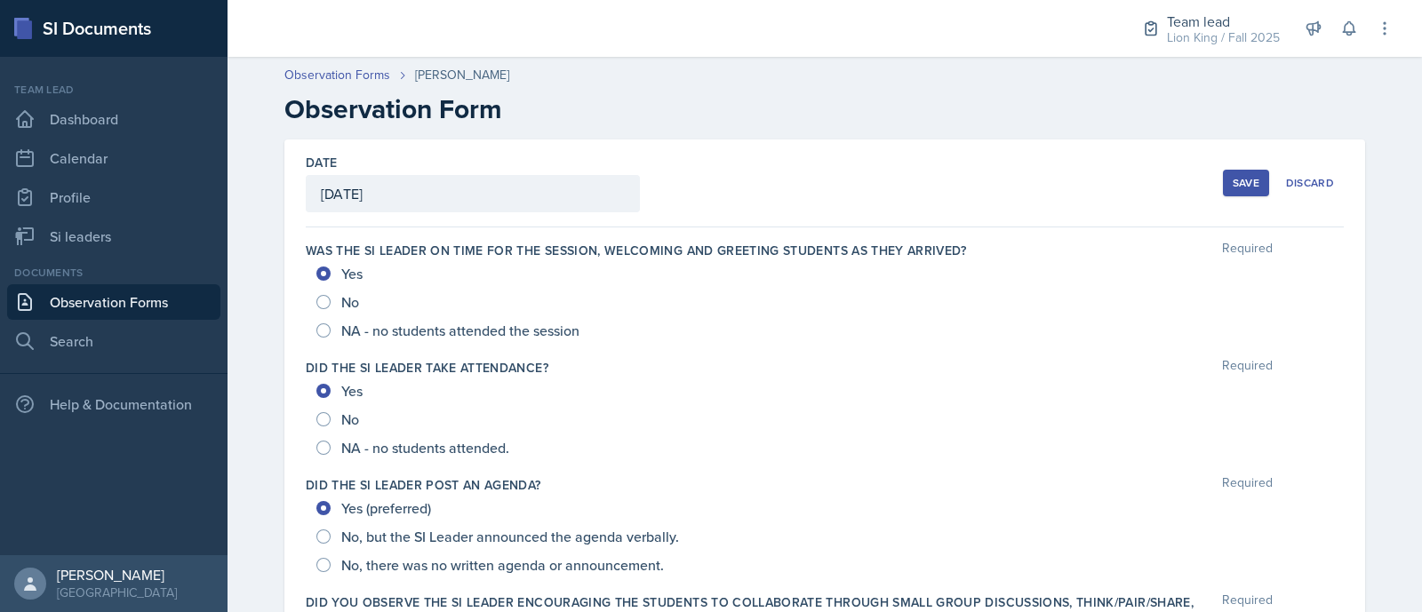
scroll to position [965, 0]
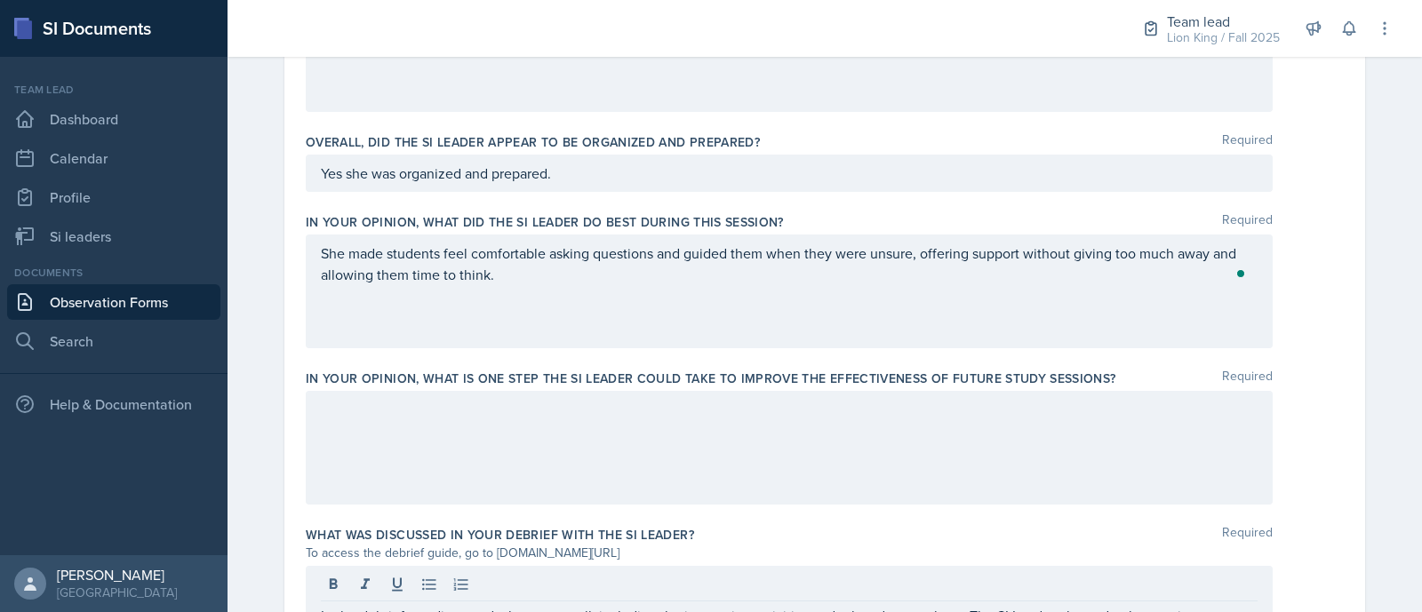
click at [613, 420] on div at bounding box center [789, 448] width 967 height 114
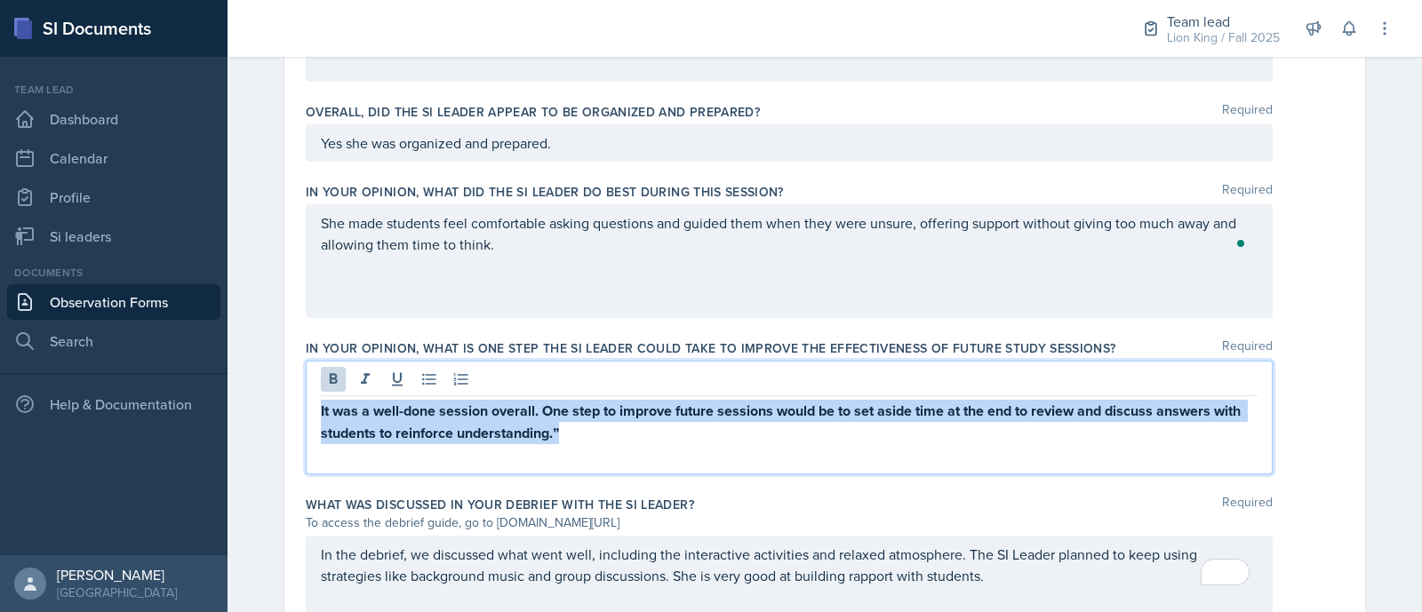
drag, startPoint x: 598, startPoint y: 437, endPoint x: 289, endPoint y: 411, distance: 310.5
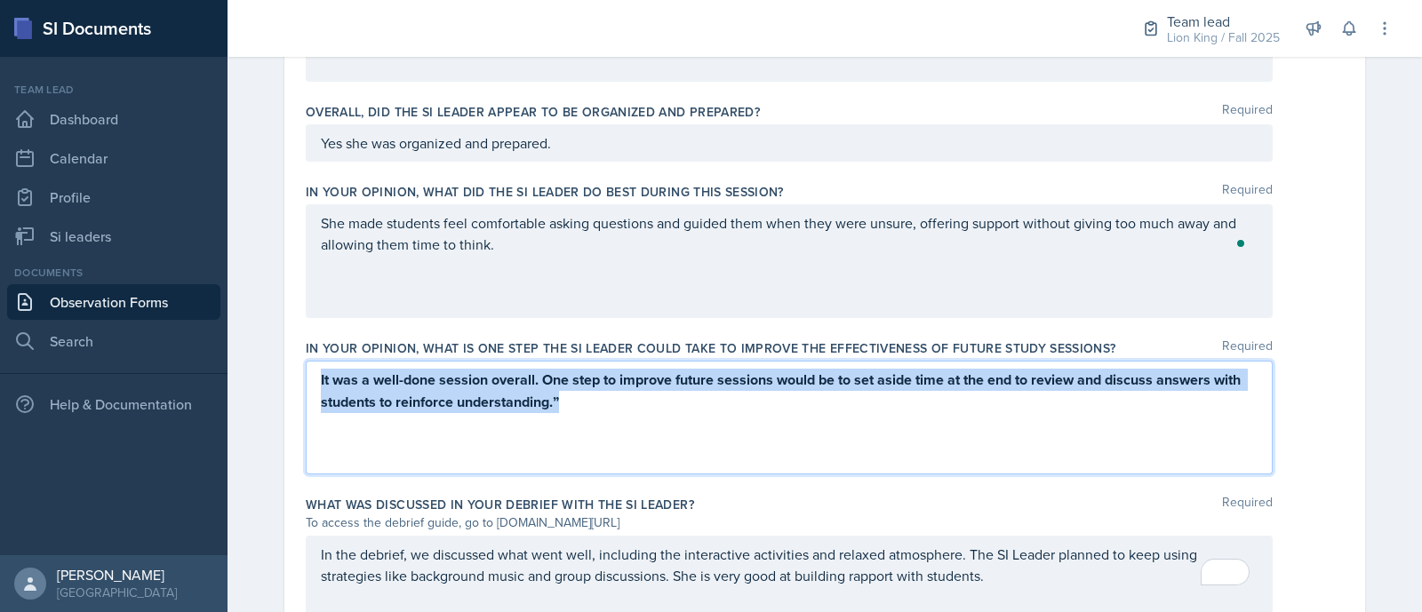
scroll to position [965, 0]
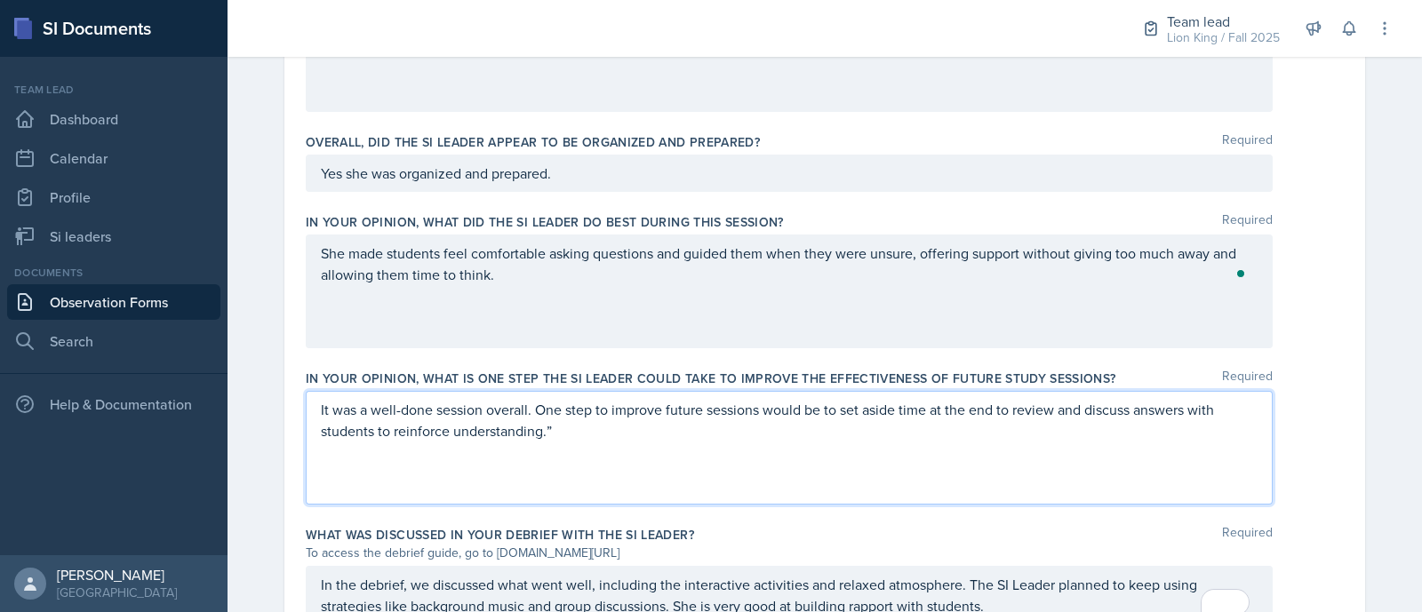
click at [567, 463] on div "It was a well-done session overall. One step to improve future sessions would b…" at bounding box center [789, 448] width 967 height 114
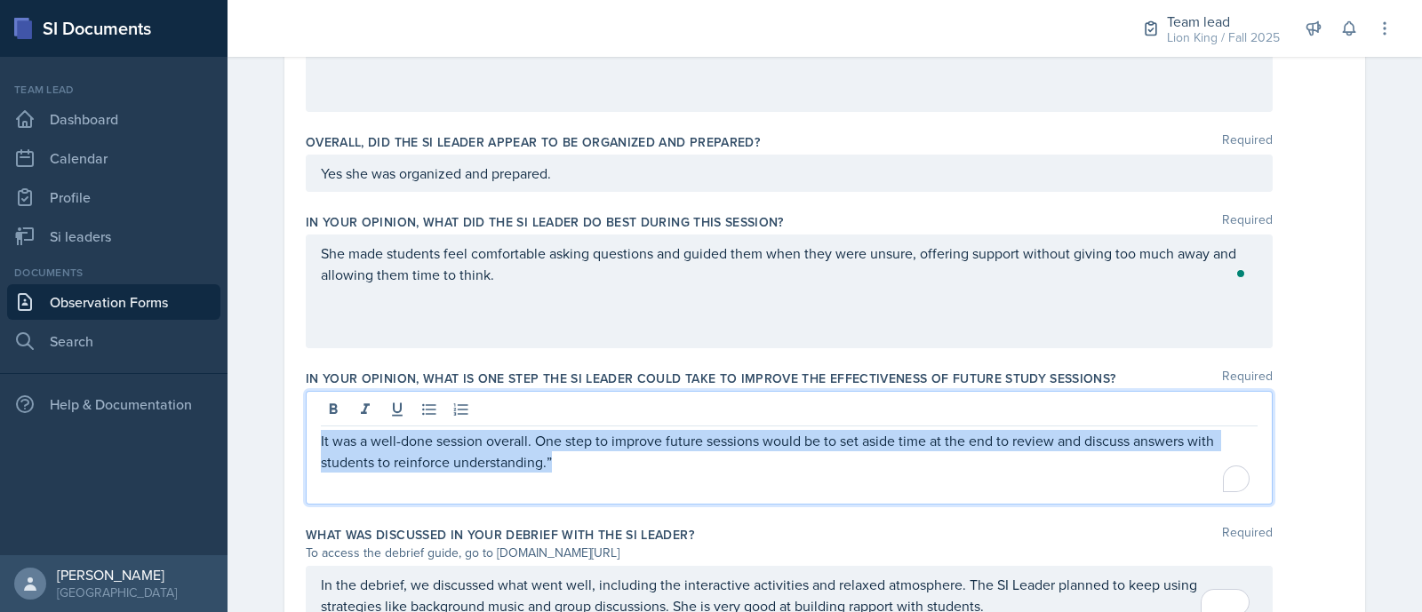
scroll to position [996, 0]
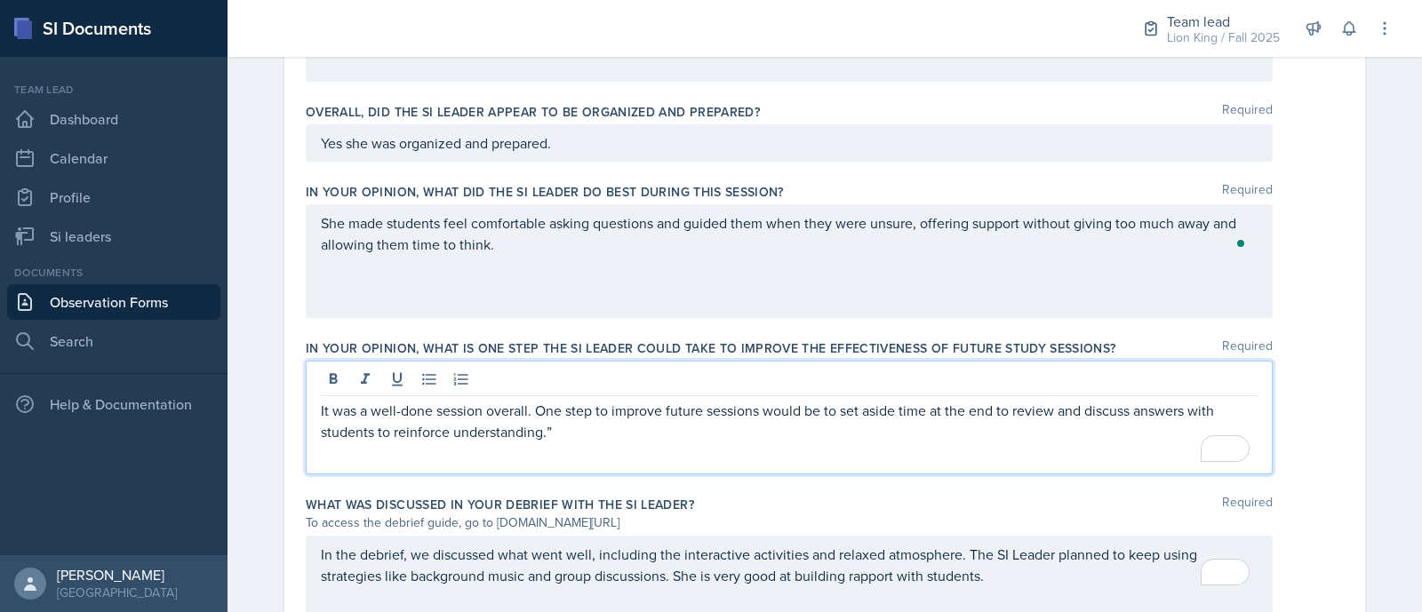
click at [551, 443] on p "To enrich screen reader interactions, please activate Accessibility in Grammarl…" at bounding box center [789, 453] width 937 height 21
click at [569, 421] on p "It was a well-done session overall. One step to improve future sessions would b…" at bounding box center [789, 421] width 937 height 43
drag, startPoint x: 556, startPoint y: 433, endPoint x: 376, endPoint y: 422, distance: 179.9
click at [376, 422] on p "It was a well-done session overall. One step to improve future sessions would b…" at bounding box center [789, 421] width 937 height 43
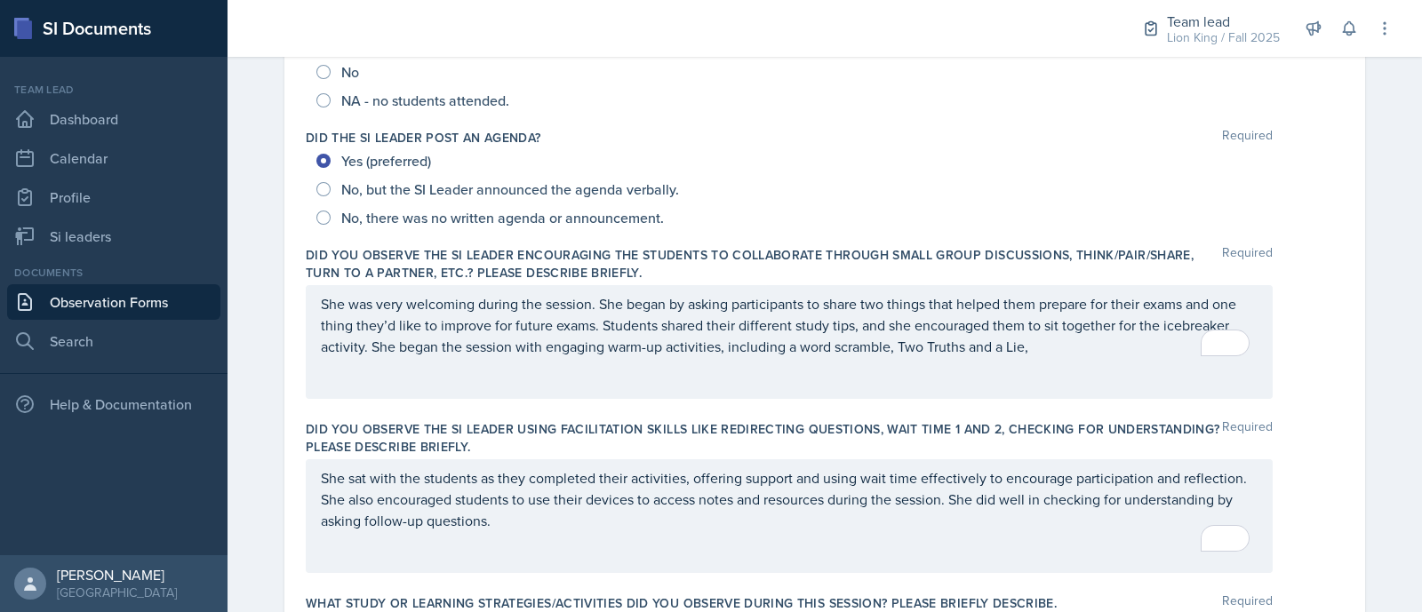
scroll to position [0, 0]
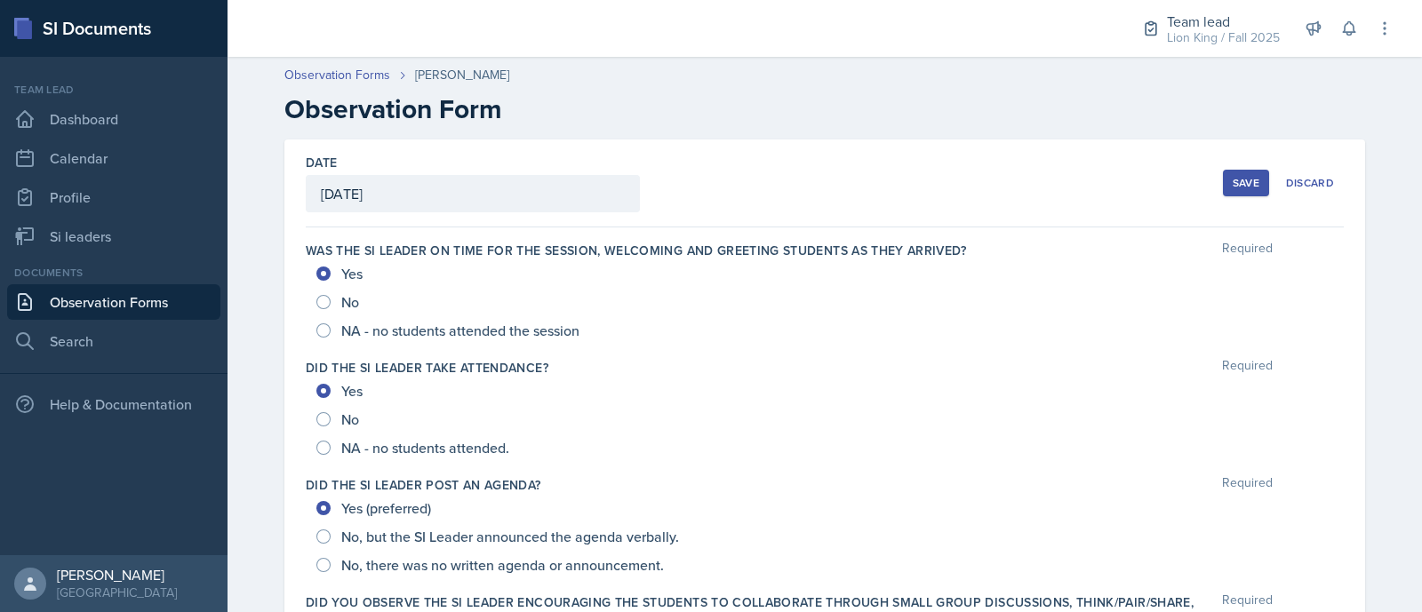
click at [1233, 180] on div "Save" at bounding box center [1246, 183] width 27 height 14
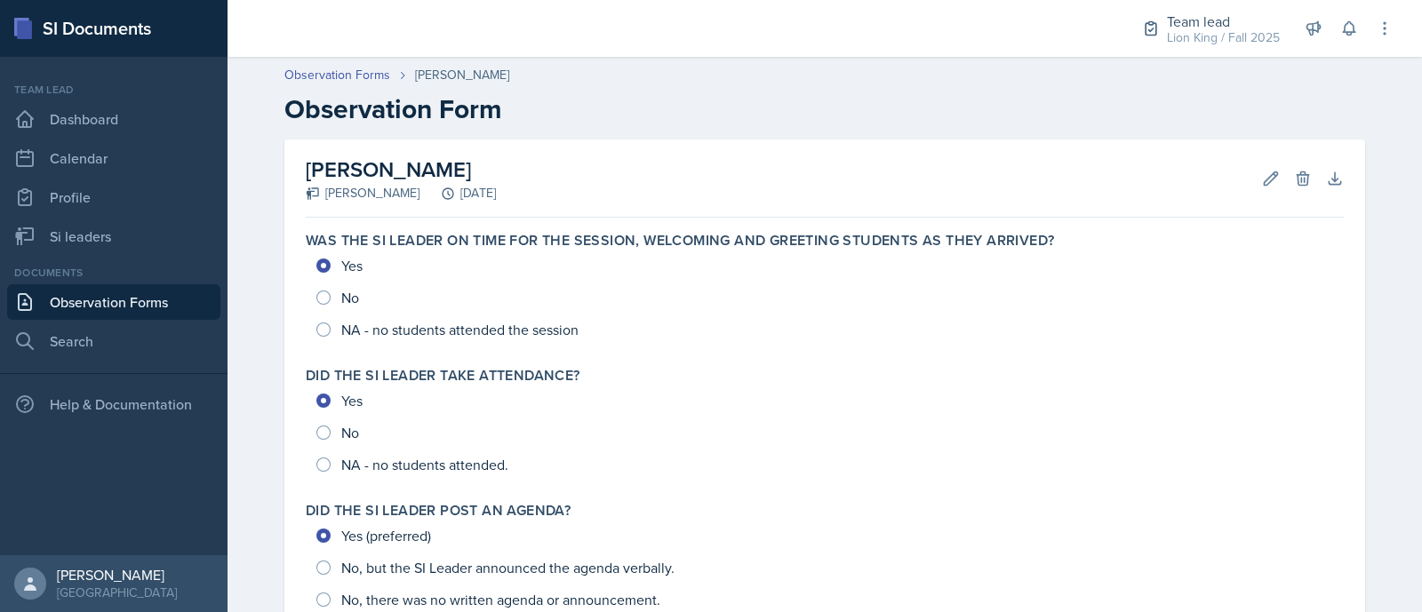
scroll to position [854, 0]
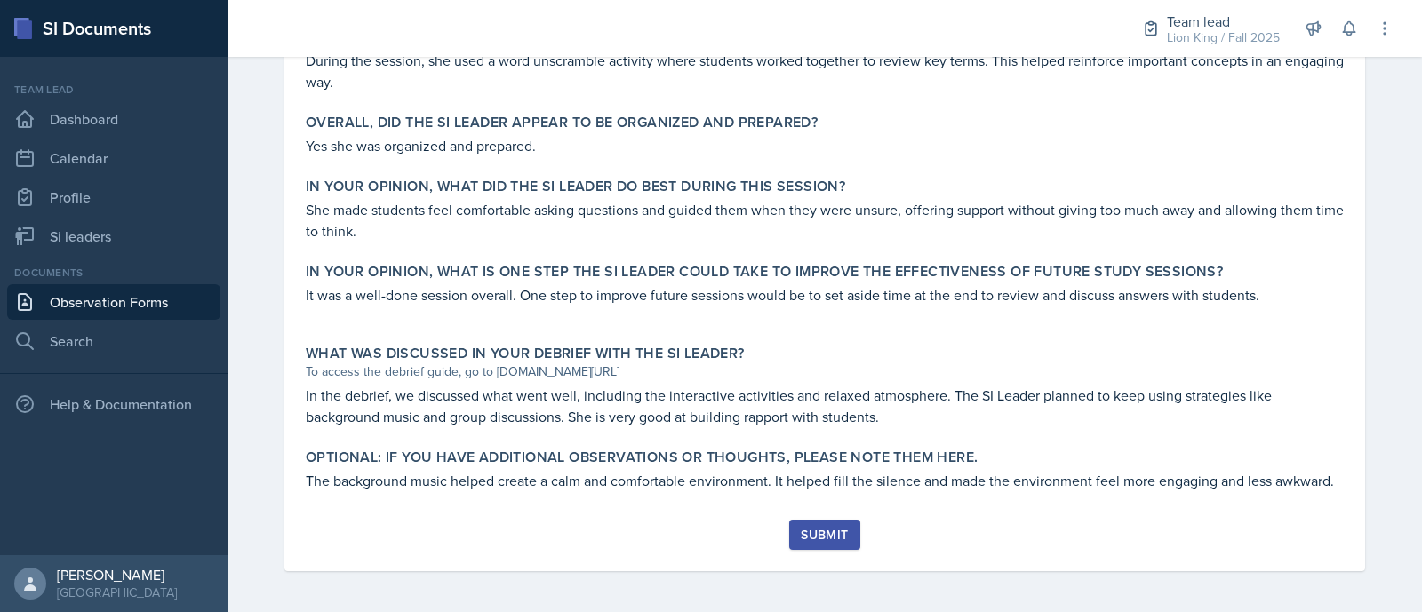
drag, startPoint x: 816, startPoint y: 539, endPoint x: 1113, endPoint y: 437, distance: 313.7
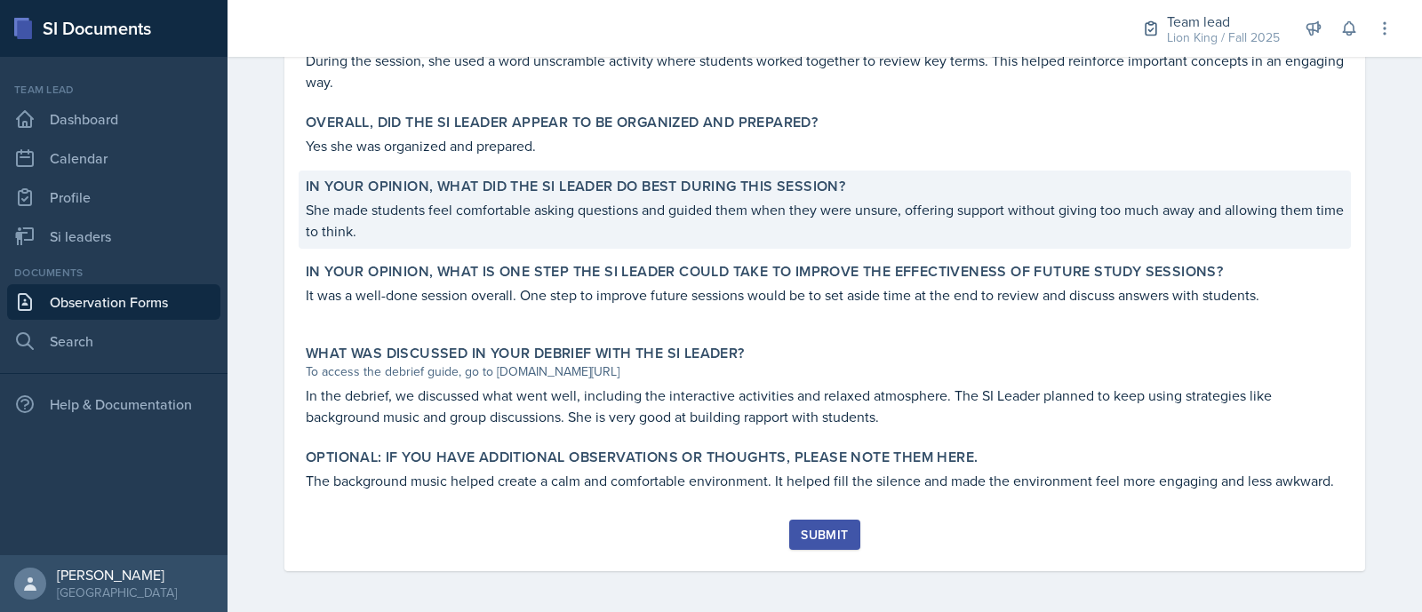
click at [891, 201] on p "She made students feel comfortable asking questions and guided them when they w…" at bounding box center [825, 220] width 1038 height 43
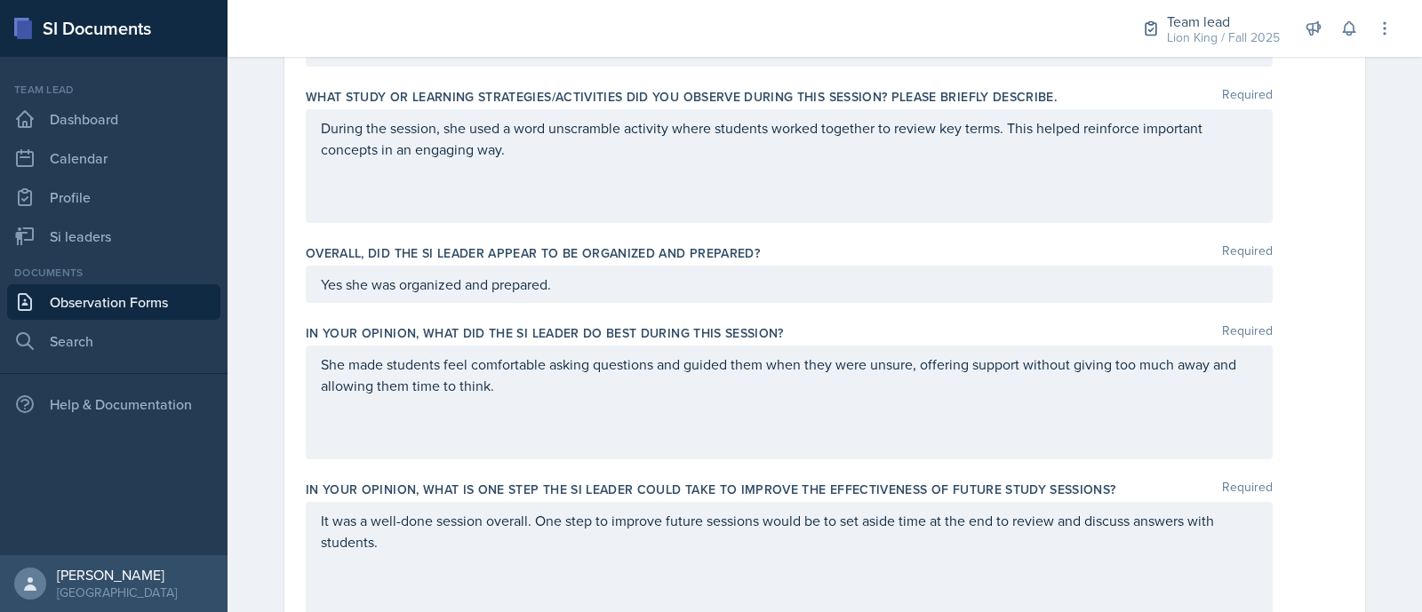
click at [764, 179] on div "During the session, she used a word unscramble activity where students worked t…" at bounding box center [789, 166] width 967 height 114
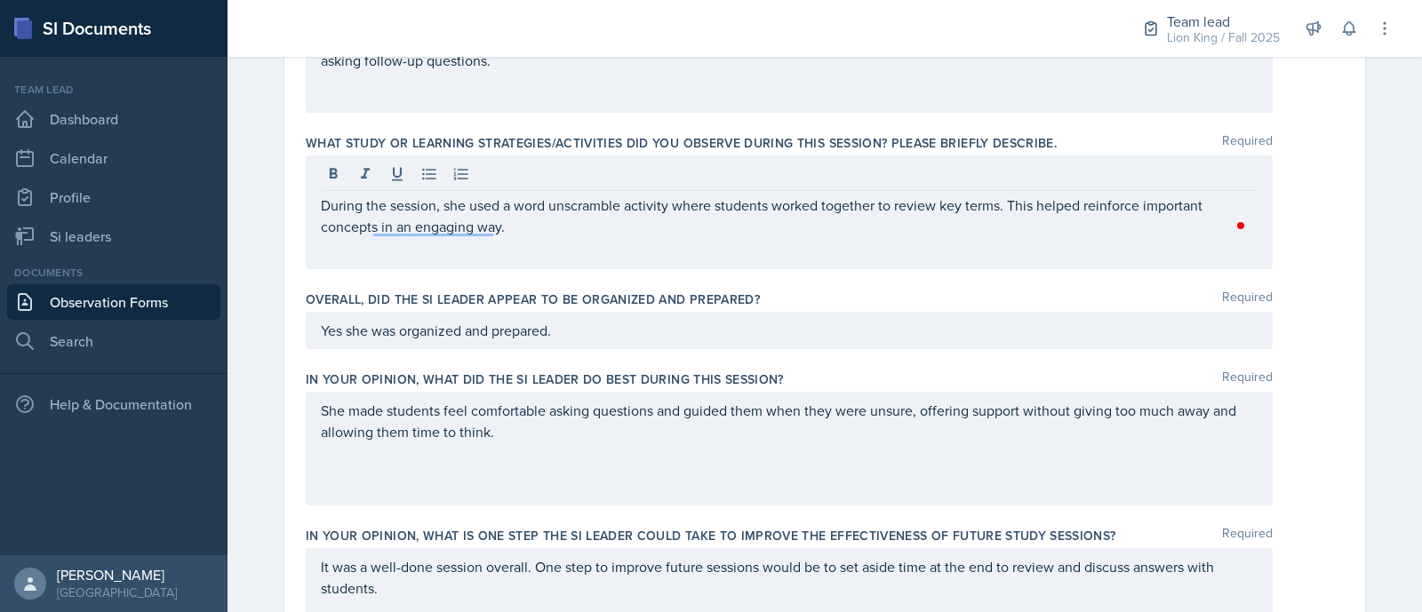
scroll to position [795, 0]
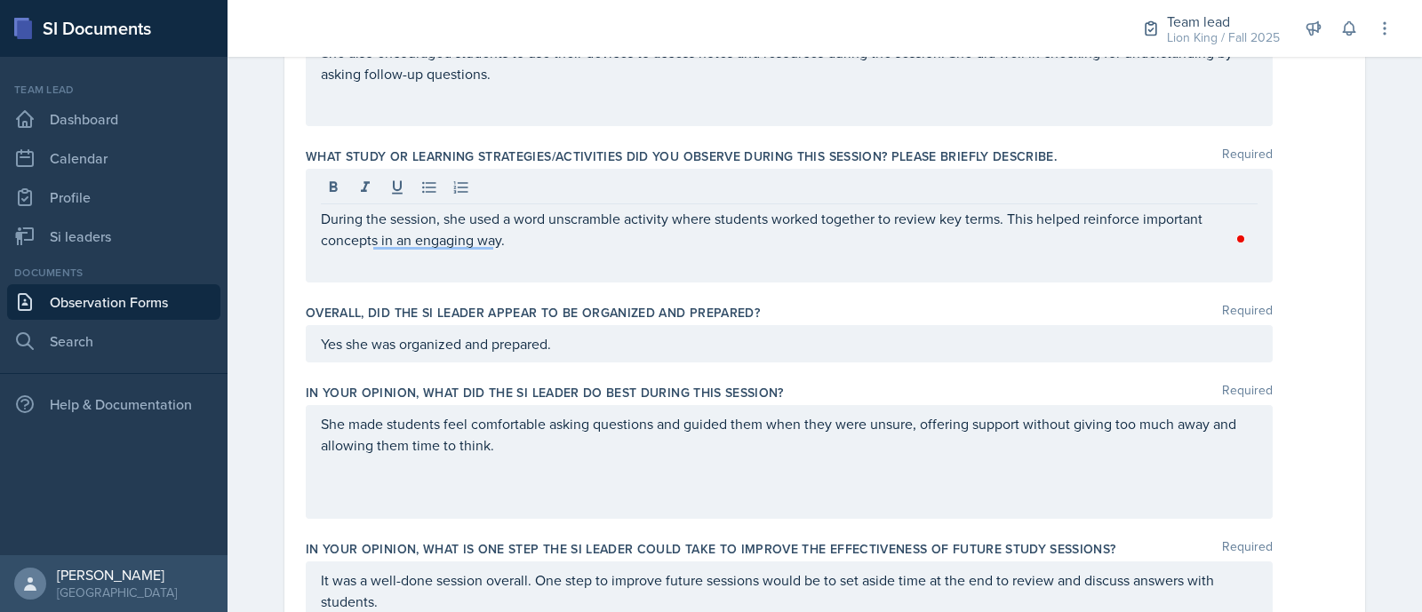
click at [690, 250] on div "During the session, she used a word unscramble activity where students worked t…" at bounding box center [789, 226] width 967 height 114
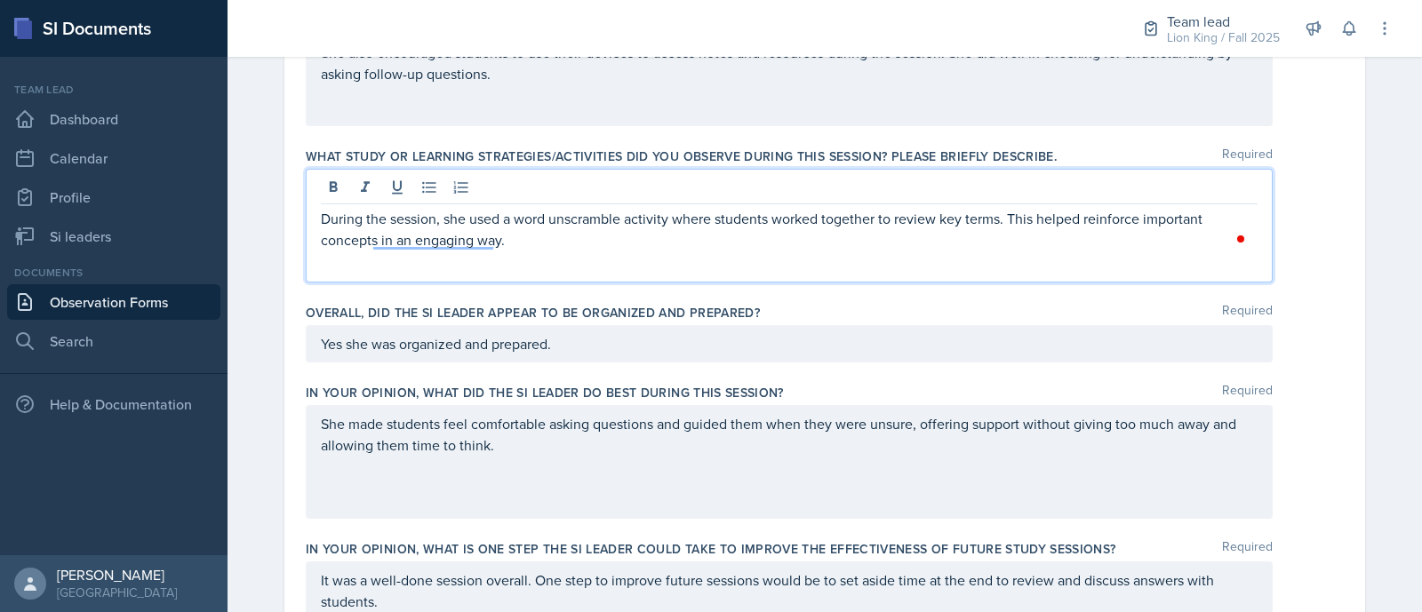
click at [591, 244] on p "During the session, she used a word unscramble activity where students worked t…" at bounding box center [789, 229] width 937 height 43
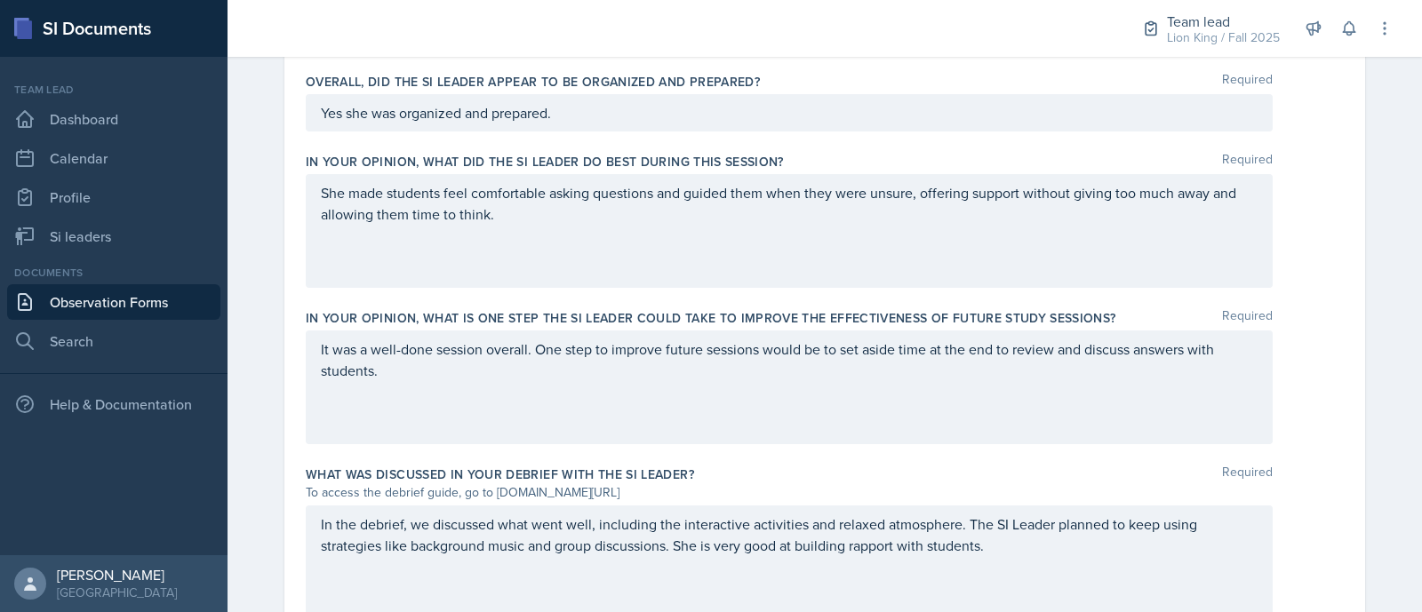
scroll to position [1031, 0]
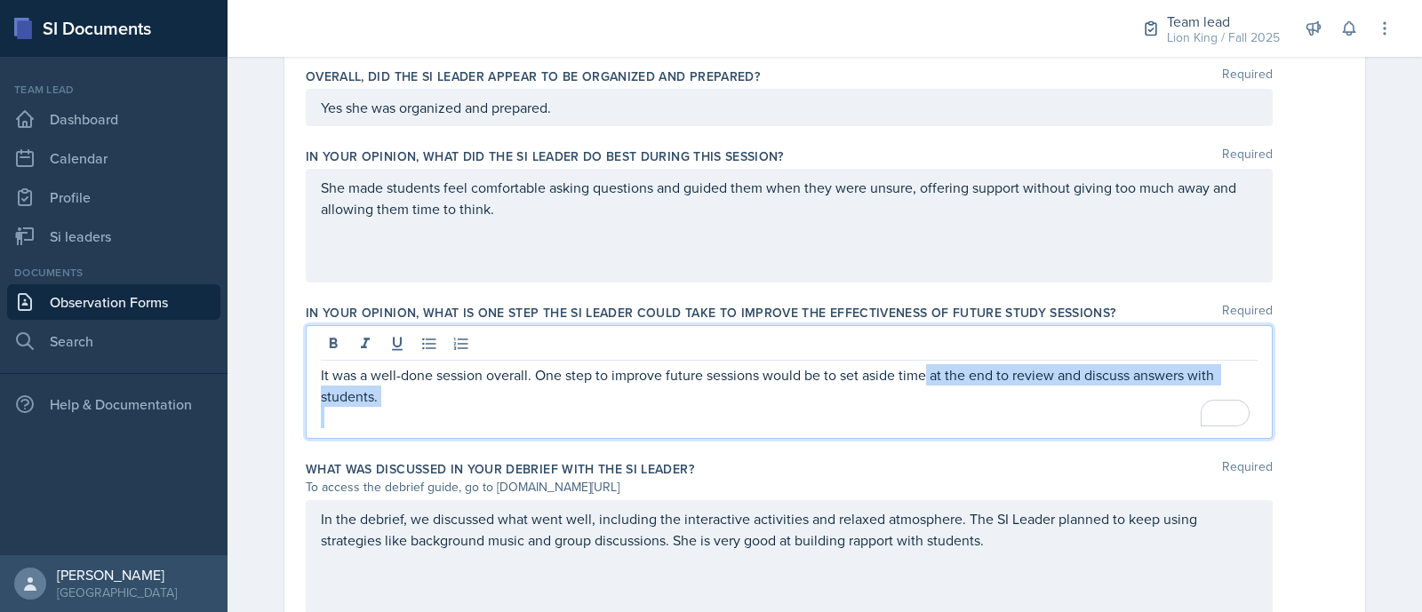
drag, startPoint x: 920, startPoint y: 344, endPoint x: 1002, endPoint y: 410, distance: 104.9
click at [1002, 410] on div "It was a well-done session overall. One step to improve future sessions would b…" at bounding box center [789, 396] width 937 height 64
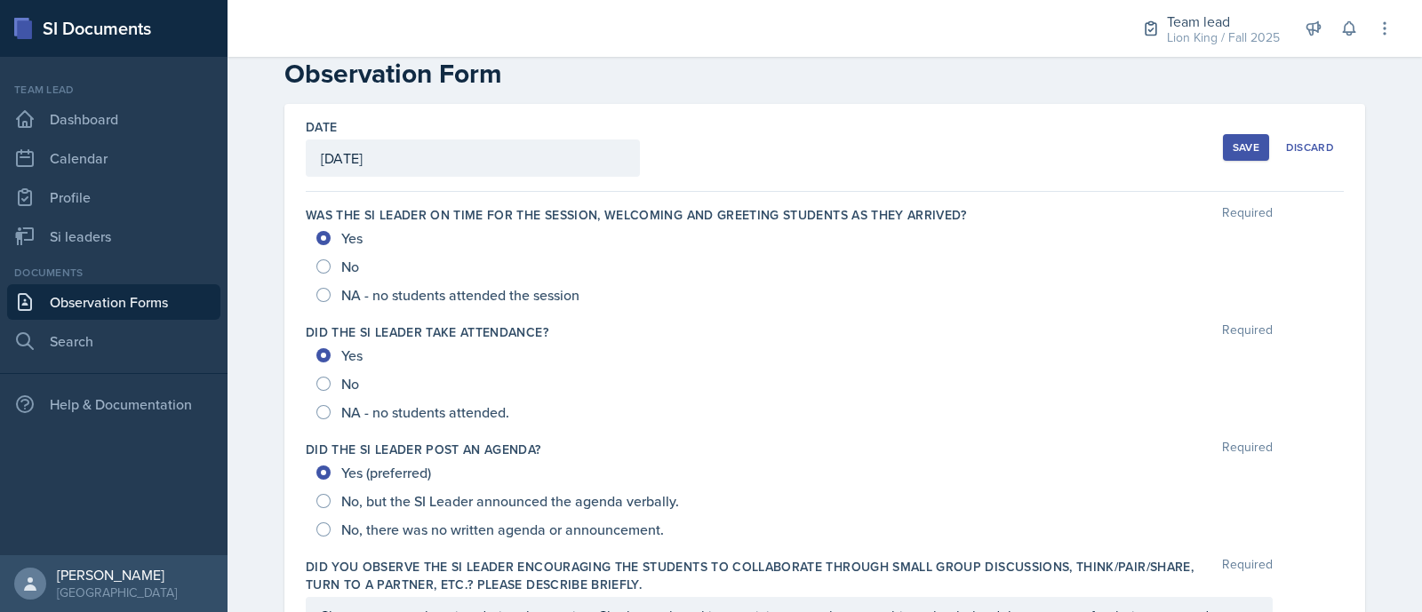
scroll to position [0, 0]
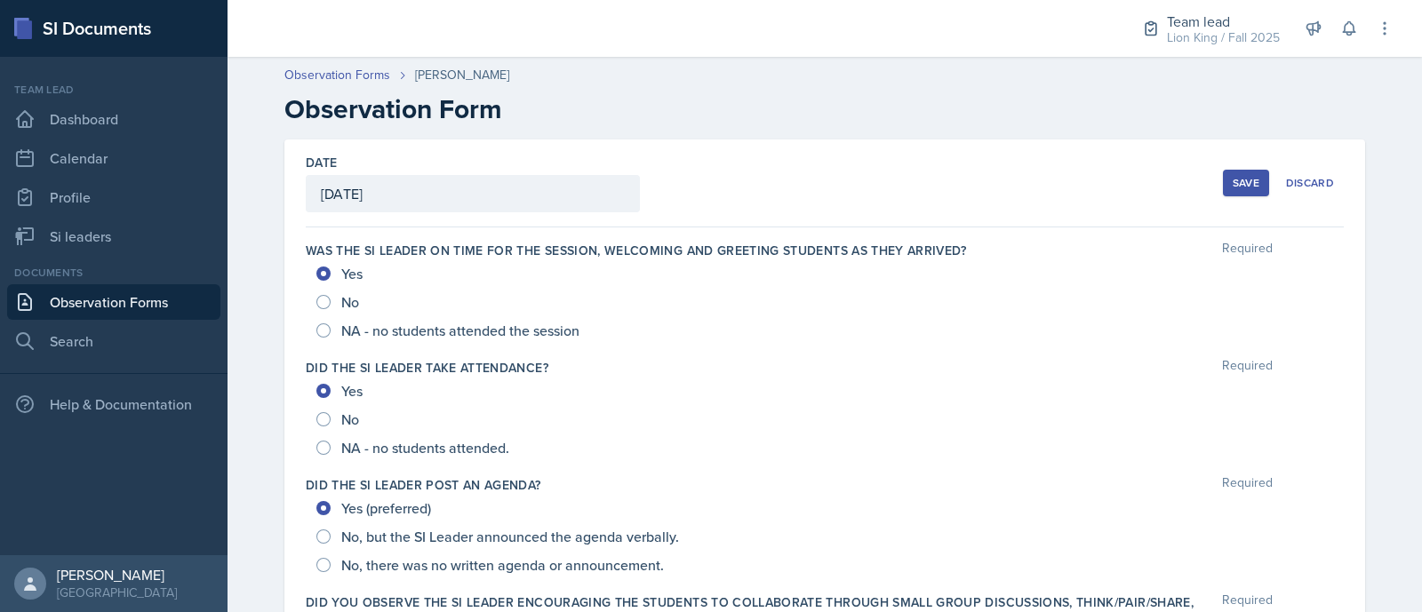
click at [1250, 177] on div "Save" at bounding box center [1246, 183] width 27 height 14
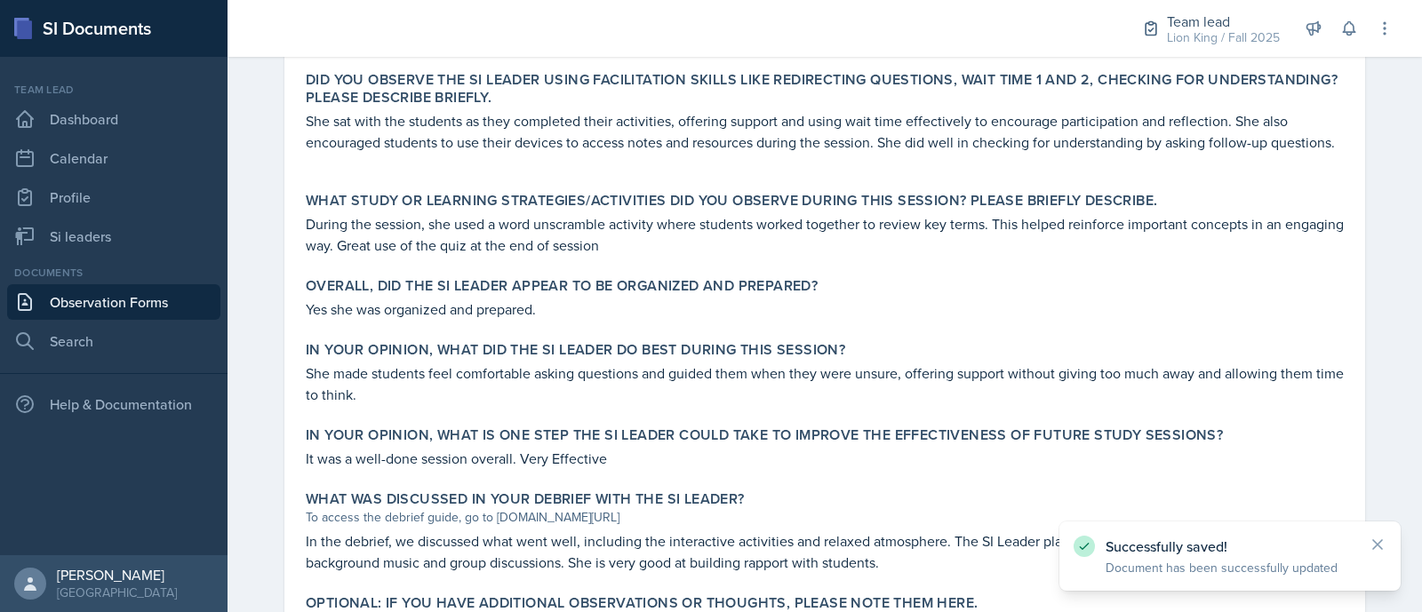
scroll to position [836, 0]
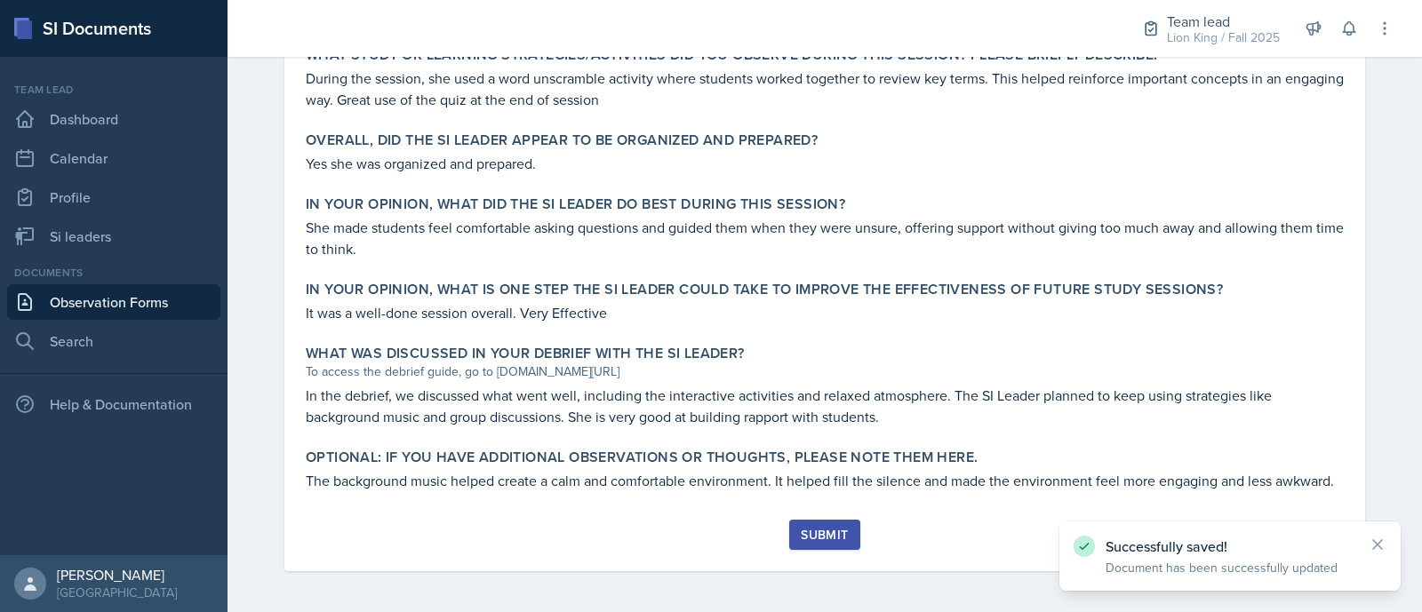
click at [804, 537] on div "Submit" at bounding box center [824, 535] width 47 height 14
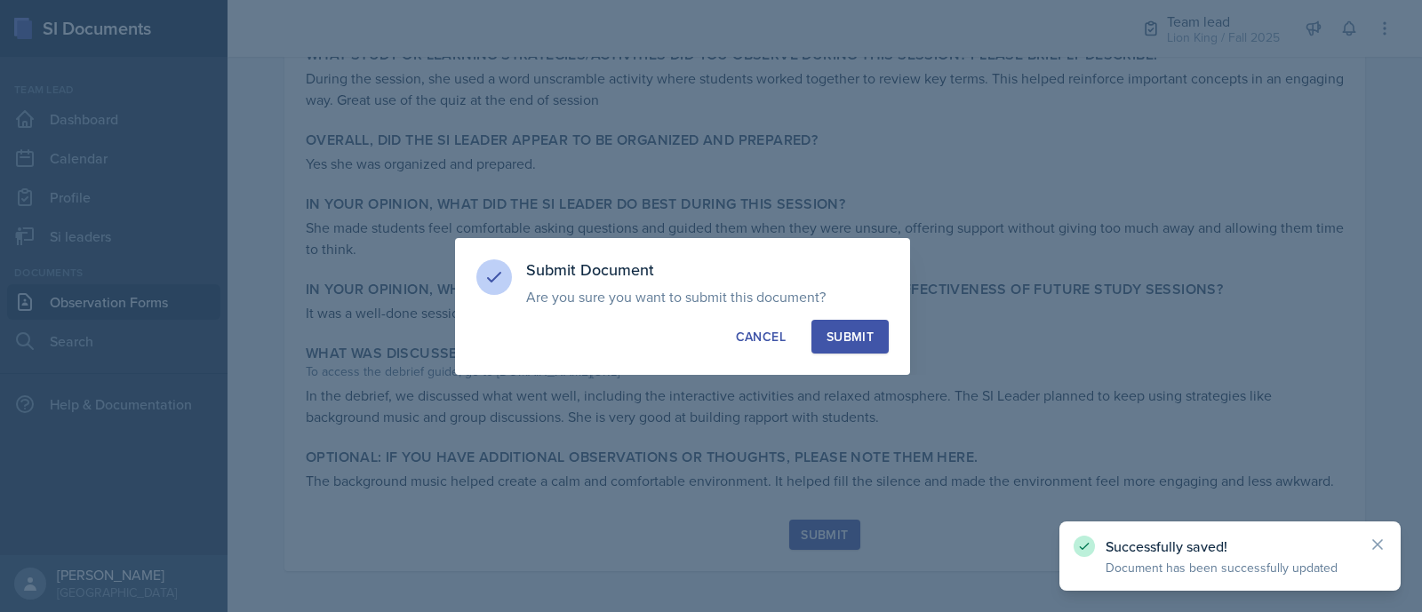
click at [853, 347] on button "Submit" at bounding box center [850, 337] width 77 height 34
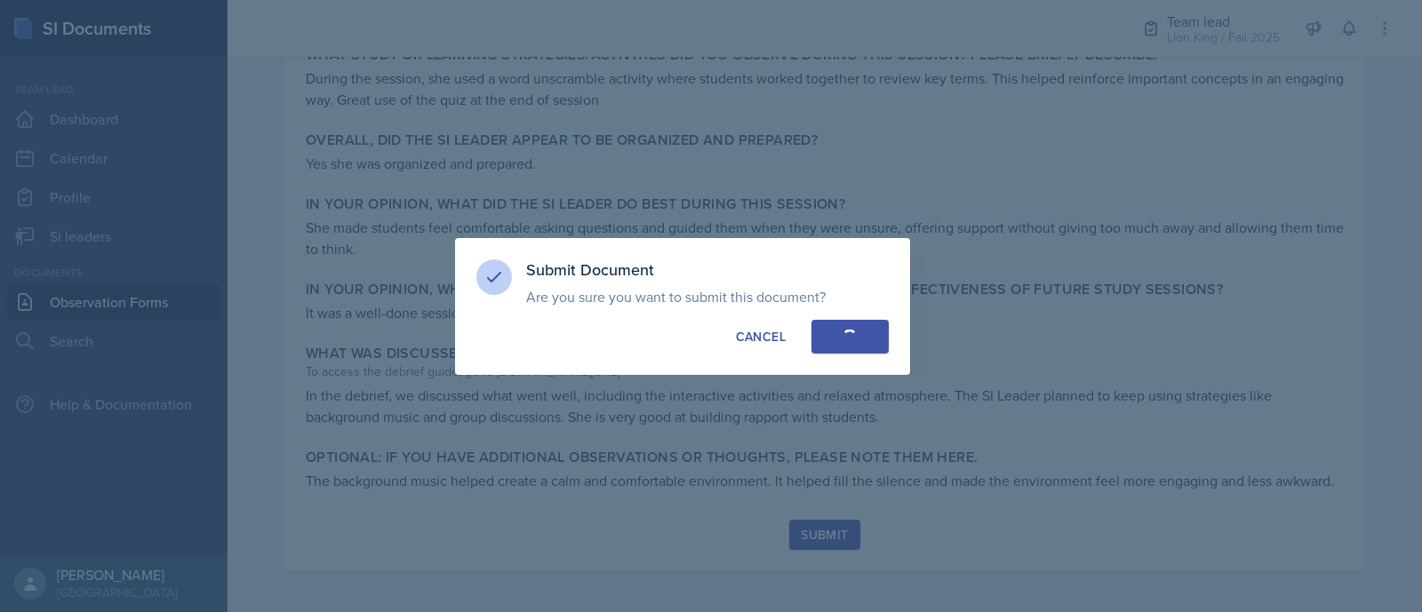
radio input "true"
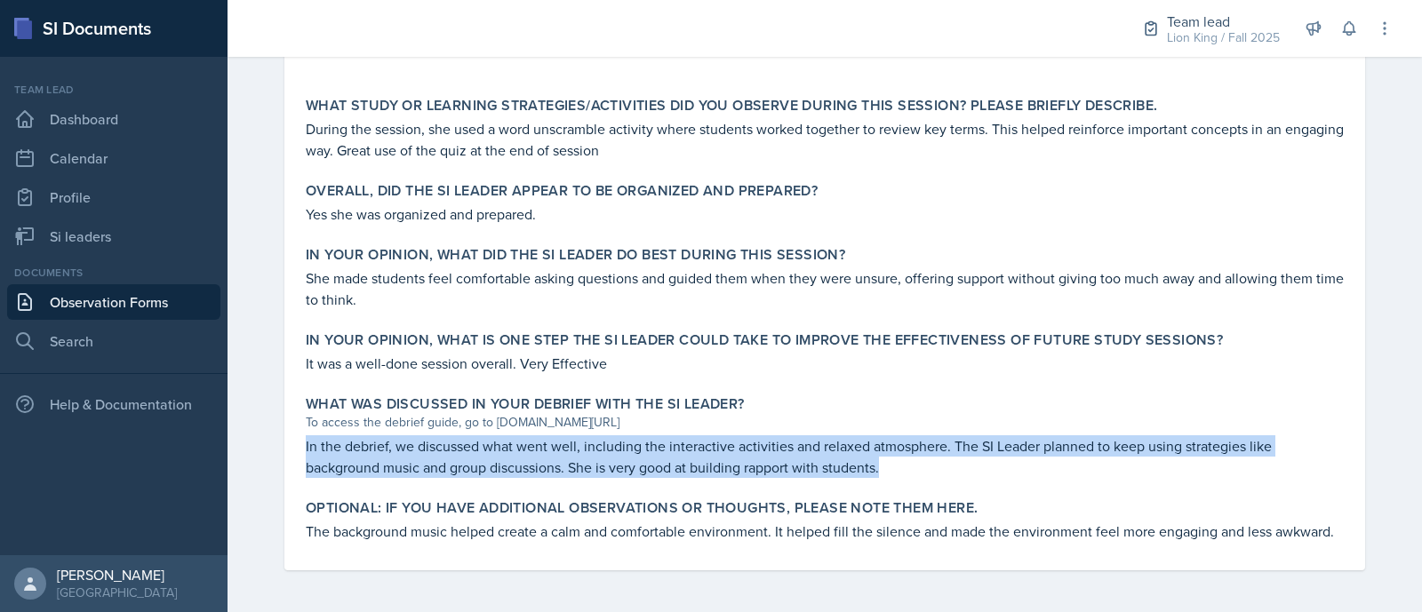
drag, startPoint x: 293, startPoint y: 448, endPoint x: 884, endPoint y: 469, distance: 590.6
click at [884, 469] on div "What was discussed in your debrief with the SI Leader? To access the debrief gu…" at bounding box center [825, 436] width 1052 height 97
copy p "In the debrief, we discussed what went well, including the interactive activiti…"
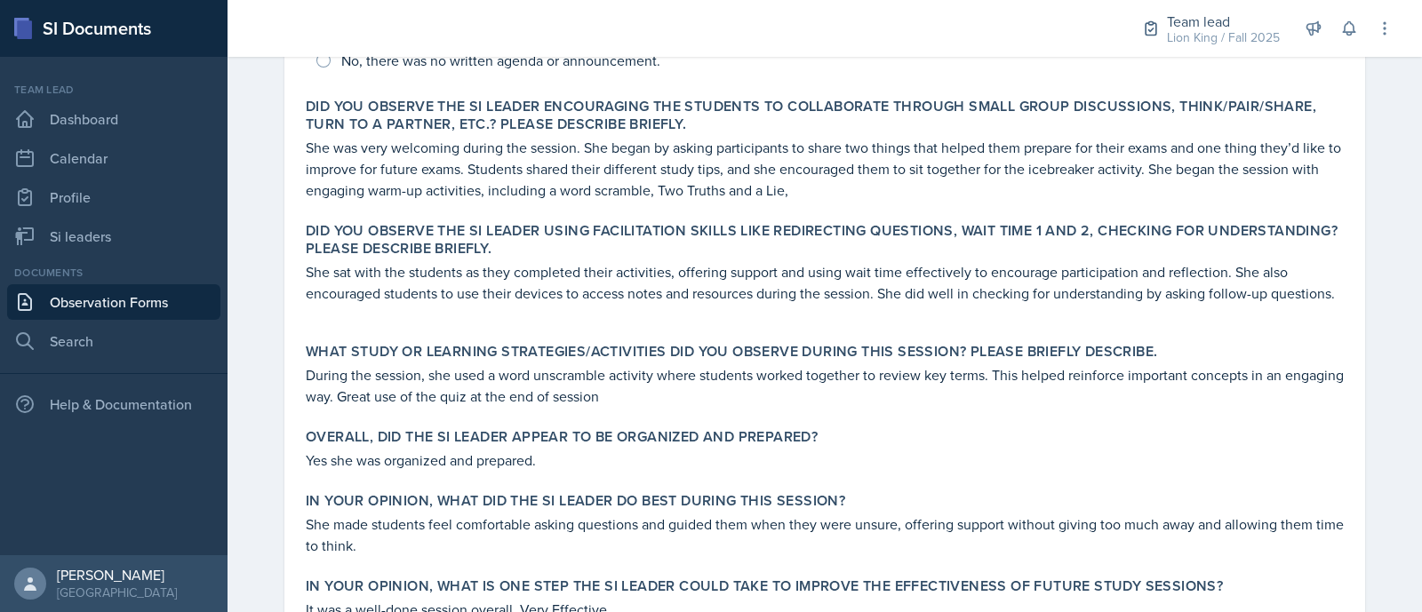
scroll to position [538, 0]
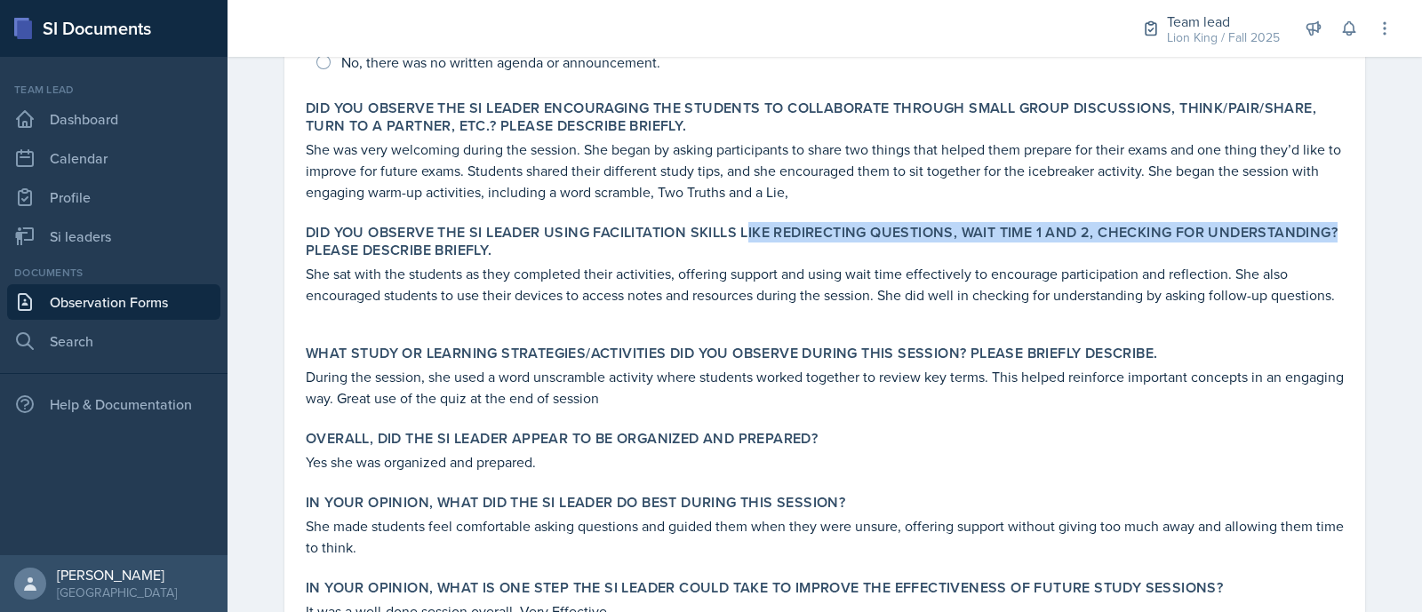
drag, startPoint x: 739, startPoint y: 233, endPoint x: 1332, endPoint y: 232, distance: 592.9
click at [1332, 232] on label "Did you observe the SI Leader using facilitation skills like redirecting questi…" at bounding box center [825, 242] width 1038 height 36
click at [791, 224] on label "Did you observe the SI Leader using facilitation skills like redirecting questi…" at bounding box center [825, 242] width 1038 height 36
drag, startPoint x: 733, startPoint y: 228, endPoint x: 1328, endPoint y: 233, distance: 594.7
click at [1328, 233] on label "Did you observe the SI Leader using facilitation skills like redirecting questi…" at bounding box center [825, 242] width 1038 height 36
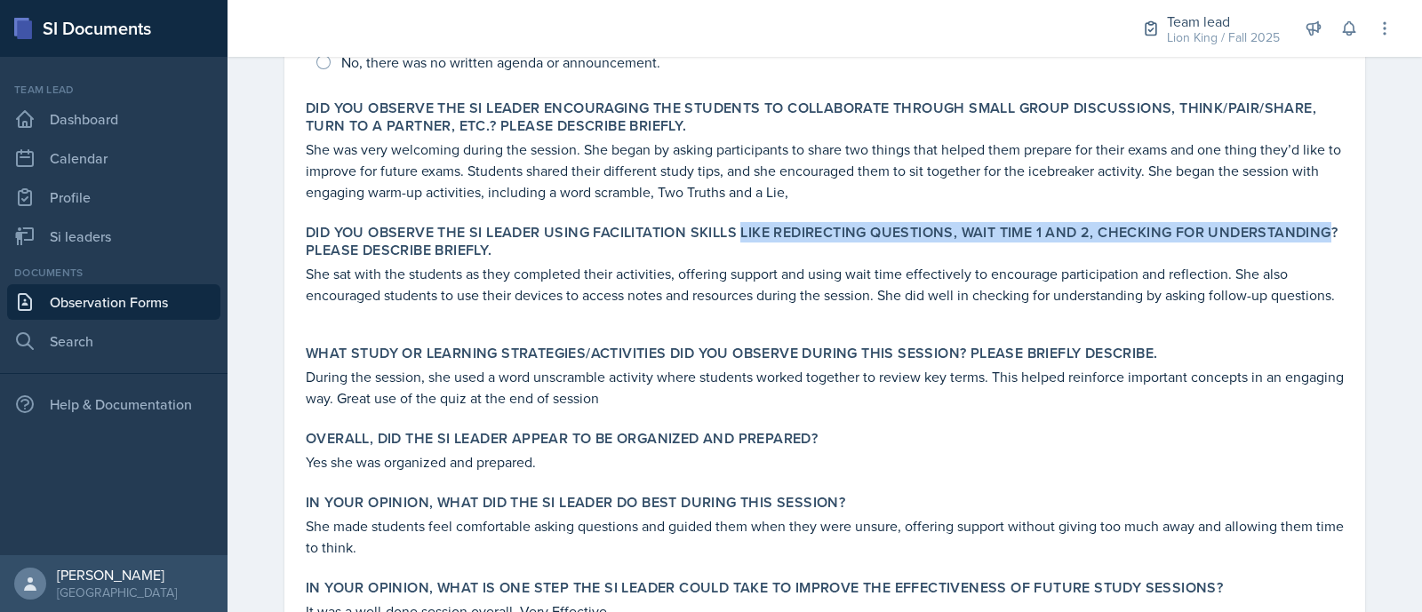
copy label "like redirecting questions, wait time 1 and 2, checking for understanding"
click at [783, 325] on div "Did you observe the SI Leader using facilitation skills like redirecting questi…" at bounding box center [825, 274] width 1052 height 114
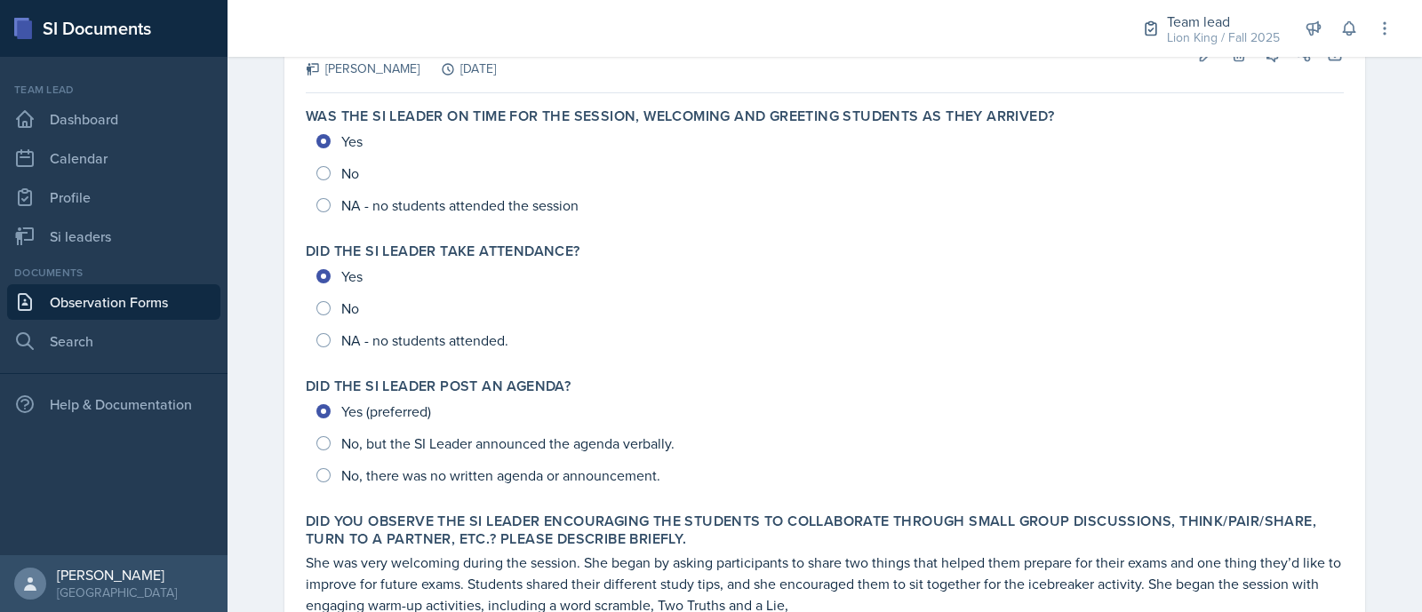
scroll to position [0, 0]
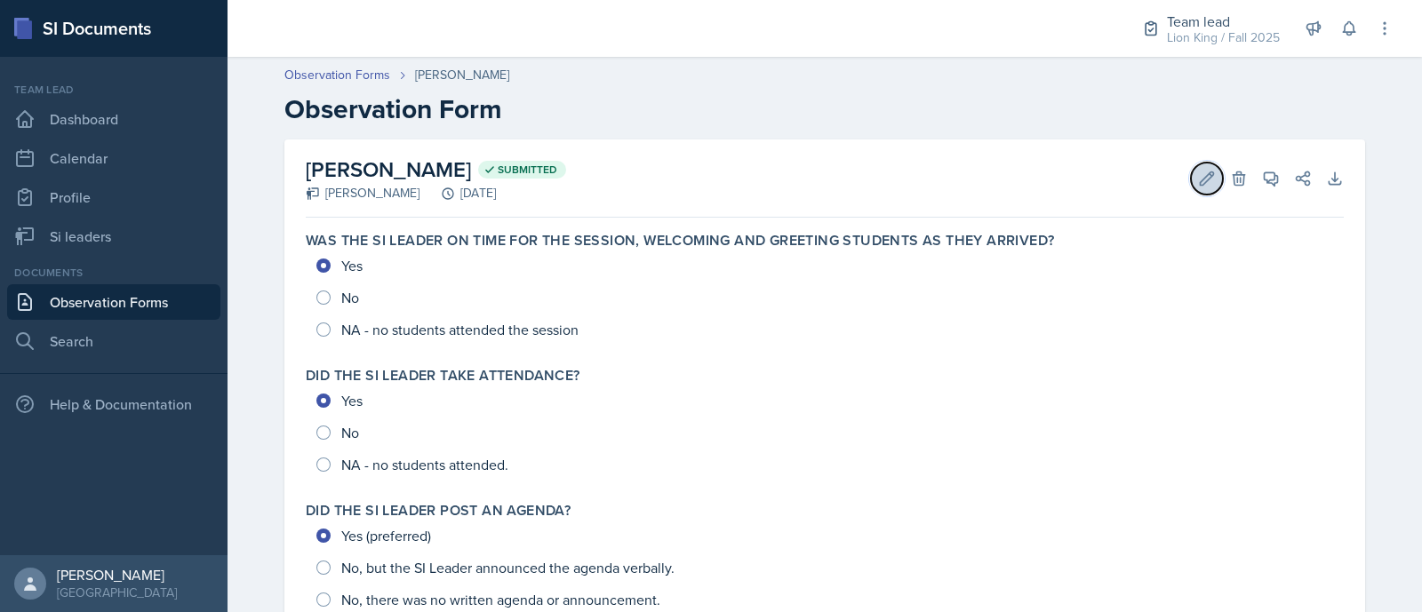
click at [1191, 189] on button "Edit" at bounding box center [1207, 179] width 32 height 32
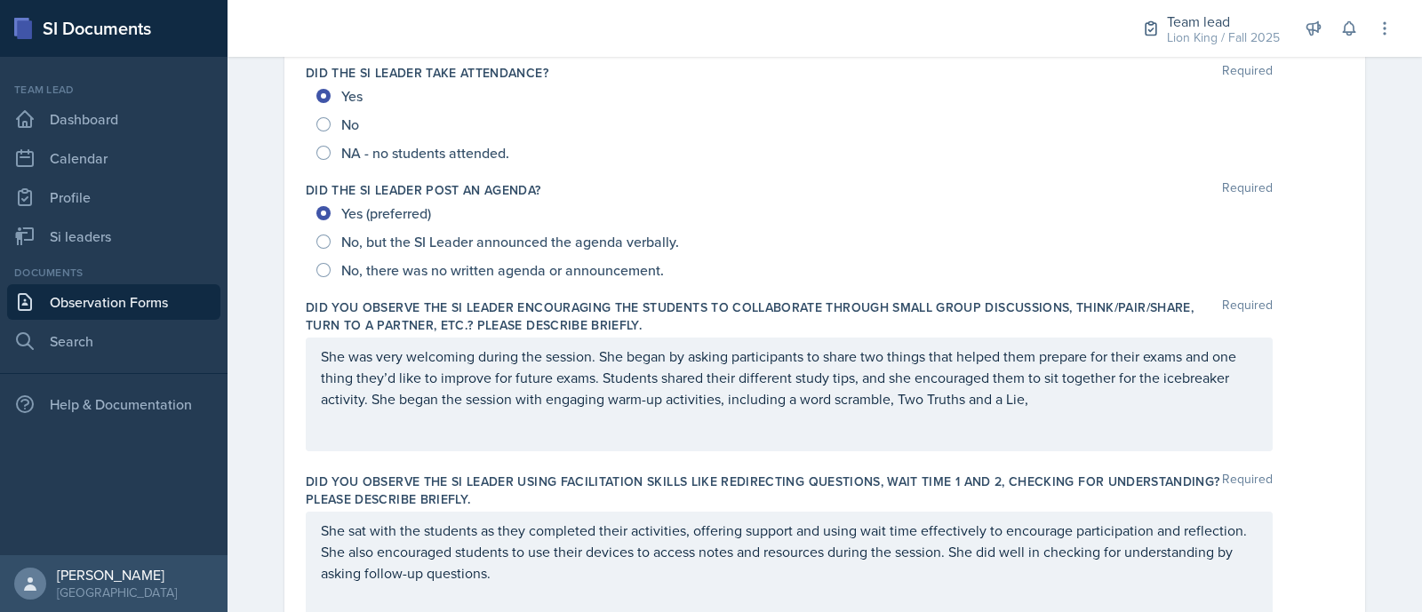
scroll to position [319, 0]
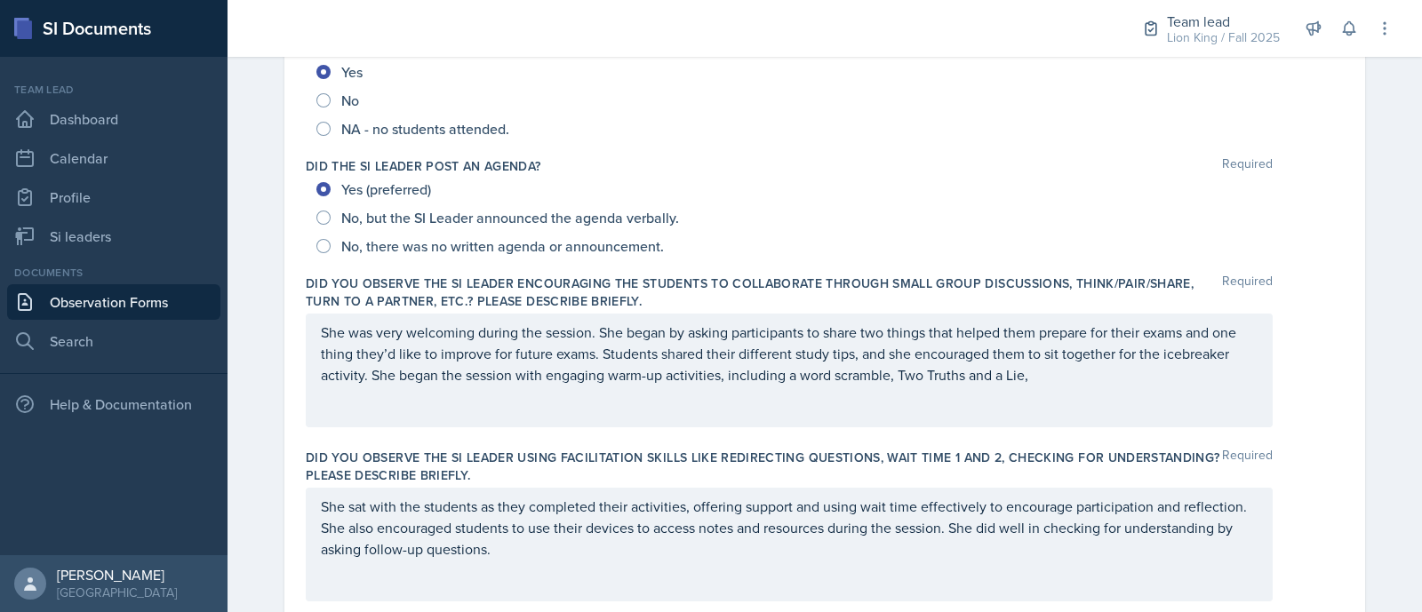
click at [884, 375] on p "She was very welcoming during the session. She began by asking participants to …" at bounding box center [789, 354] width 937 height 64
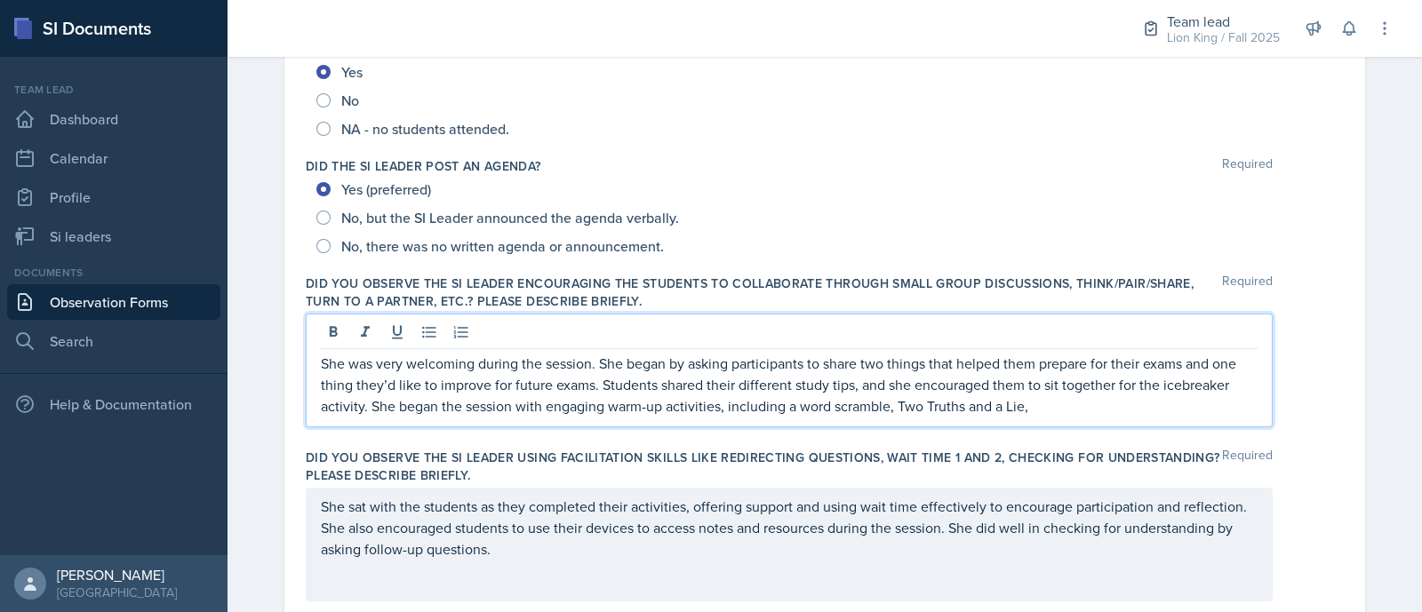
scroll to position [350, 0]
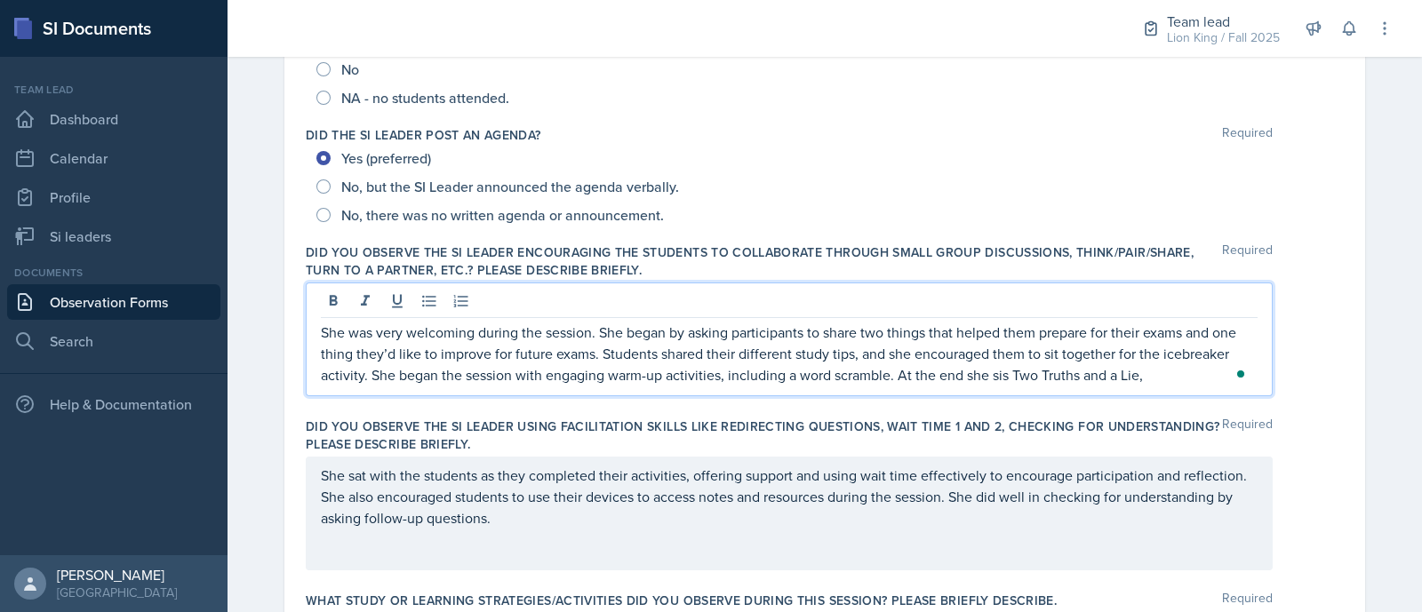
click at [1164, 374] on p "She was very welcoming during the session. She began by asking participants to …" at bounding box center [789, 354] width 937 height 64
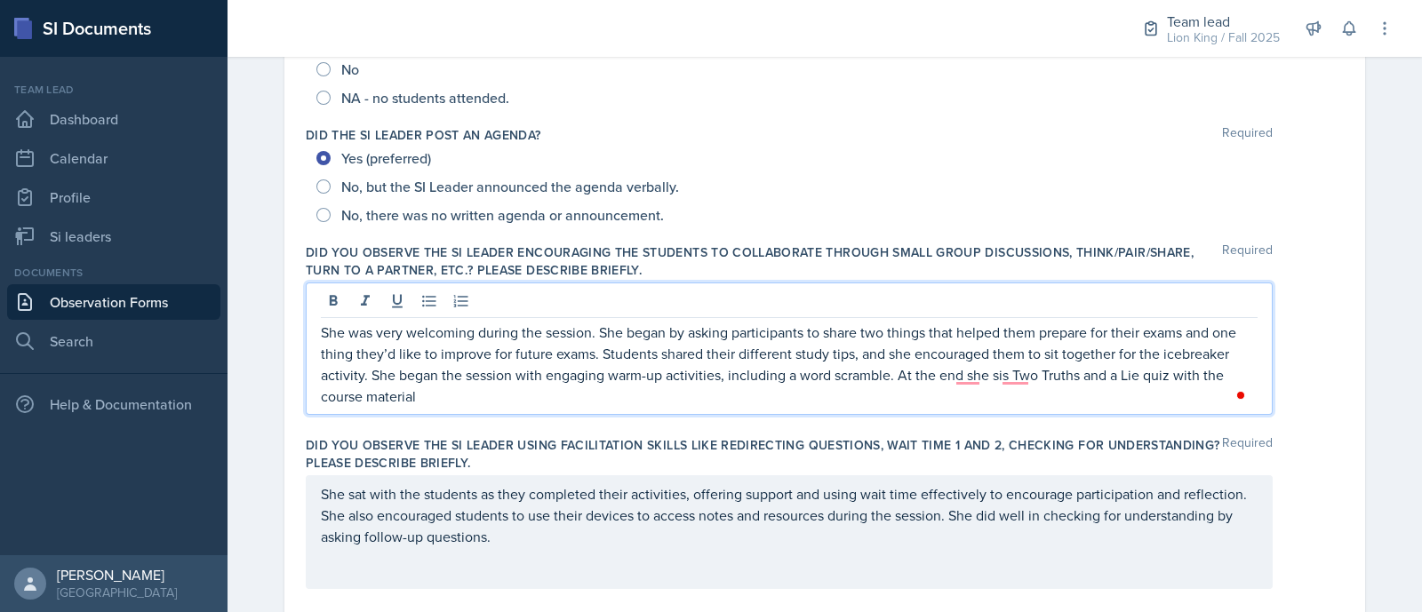
click at [1003, 375] on p "She was very welcoming during the session. She began by asking participants to …" at bounding box center [789, 364] width 937 height 85
click at [941, 377] on p "She was very welcoming during the session. She began by asking participants to …" at bounding box center [789, 364] width 937 height 85
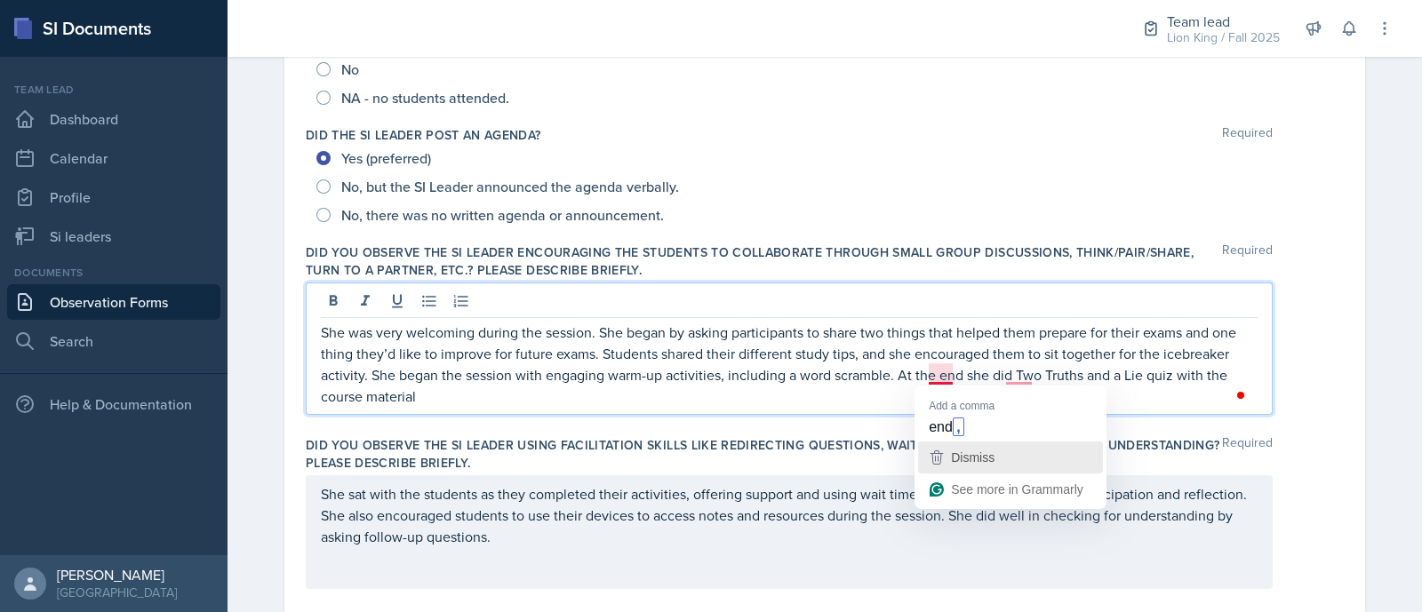
click at [974, 446] on div "Dismiss" at bounding box center [971, 457] width 47 height 27
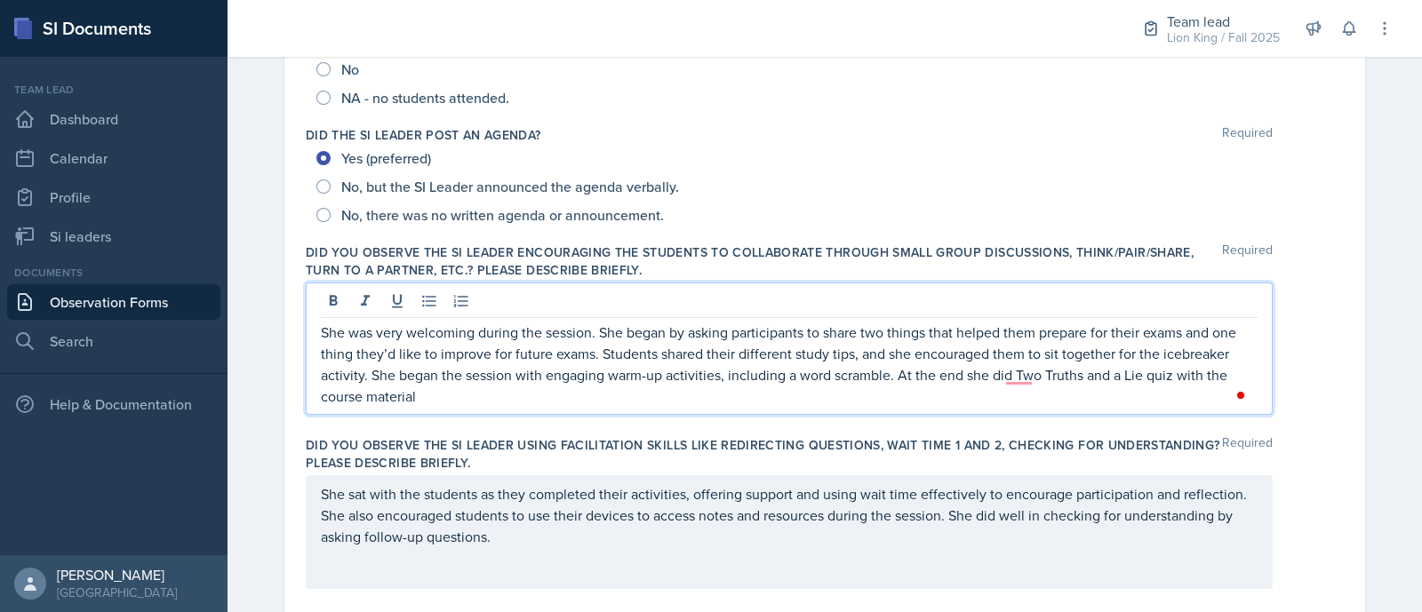
click at [956, 375] on p "She was very welcoming during the session. She began by asking participants to …" at bounding box center [789, 364] width 937 height 85
click at [1011, 380] on p "She was very welcoming during the session. She began by asking participants to …" at bounding box center [789, 364] width 937 height 85
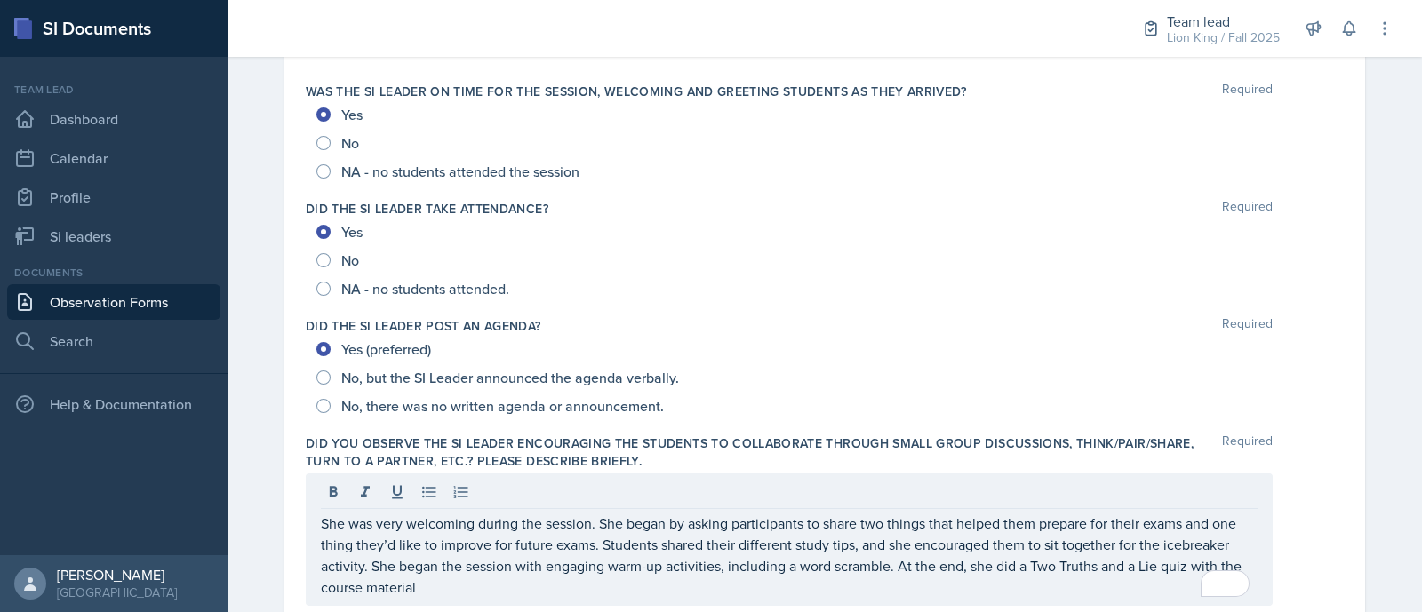
scroll to position [0, 0]
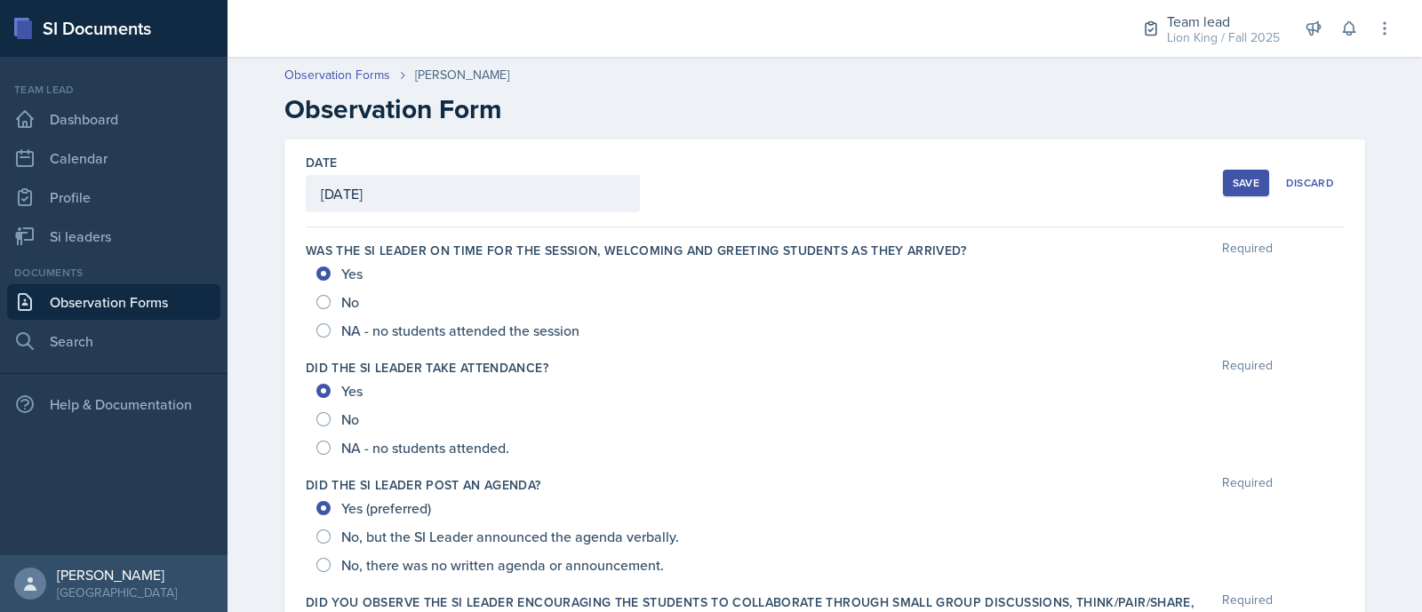
click at [1245, 183] on div "Save" at bounding box center [1246, 183] width 27 height 14
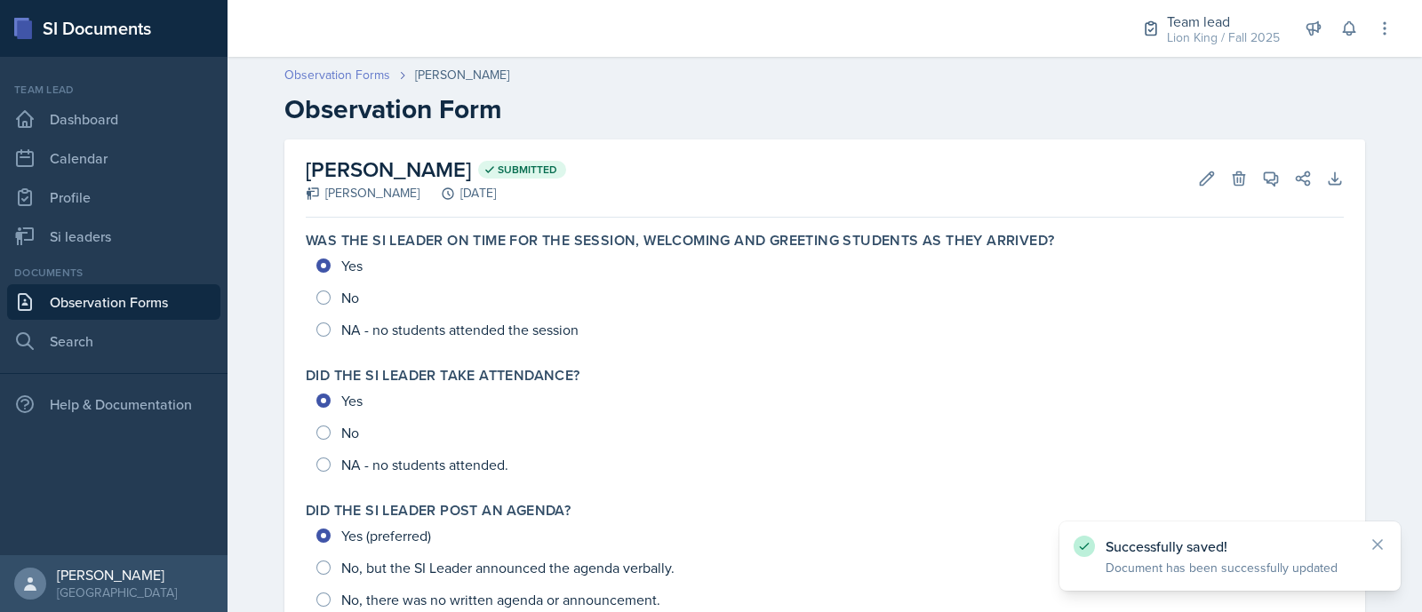
click at [352, 75] on link "Observation Forms" at bounding box center [337, 75] width 106 height 19
